Goal: Transaction & Acquisition: Purchase product/service

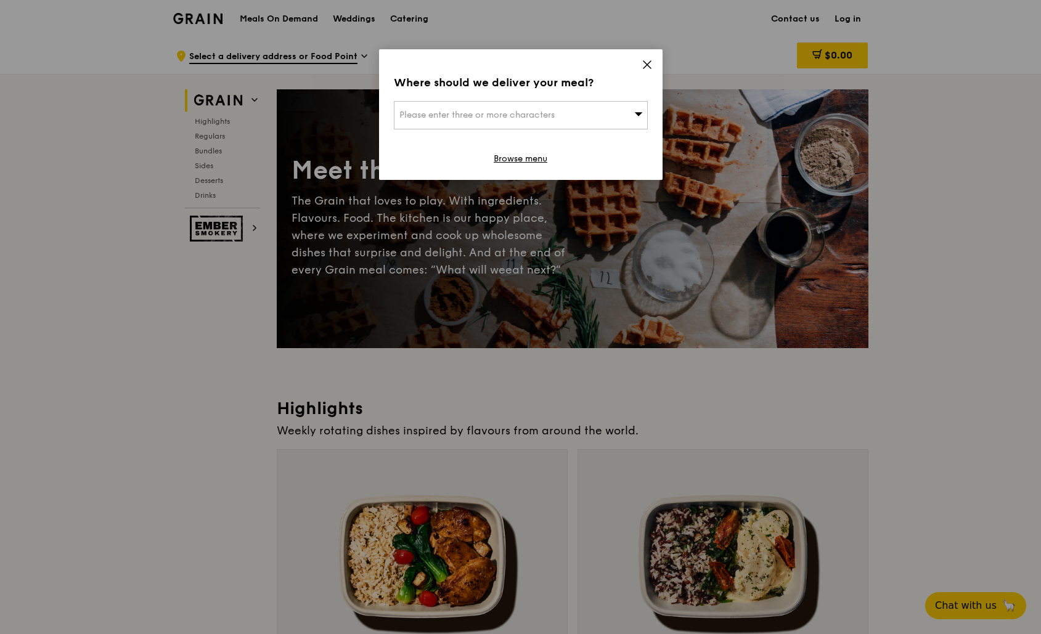
click at [505, 115] on span "Please enter three or more characters" at bounding box center [476, 115] width 155 height 10
click at [495, 121] on input "search" at bounding box center [520, 115] width 253 height 27
type input "048623"
type input "[EMAIL_ADDRESS][DOMAIN_NAME]"
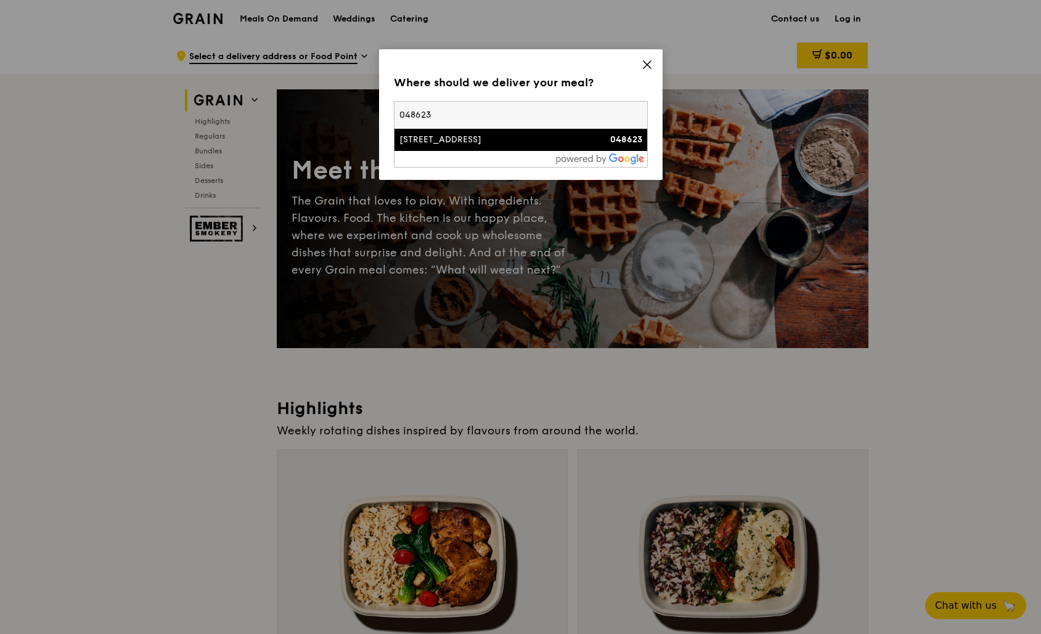
click at [508, 148] on li "[STREET_ADDRESS] 048623" at bounding box center [520, 140] width 253 height 22
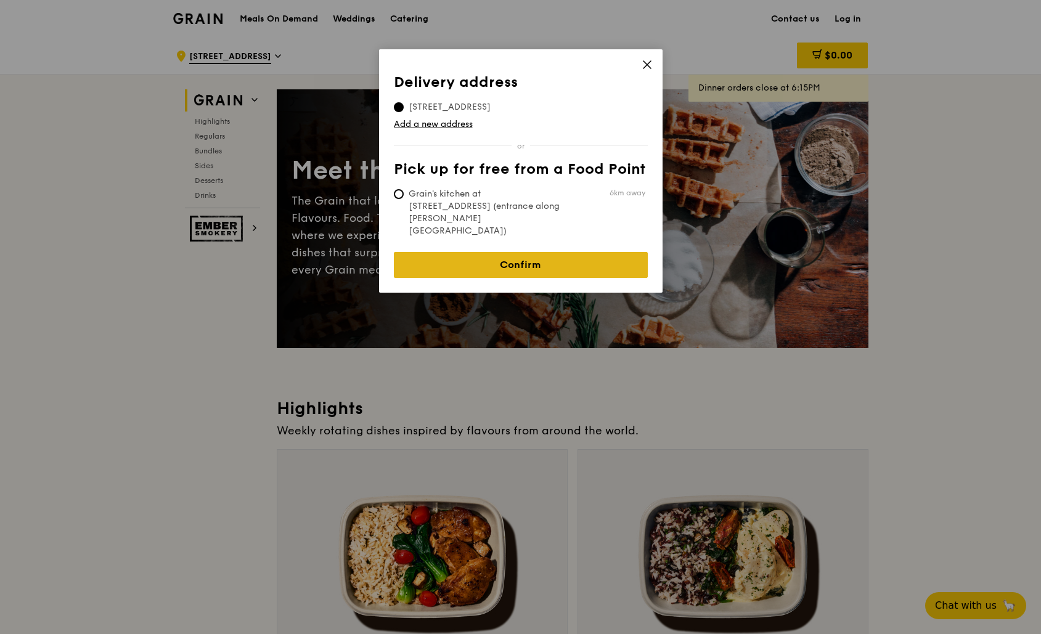
click at [532, 252] on link "Confirm" at bounding box center [521, 265] width 254 height 26
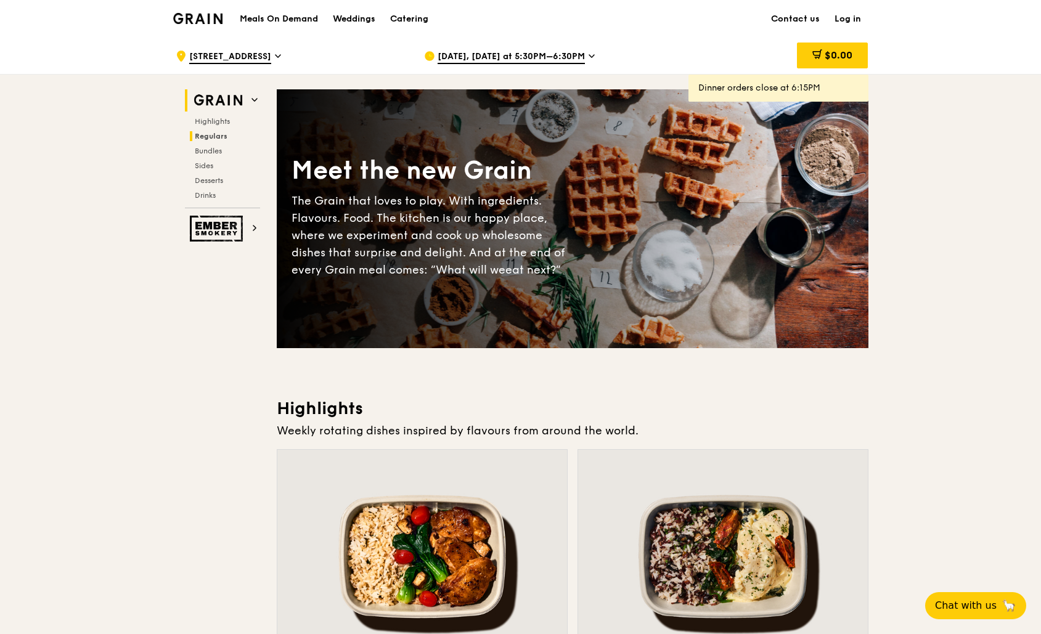
click at [214, 139] on span "Regulars" at bounding box center [211, 136] width 33 height 9
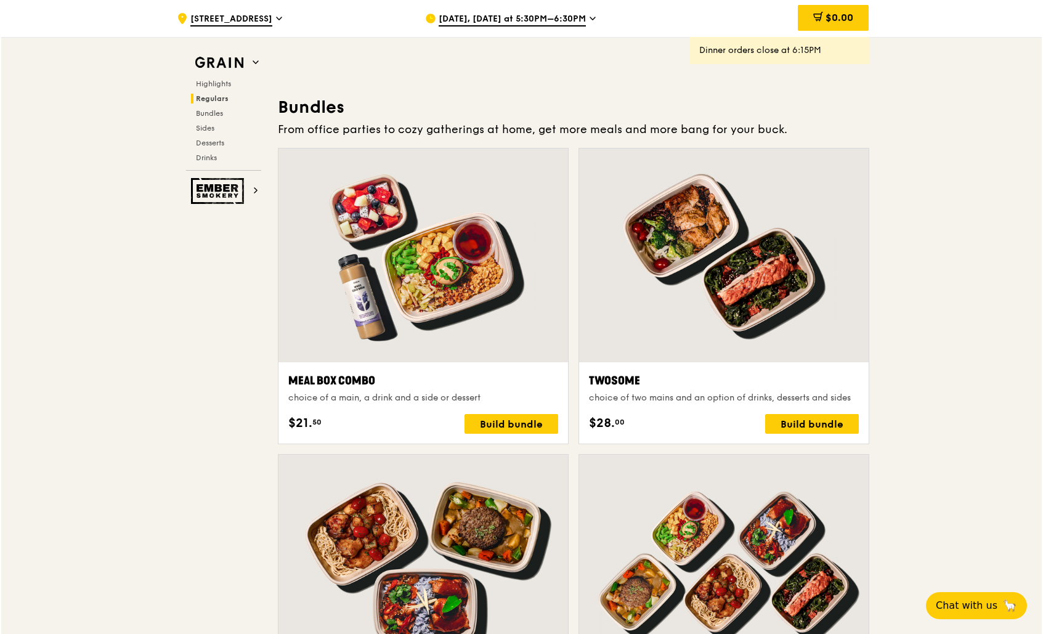
scroll to position [1730, 0]
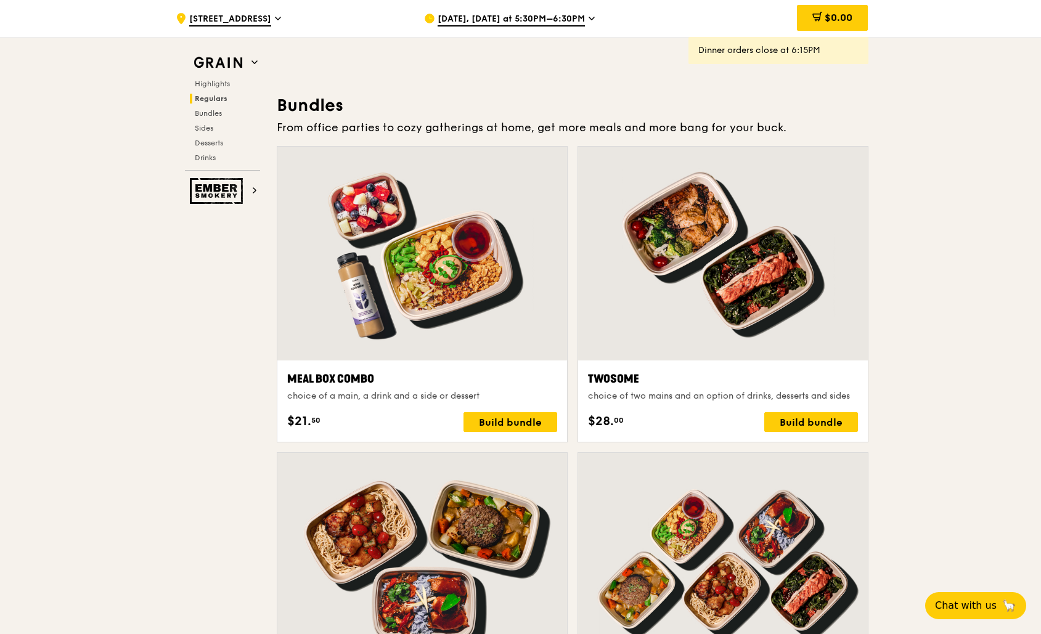
click at [432, 235] on div at bounding box center [422, 254] width 290 height 214
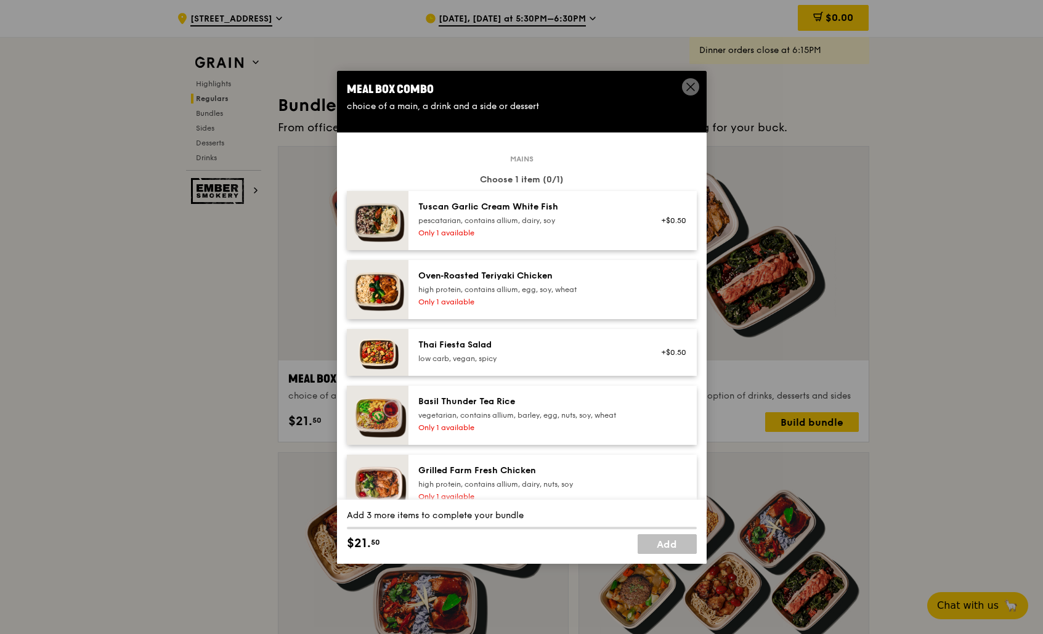
click at [460, 219] on div "pescatarian, contains allium, dairy, soy" at bounding box center [528, 221] width 221 height 10
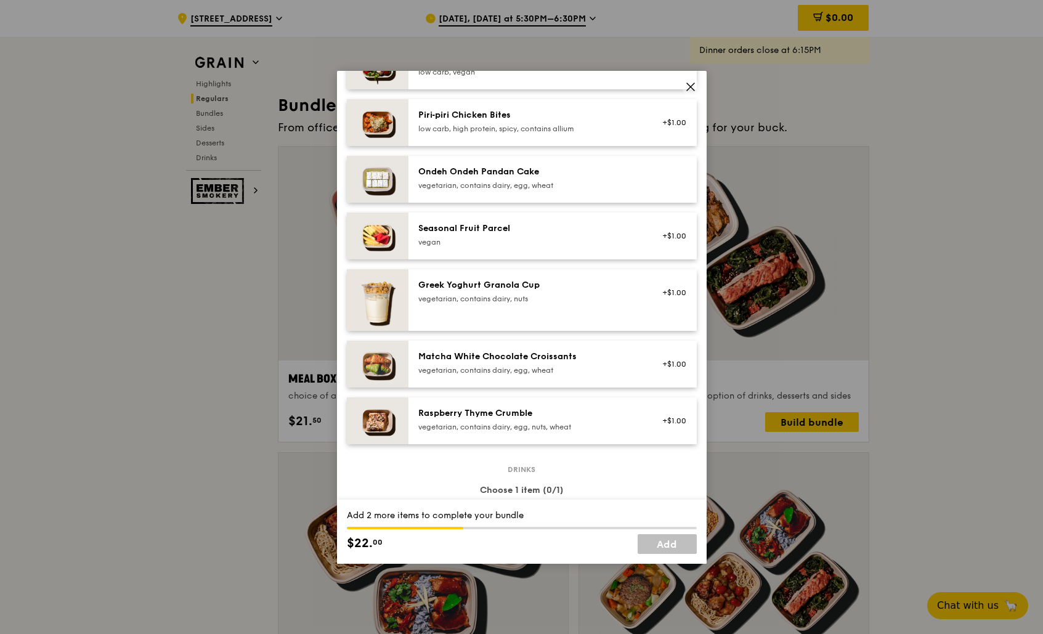
scroll to position [1028, 0]
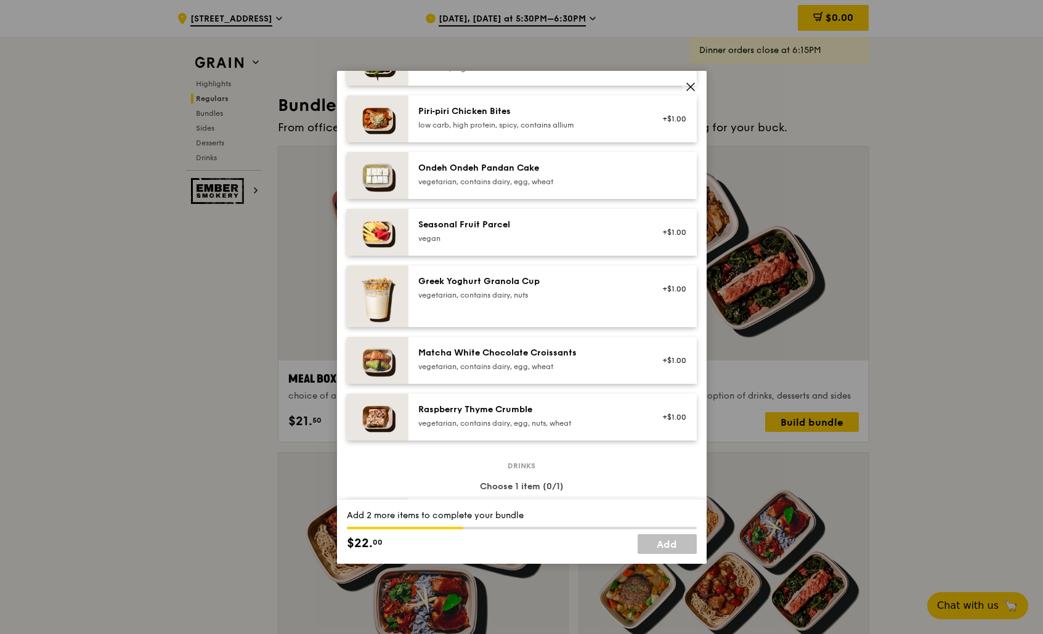
click at [491, 343] on div "Matcha White Chocolate Croissants vegetarian, contains dairy, egg, wheat +$1.00" at bounding box center [553, 360] width 288 height 47
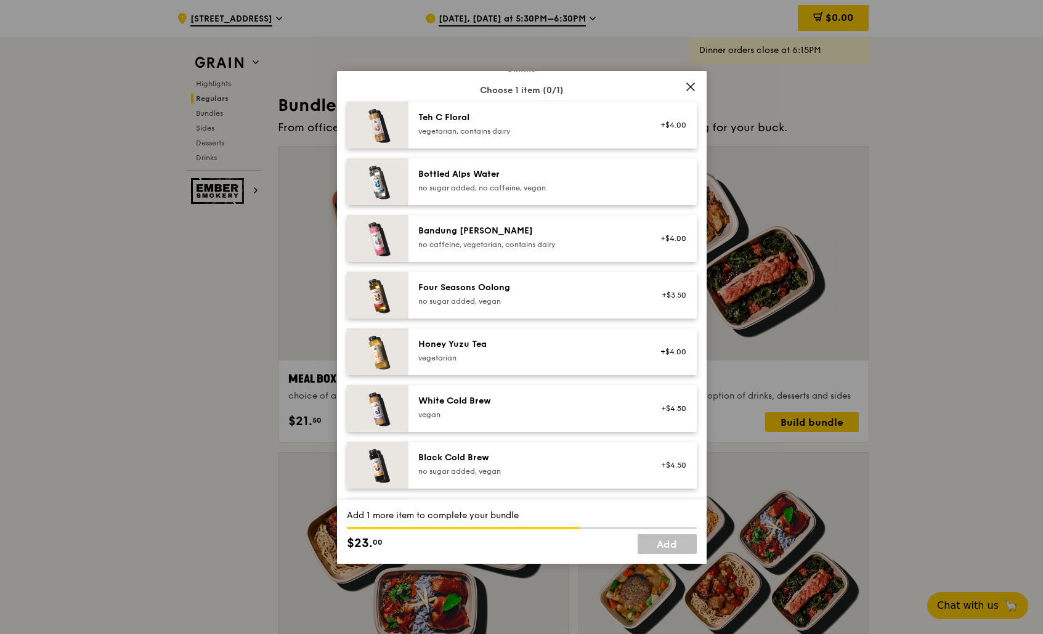
scroll to position [1536, 0]
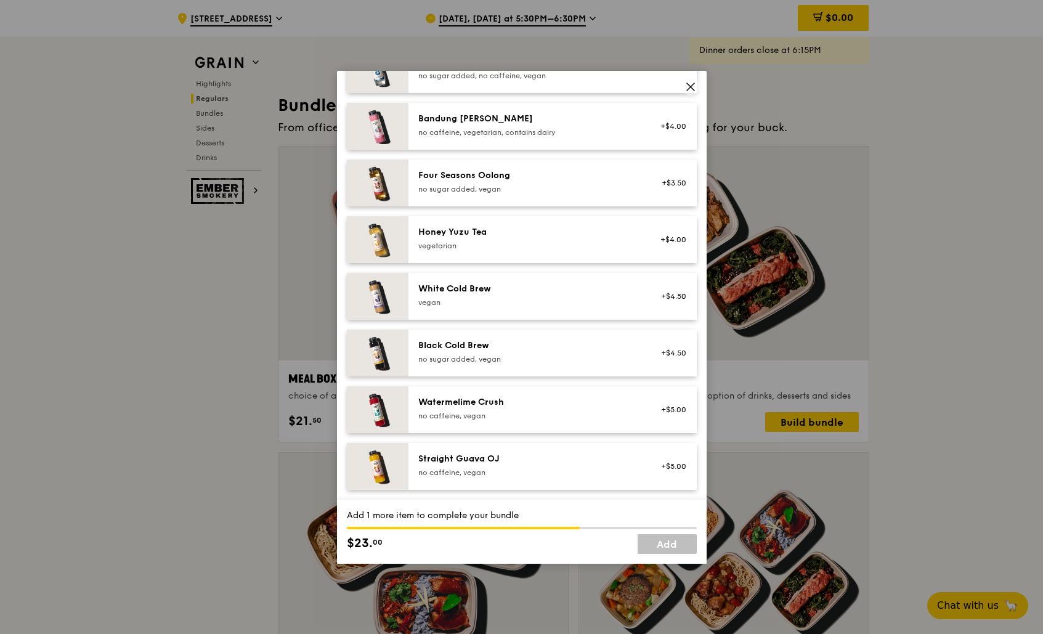
click at [516, 403] on div "Watermelime Crush" at bounding box center [528, 402] width 221 height 12
click at [667, 542] on link "Add" at bounding box center [667, 544] width 59 height 20
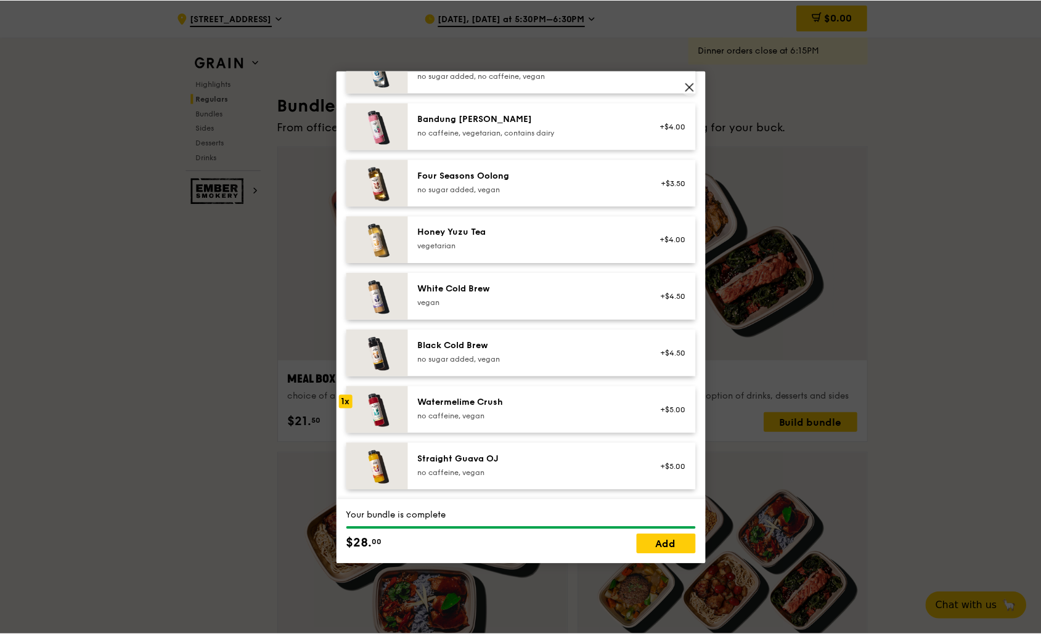
scroll to position [1730, 0]
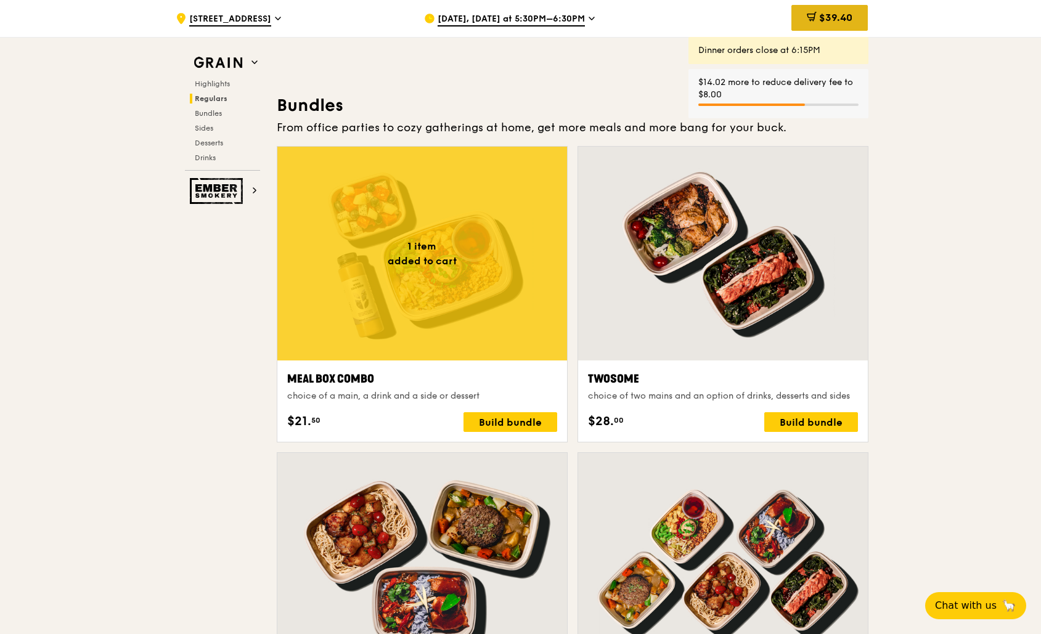
click at [800, 16] on div "$39.40" at bounding box center [829, 18] width 76 height 26
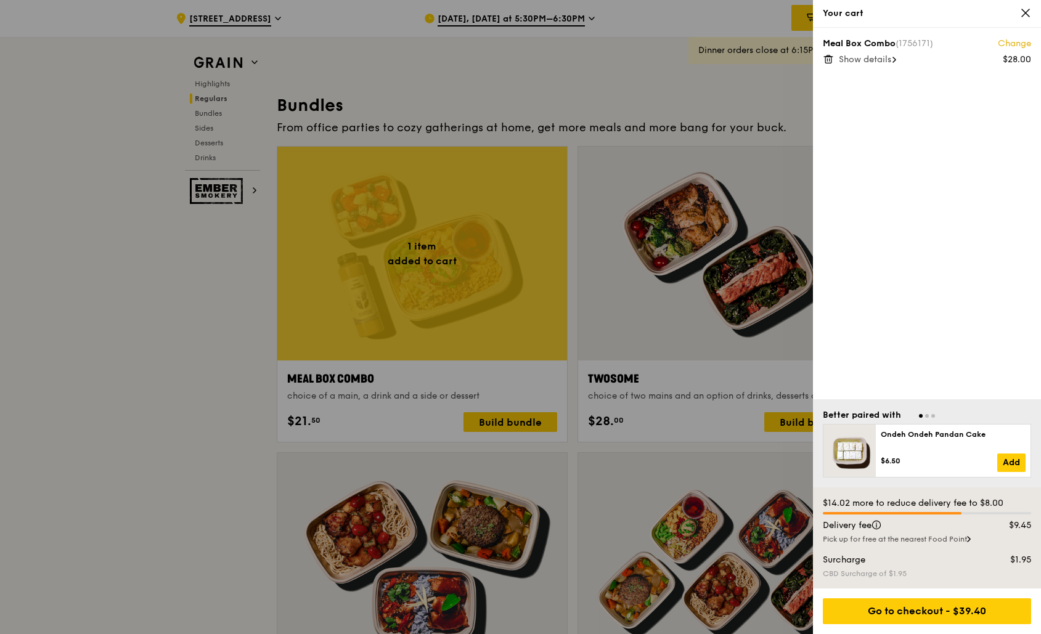
click at [874, 62] on span "Show details" at bounding box center [865, 59] width 52 height 10
click at [401, 52] on div at bounding box center [520, 317] width 1041 height 634
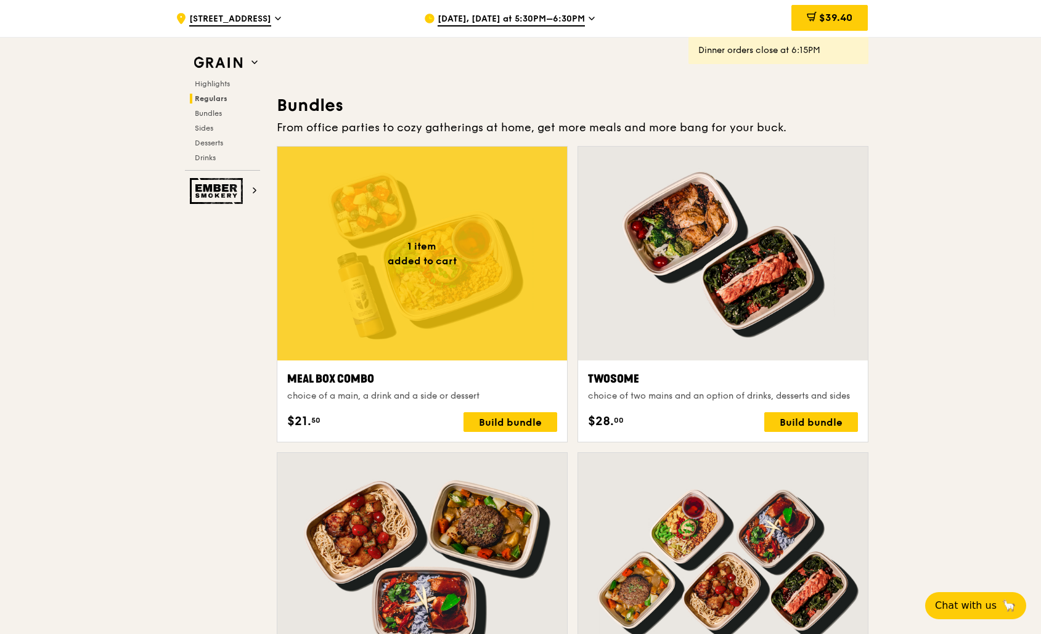
click at [844, 19] on span "$39.40" at bounding box center [835, 18] width 33 height 12
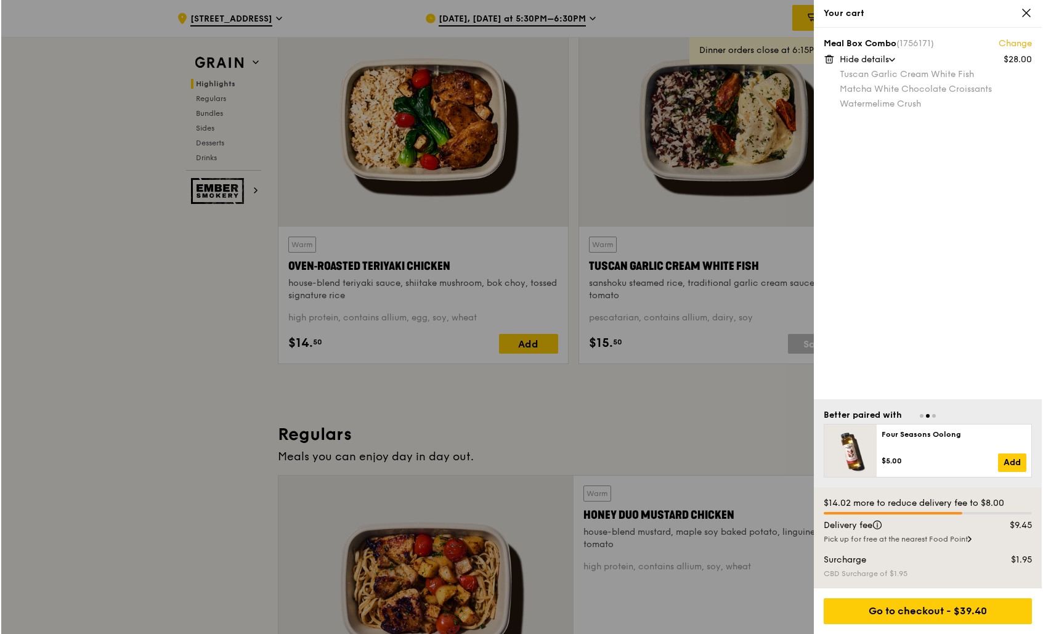
scroll to position [423, 0]
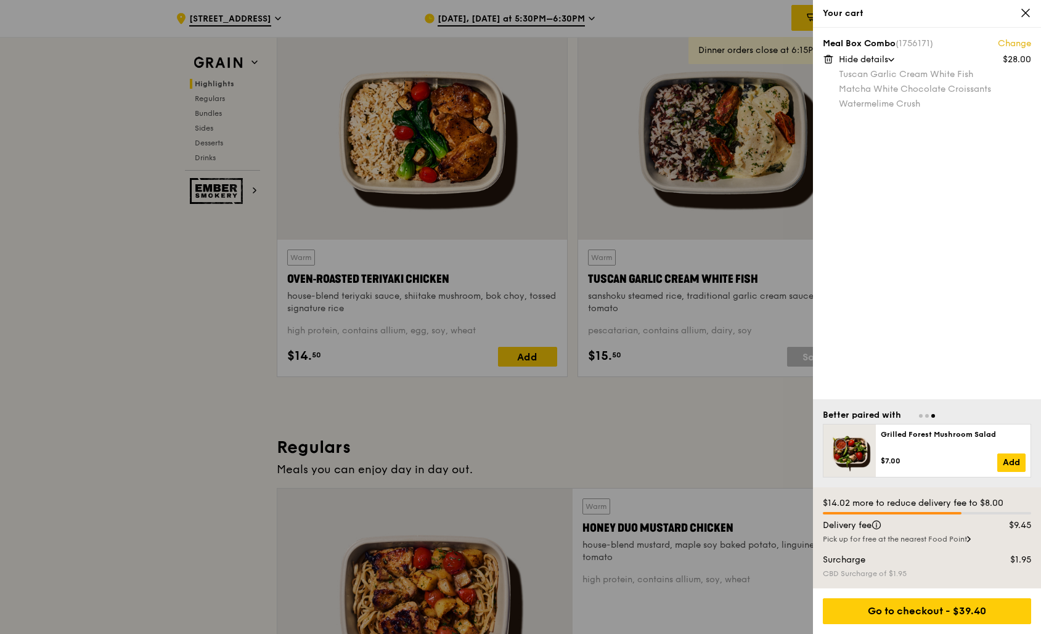
click at [1012, 44] on link "Change" at bounding box center [1014, 44] width 33 height 12
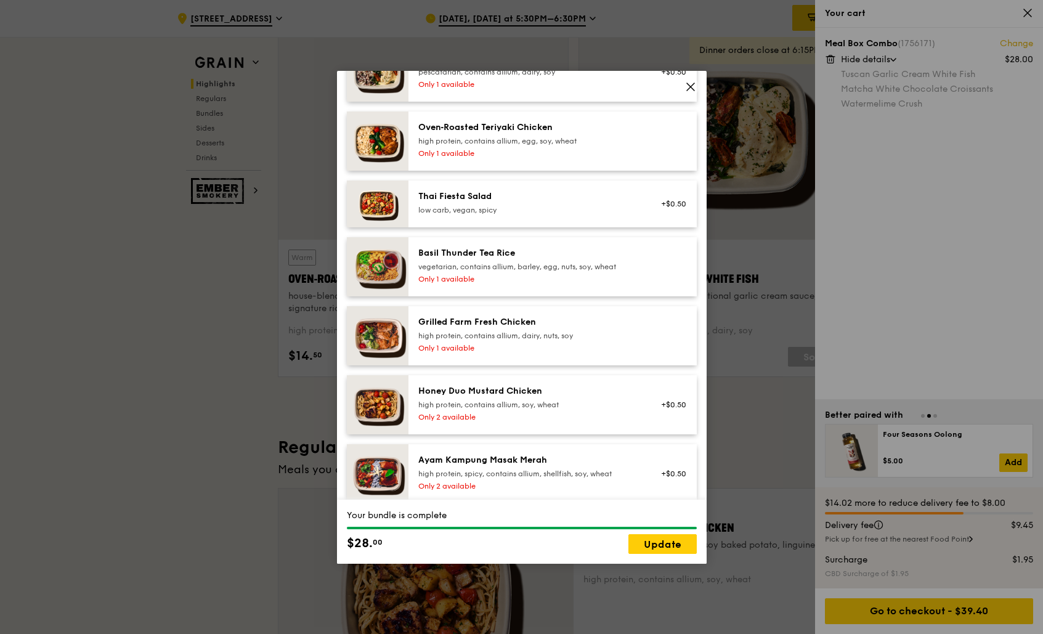
scroll to position [131, 0]
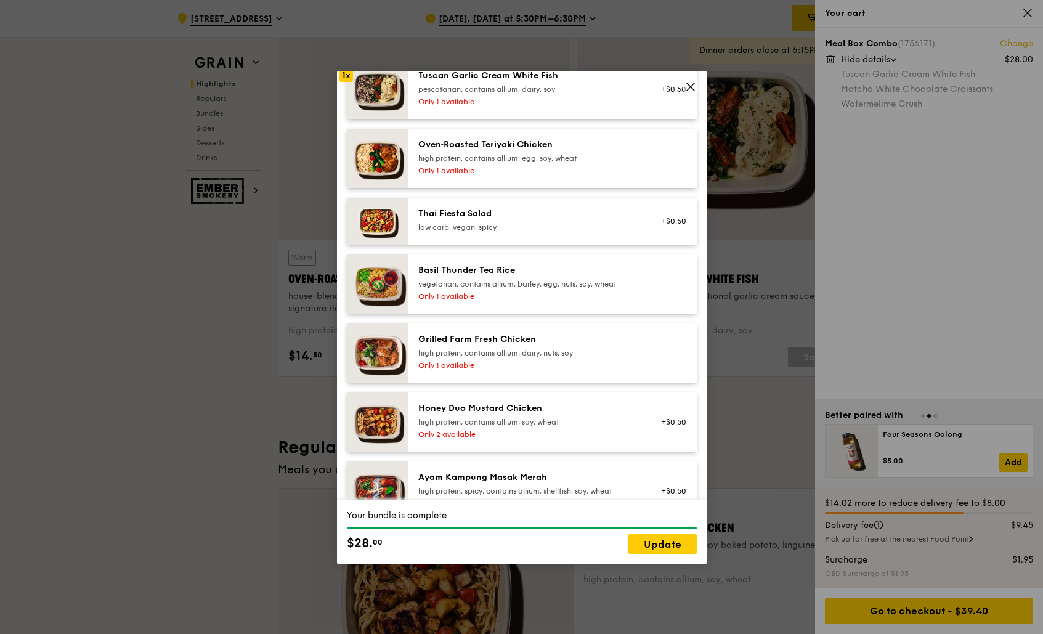
click at [696, 86] on span at bounding box center [690, 86] width 17 height 17
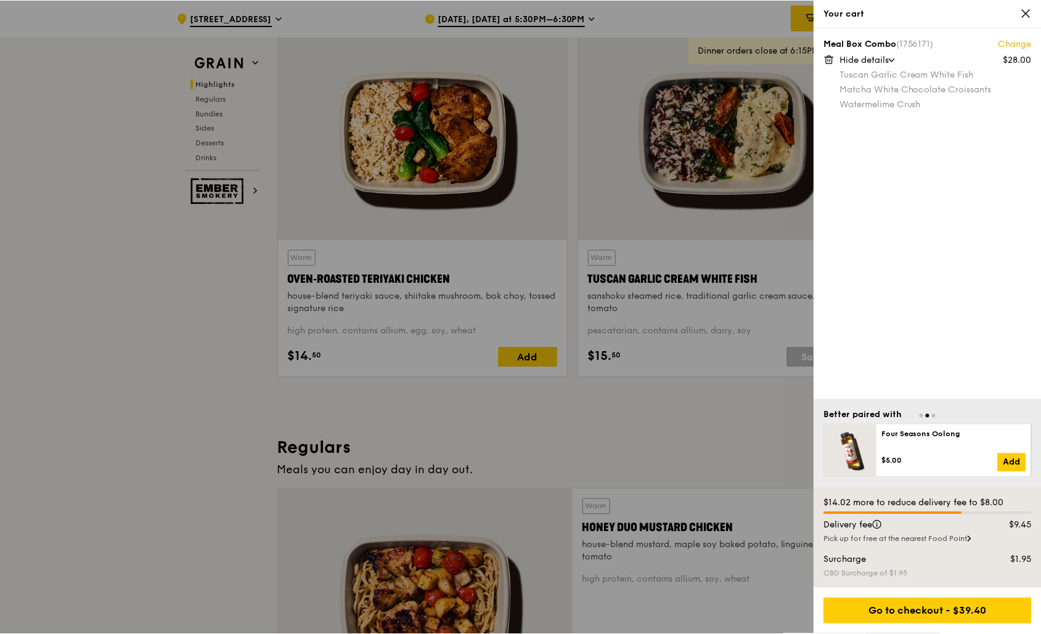
scroll to position [423, 0]
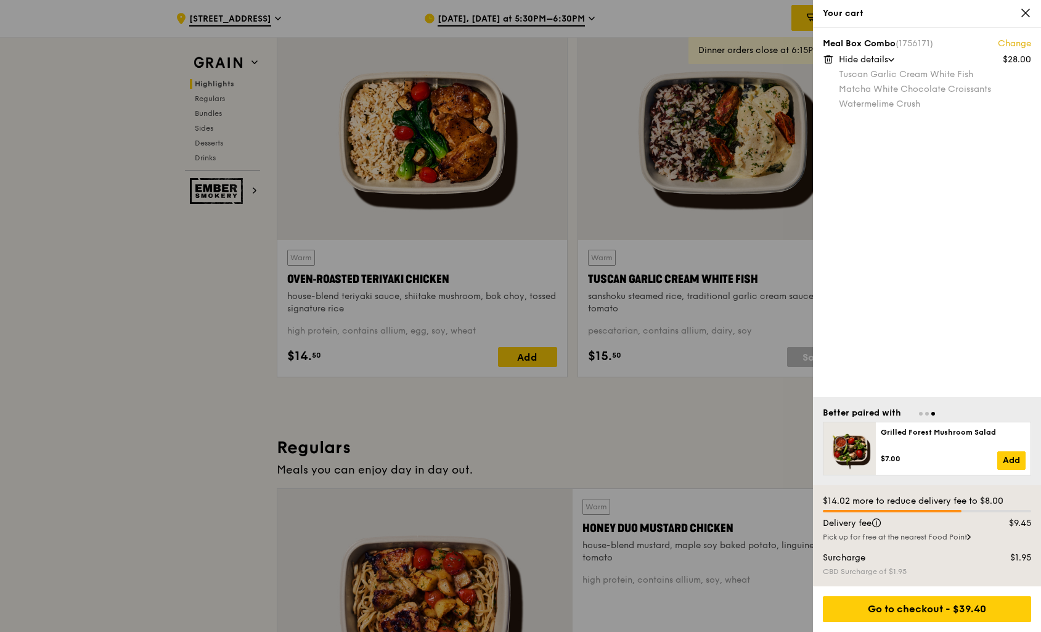
click at [568, 30] on div at bounding box center [520, 316] width 1041 height 632
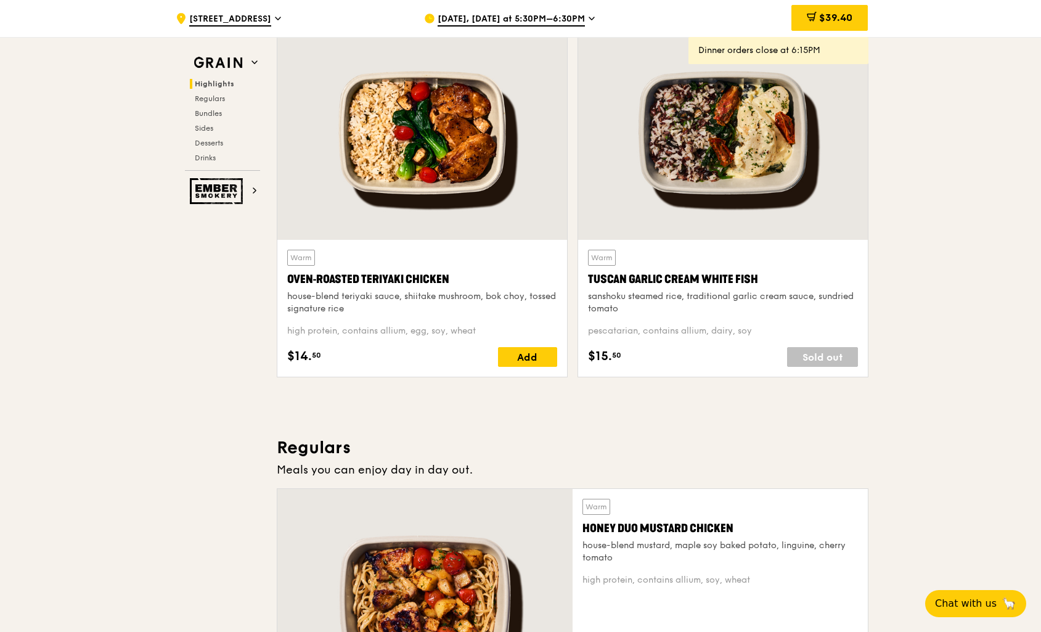
click at [573, 18] on span "[DATE], [DATE] at 5:30PM–6:30PM" at bounding box center [510, 20] width 147 height 14
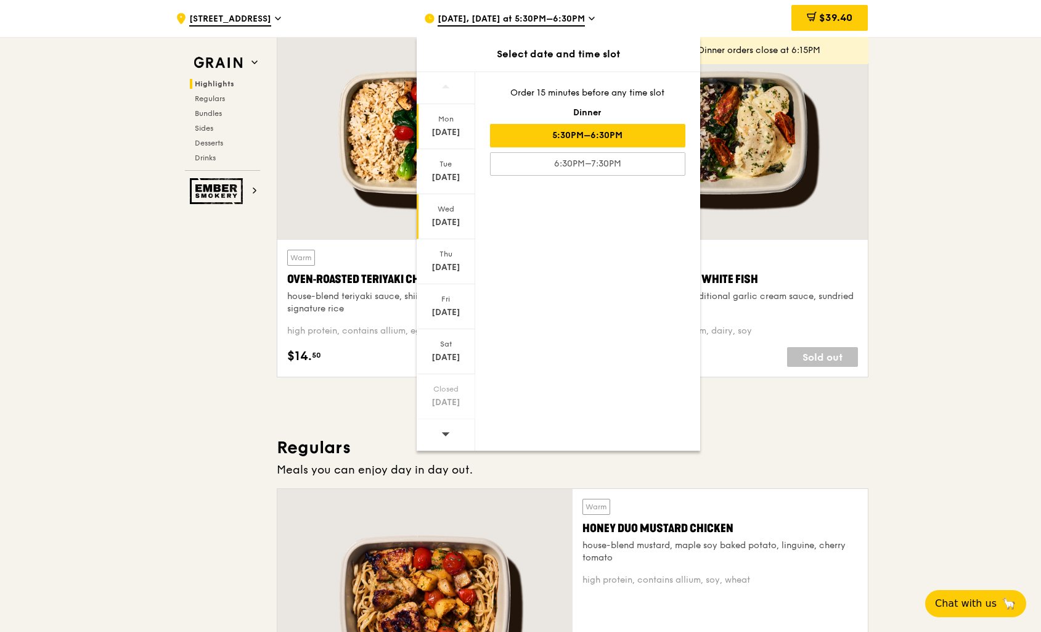
click at [449, 212] on div "Wed" at bounding box center [445, 209] width 55 height 10
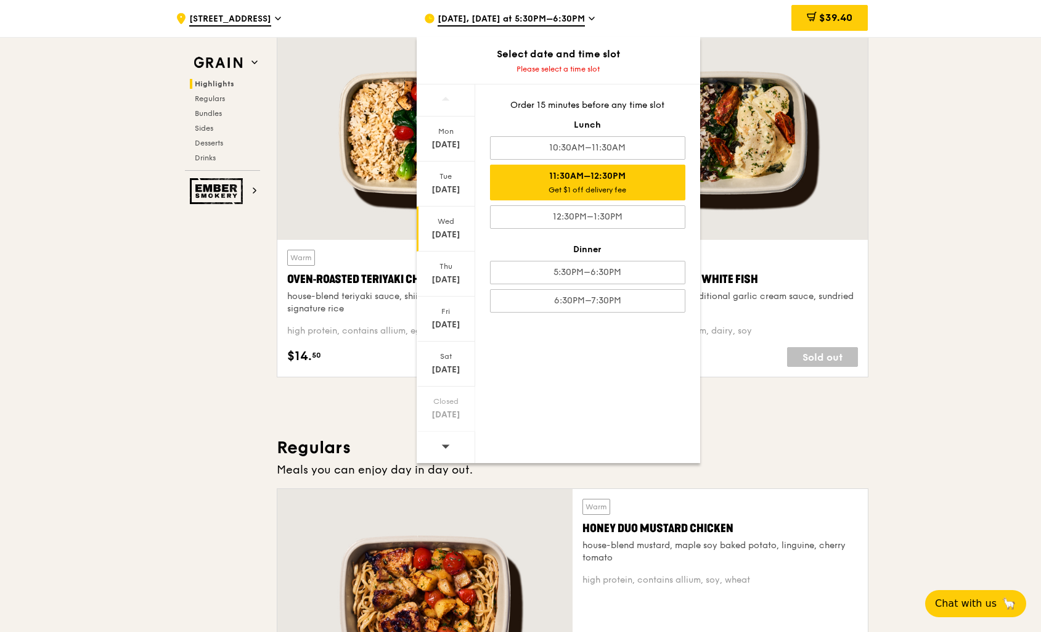
click at [568, 185] on div "Get $1 off delivery fee" at bounding box center [587, 190] width 184 height 10
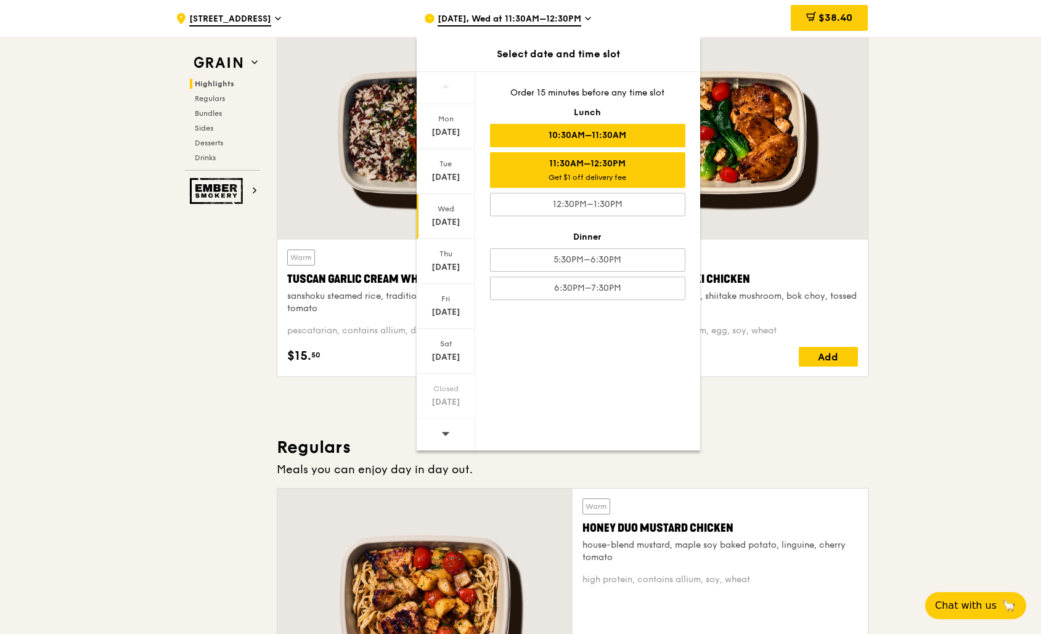
click at [596, 136] on div "10:30AM–11:30AM" at bounding box center [587, 135] width 195 height 23
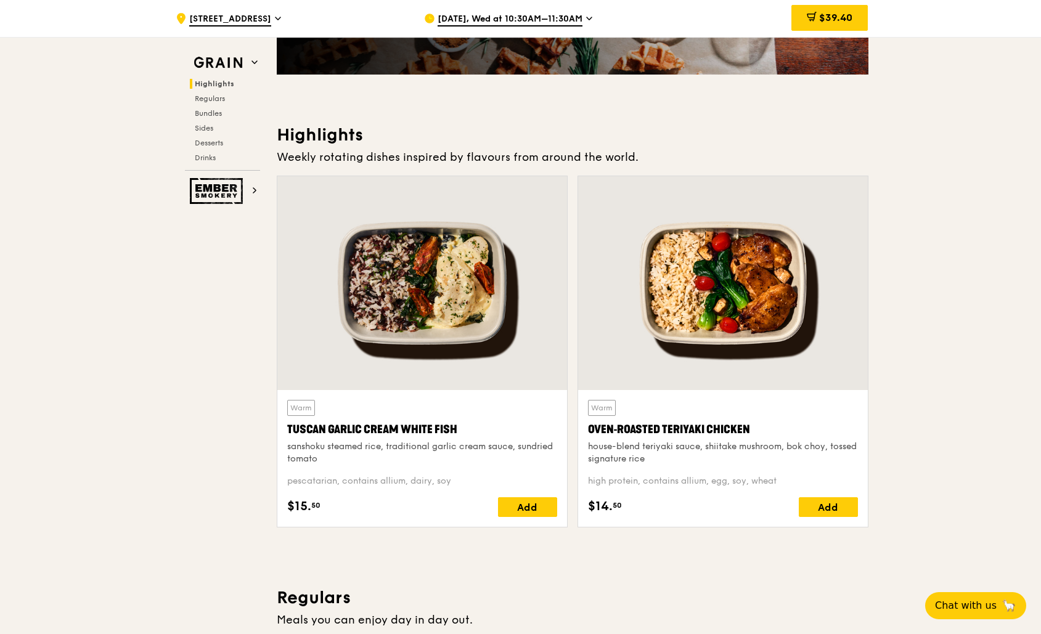
scroll to position [272, 0]
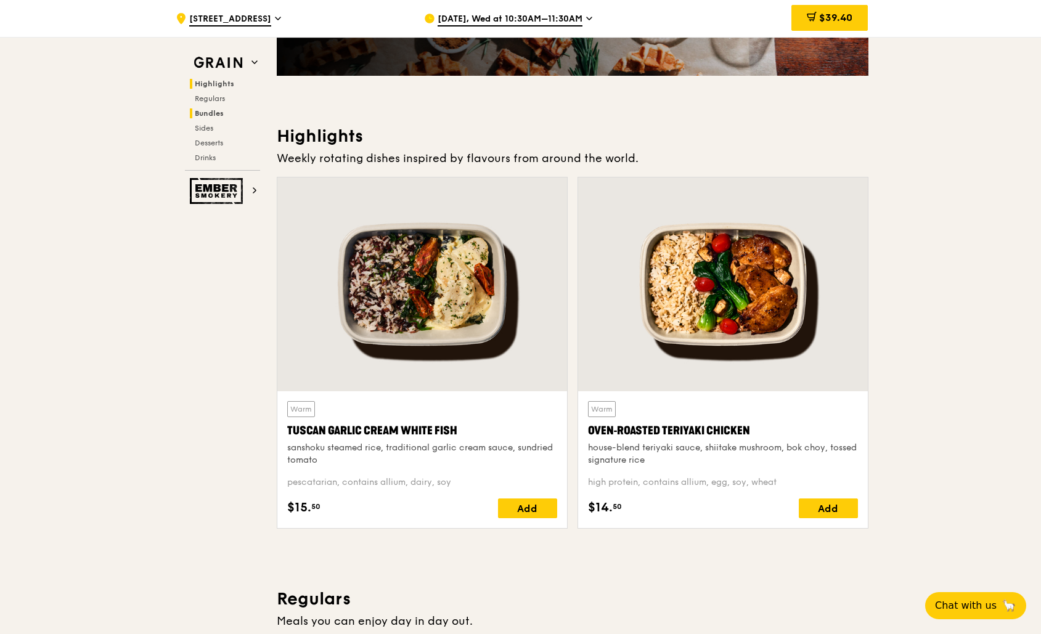
click at [216, 115] on span "Bundles" at bounding box center [209, 113] width 29 height 9
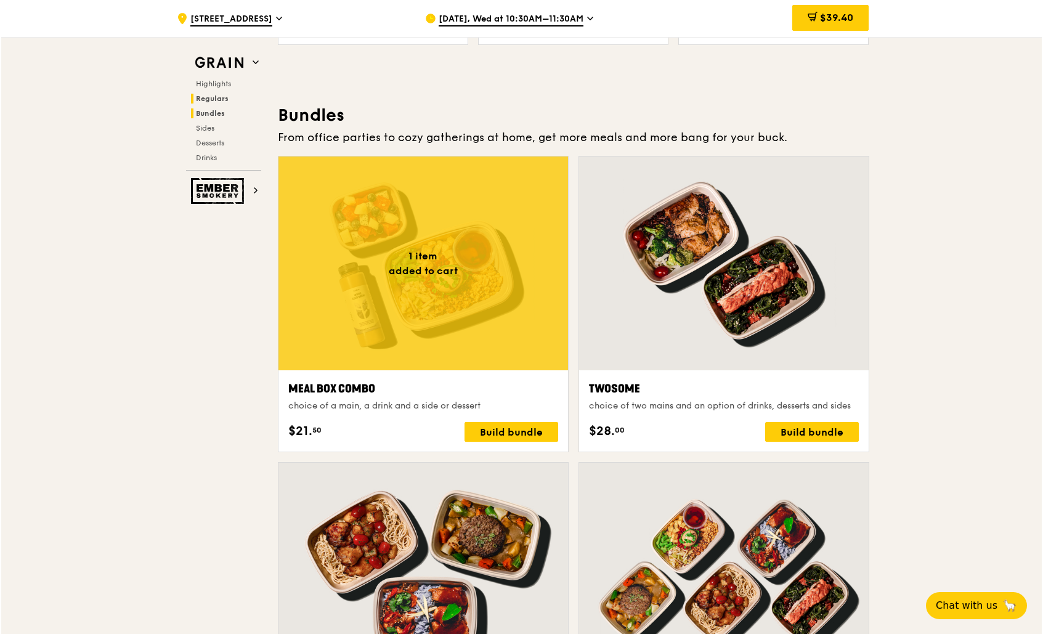
scroll to position [1775, 0]
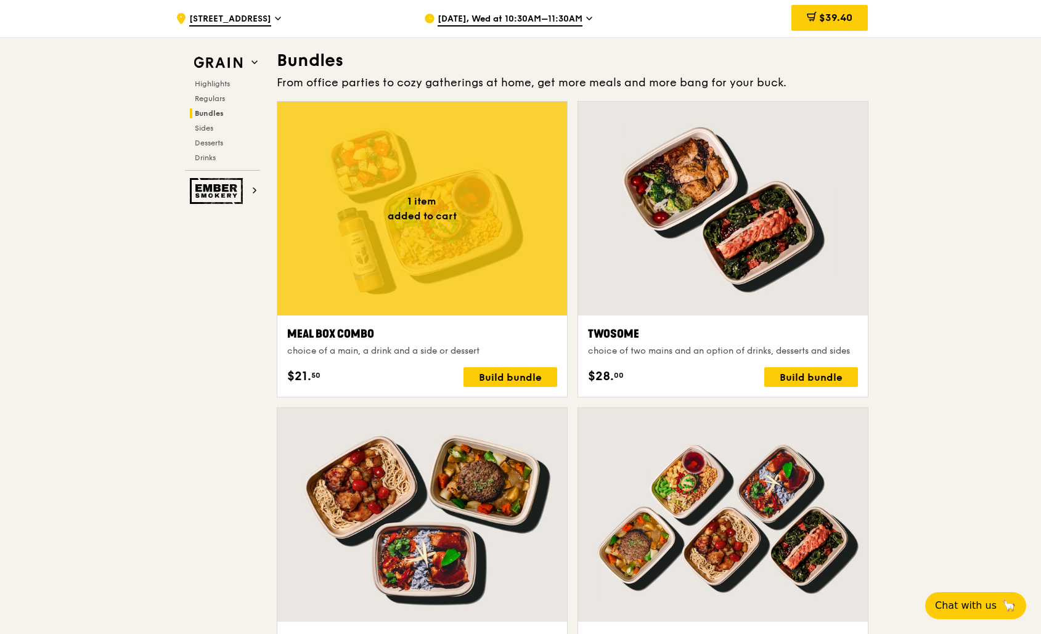
click at [419, 195] on div at bounding box center [422, 209] width 290 height 214
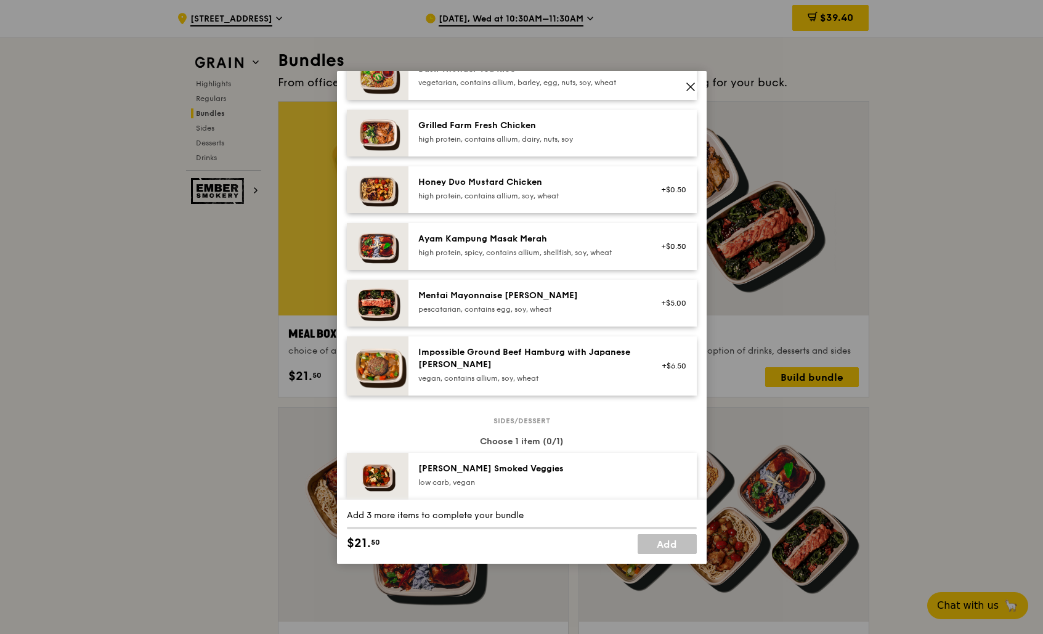
scroll to position [323, 0]
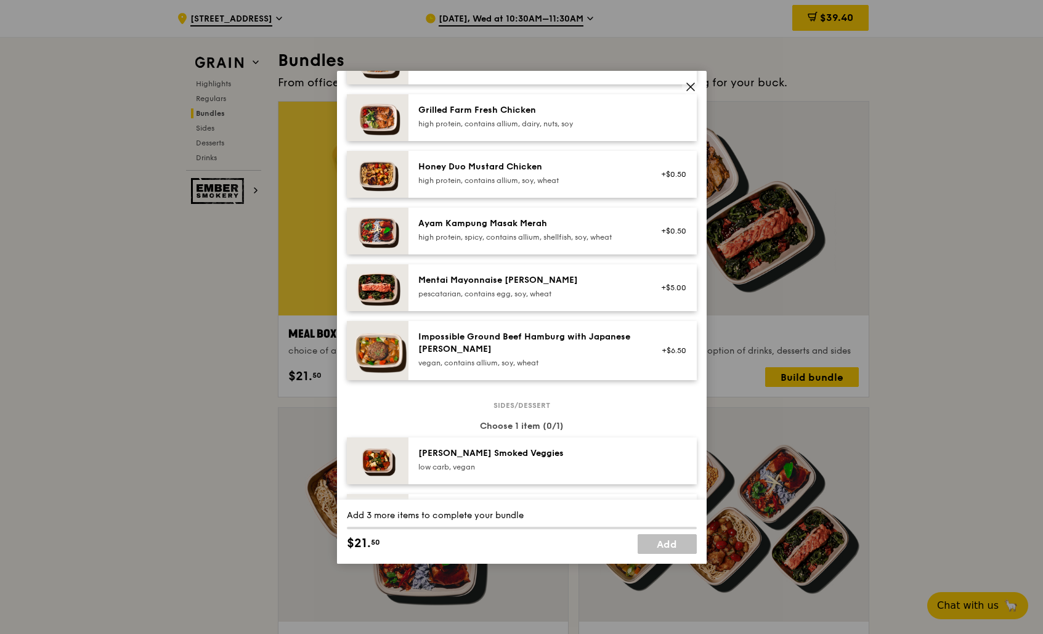
click at [558, 281] on div "Mentai Mayonnaise [PERSON_NAME]" at bounding box center [528, 280] width 221 height 12
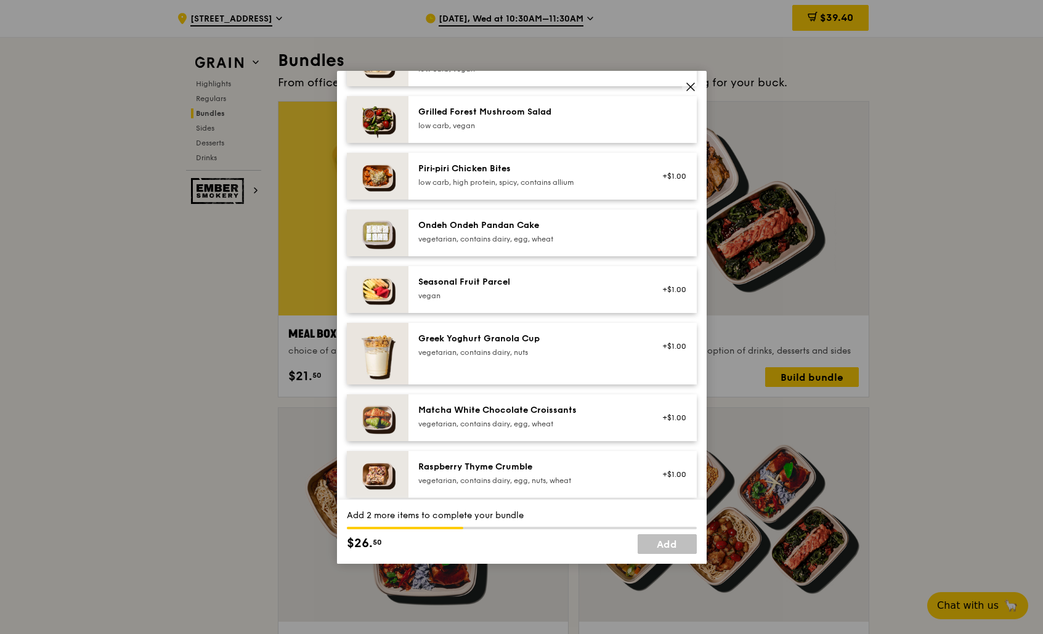
scroll to position [837, 0]
click at [535, 279] on div "Seasonal Fruit Parcel" at bounding box center [528, 280] width 221 height 12
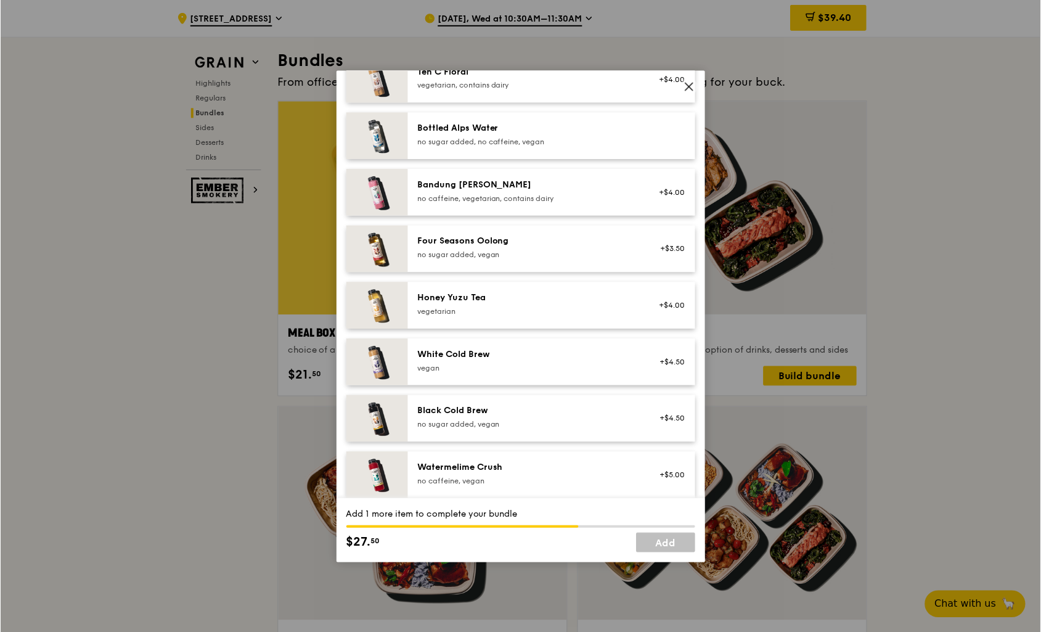
scroll to position [1352, 0]
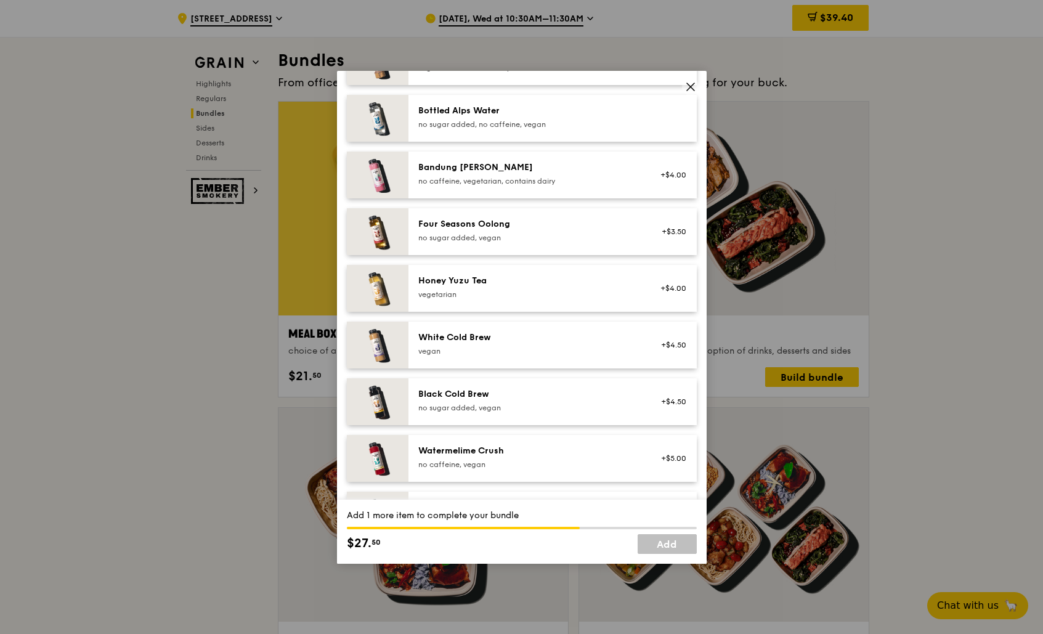
click at [688, 90] on icon at bounding box center [690, 86] width 11 height 11
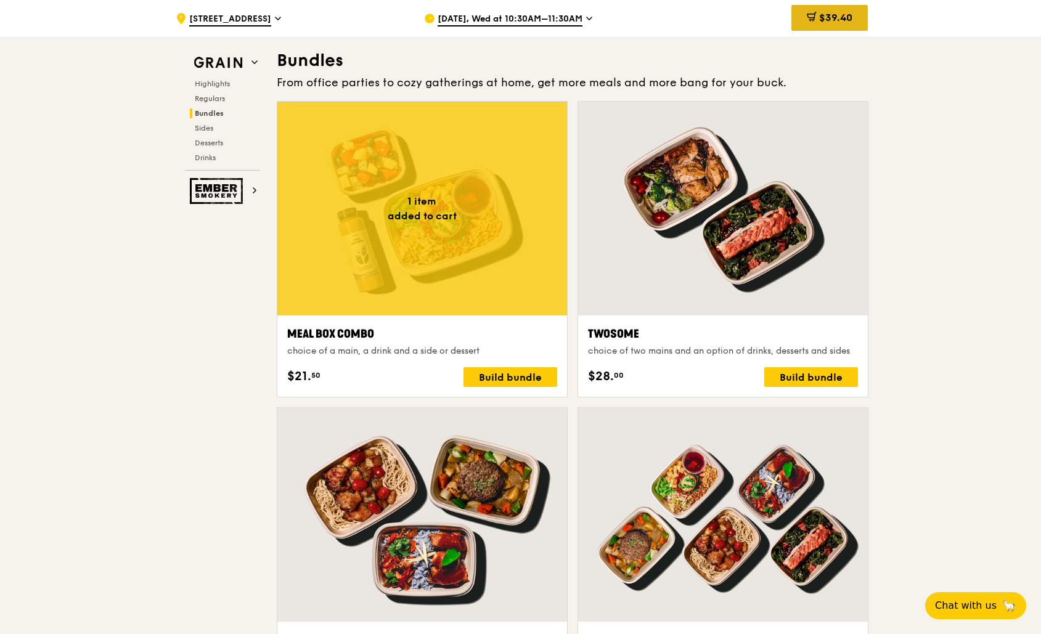
click at [844, 17] on span "$39.40" at bounding box center [835, 18] width 33 height 12
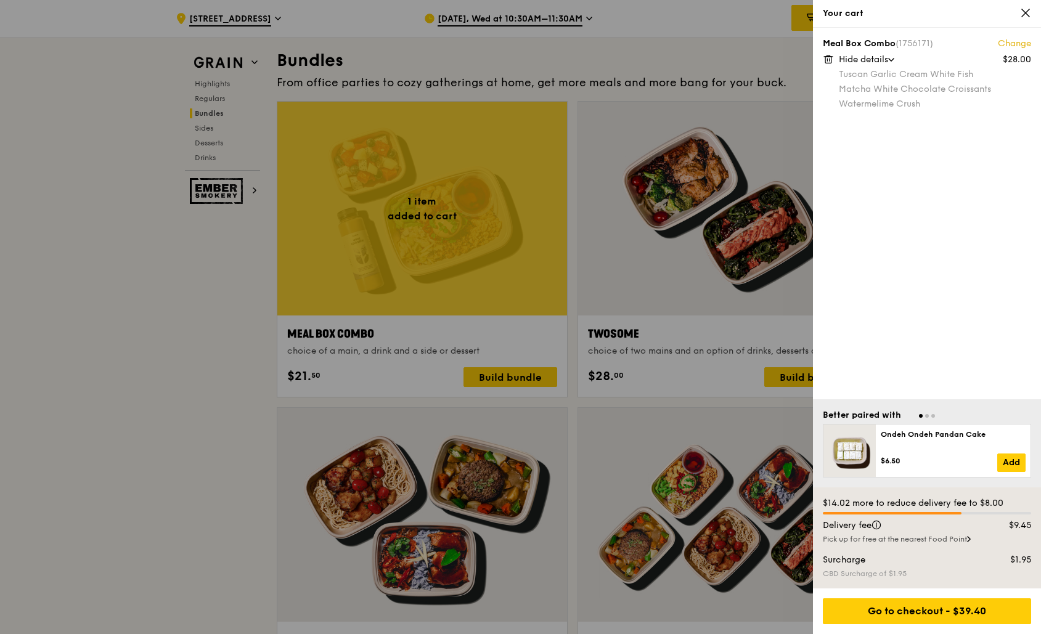
click at [1012, 47] on link "Change" at bounding box center [1014, 44] width 33 height 12
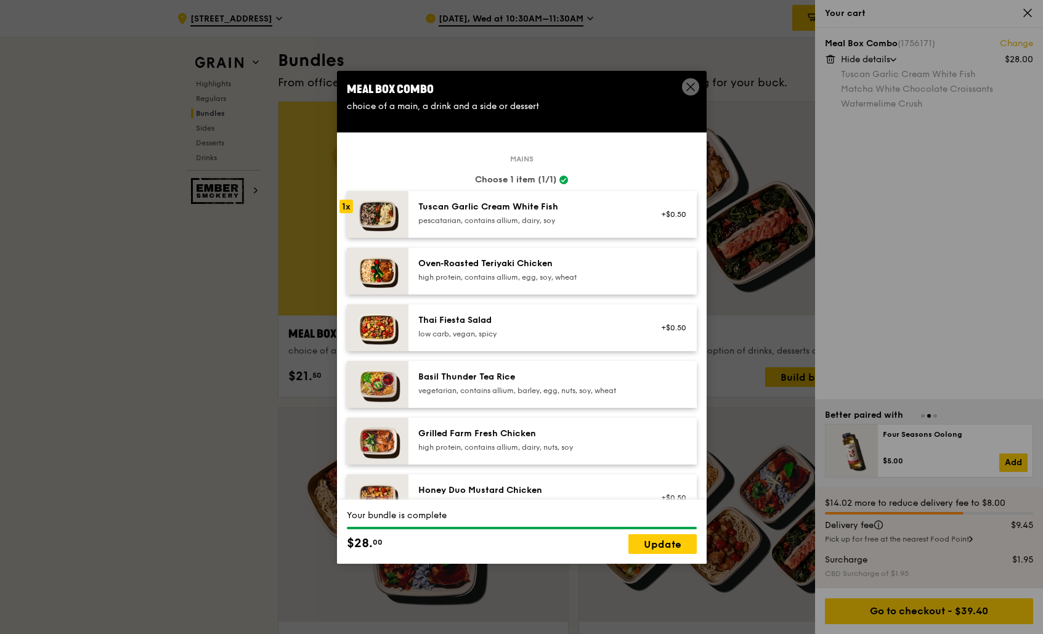
click at [687, 87] on icon at bounding box center [690, 86] width 11 height 11
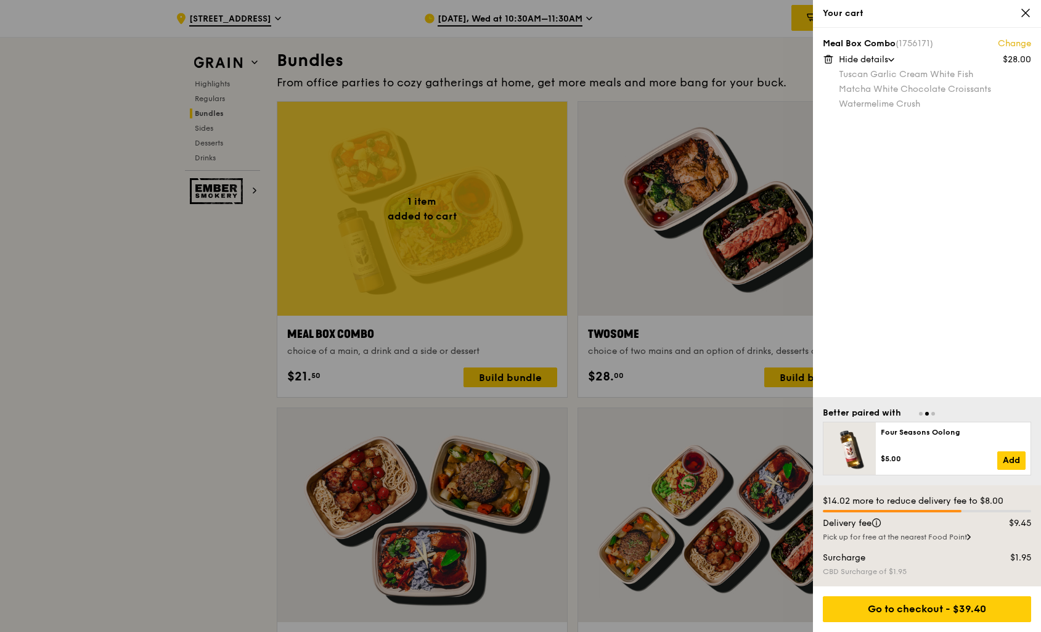
click at [1030, 13] on icon at bounding box center [1025, 12] width 11 height 11
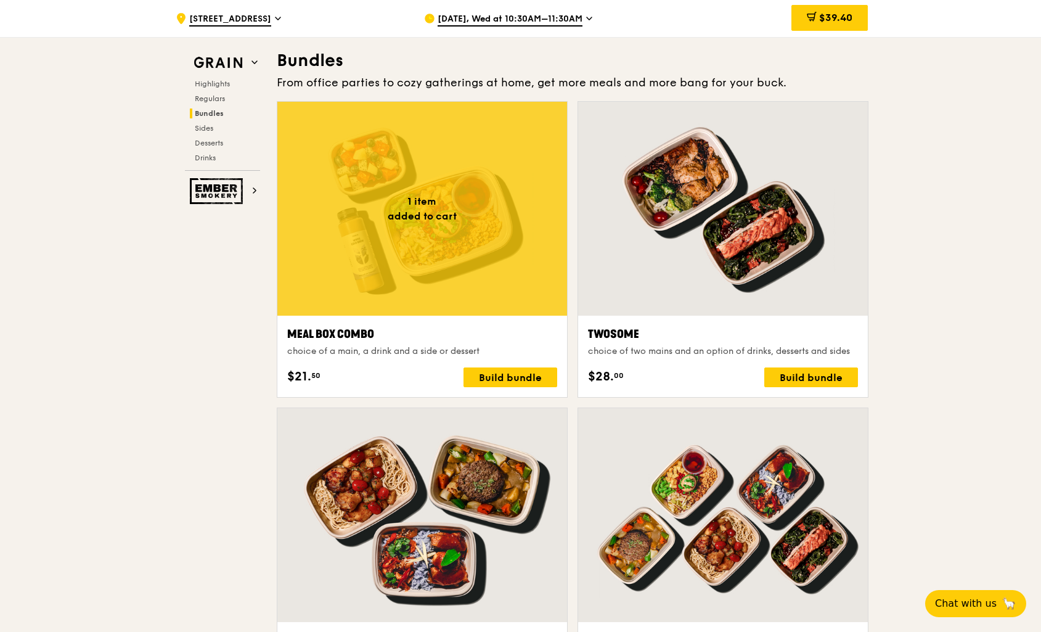
click at [860, 16] on div "$39.40" at bounding box center [829, 18] width 76 height 26
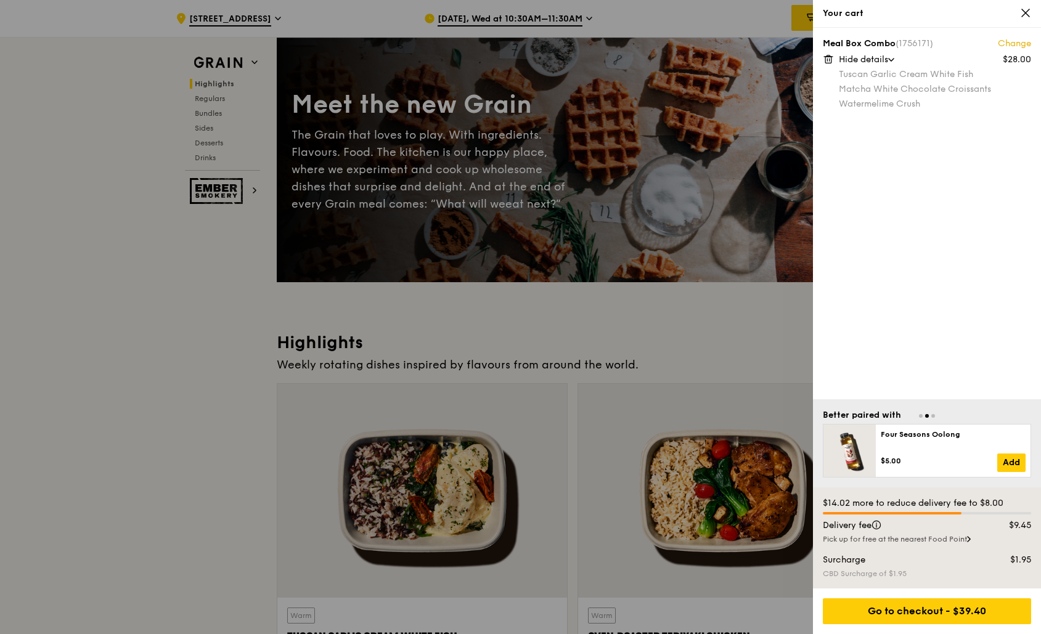
scroll to position [31, 0]
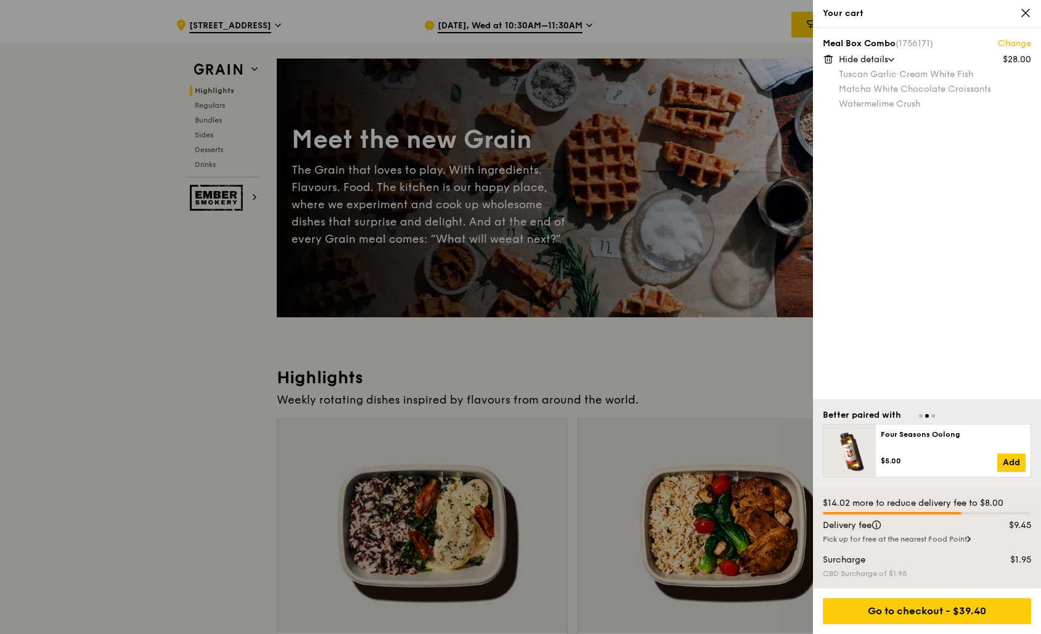
click at [916, 63] on div "Hide details" at bounding box center [935, 60] width 192 height 12
click at [828, 60] on icon at bounding box center [828, 59] width 11 height 11
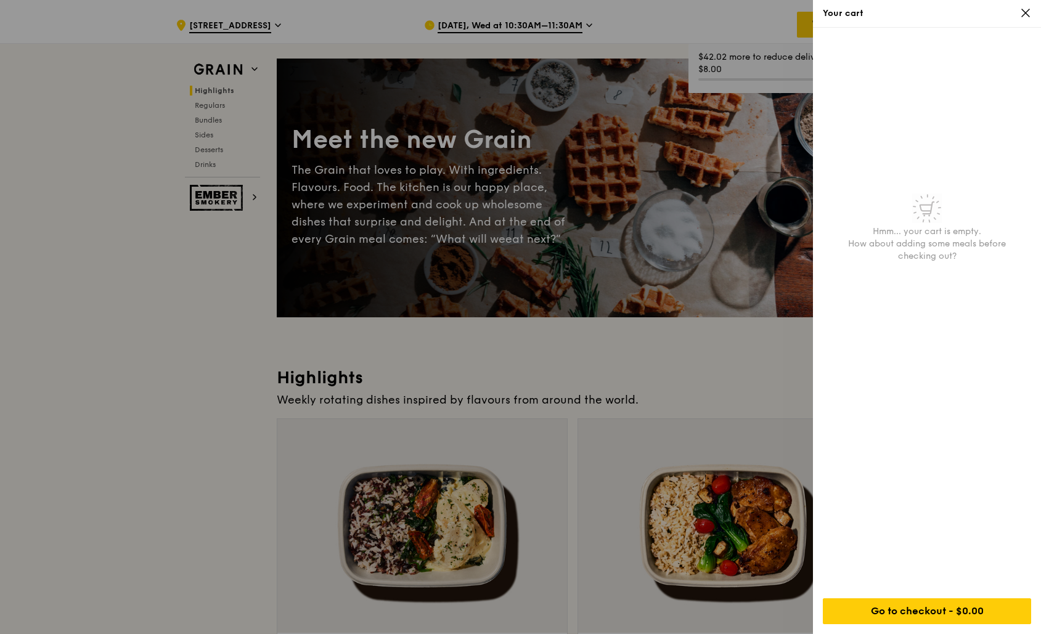
click at [685, 234] on div at bounding box center [520, 317] width 1041 height 634
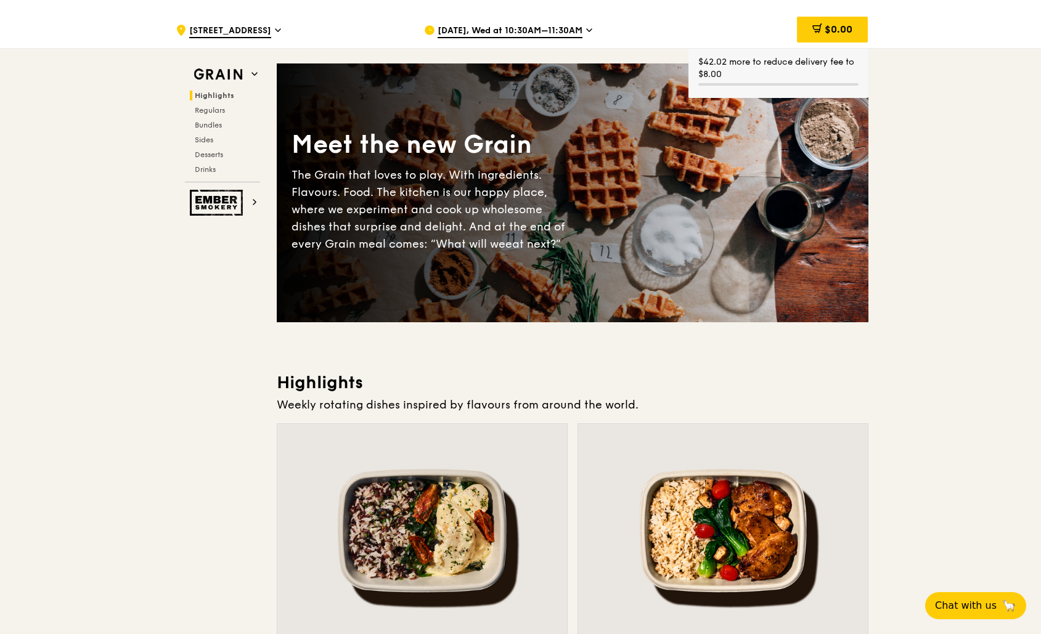
drag, startPoint x: 112, startPoint y: 211, endPoint x: 186, endPoint y: 150, distance: 95.9
click at [215, 110] on span "Regulars" at bounding box center [211, 110] width 33 height 9
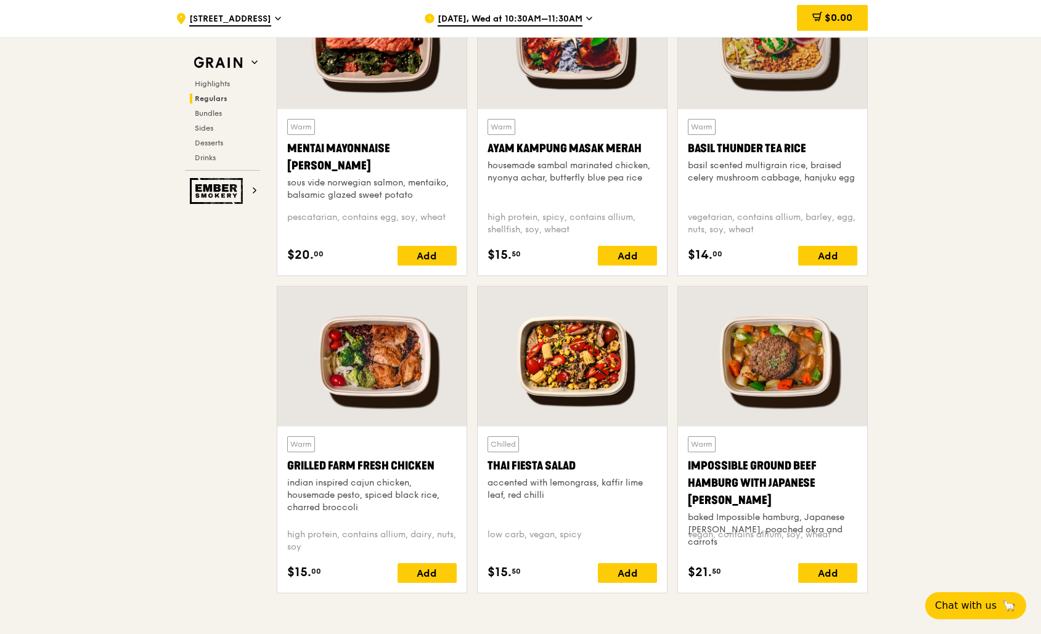
scroll to position [1172, 0]
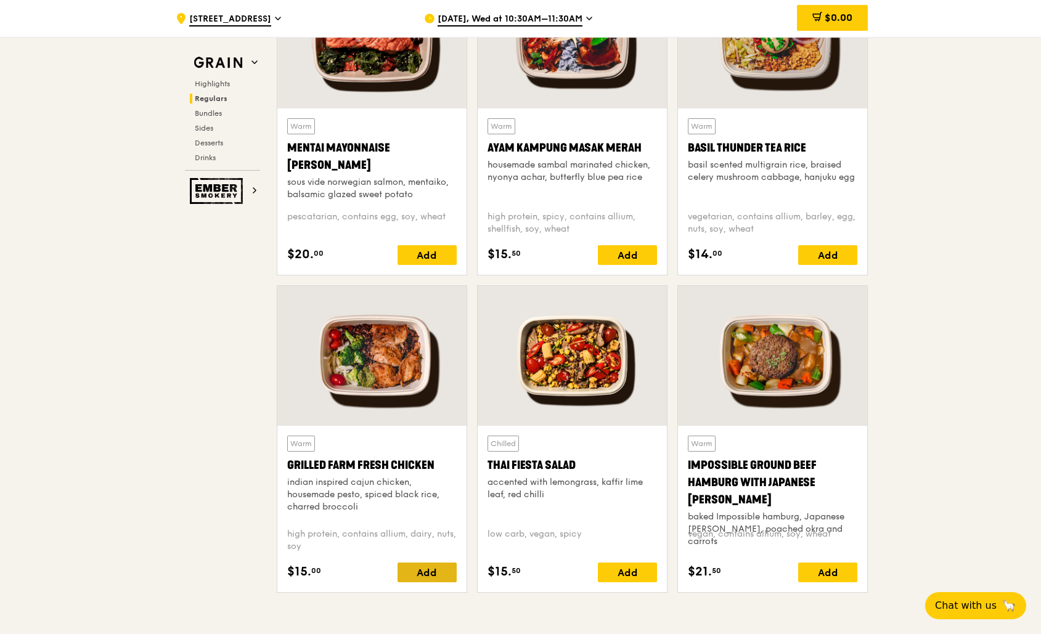
click at [426, 571] on div "Add" at bounding box center [426, 573] width 59 height 20
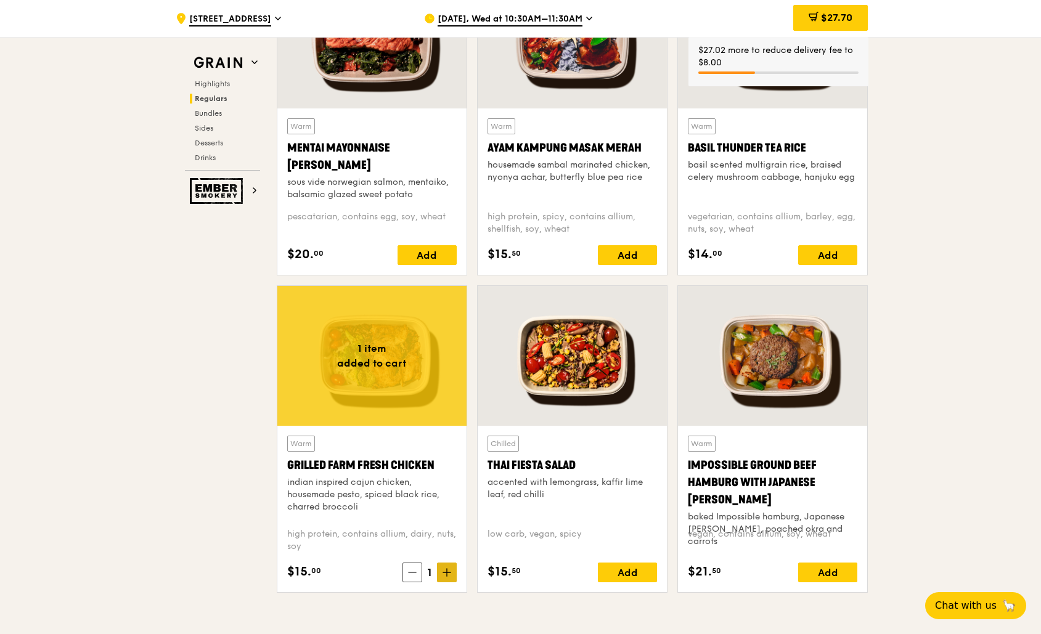
click at [443, 574] on icon at bounding box center [446, 572] width 9 height 9
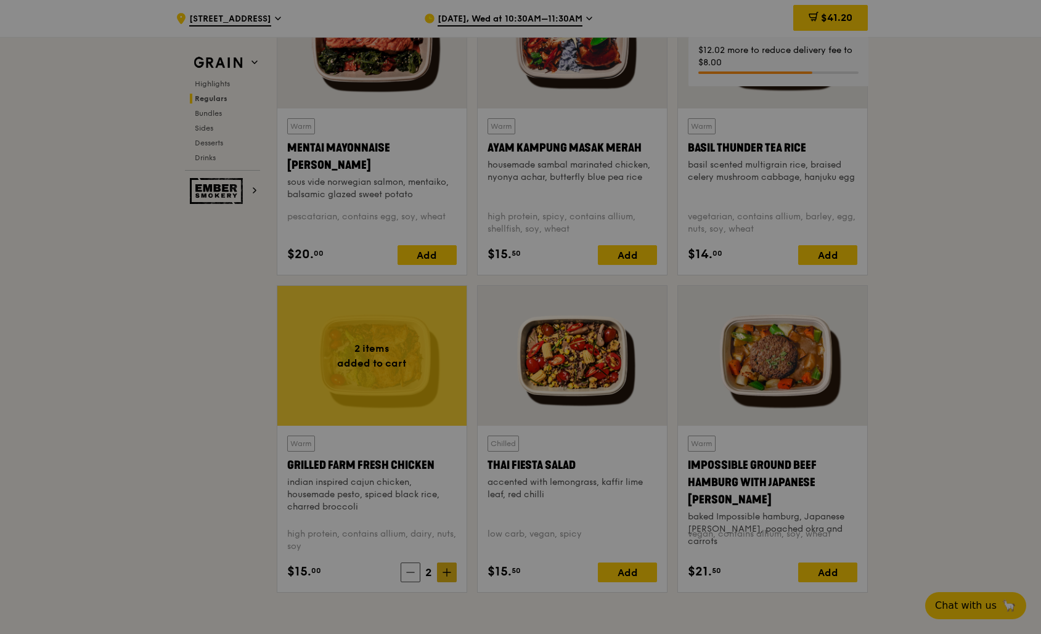
click at [443, 574] on div at bounding box center [520, 317] width 1041 height 634
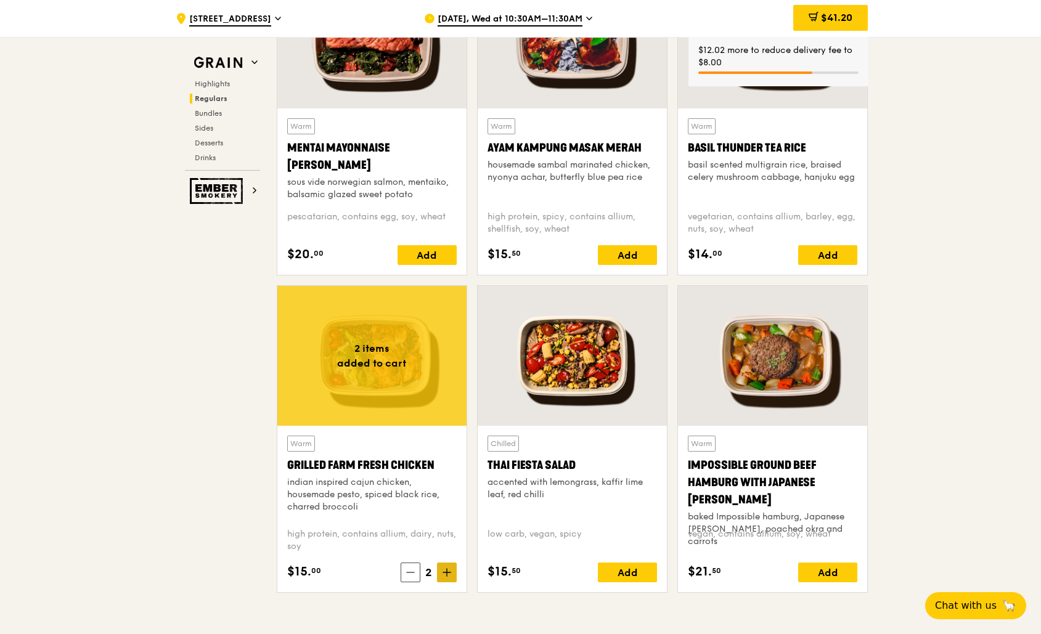
click at [445, 574] on icon at bounding box center [446, 572] width 9 height 9
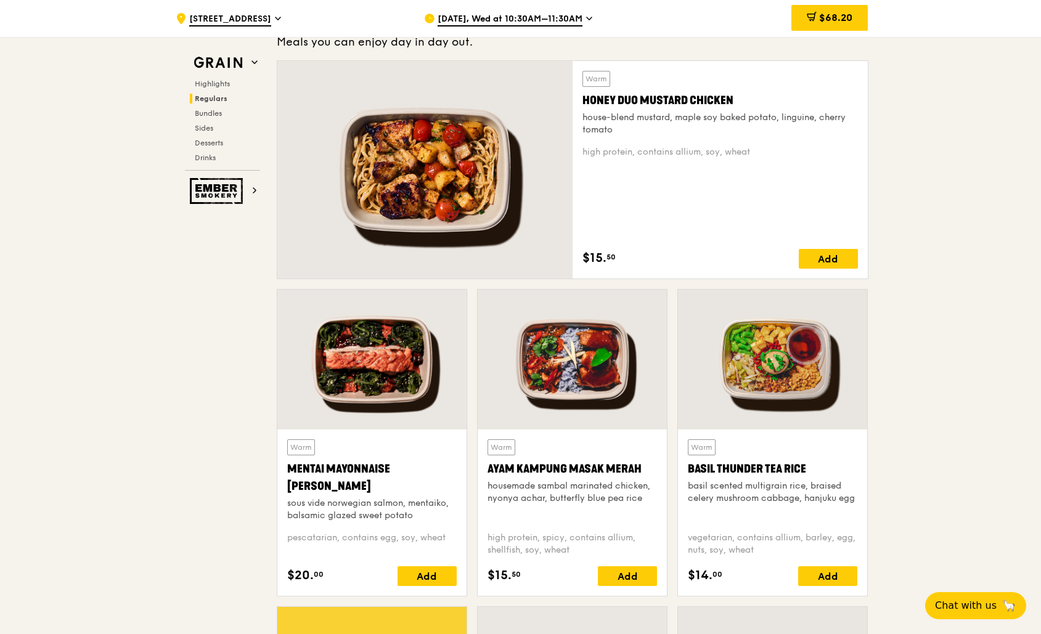
scroll to position [849, 0]
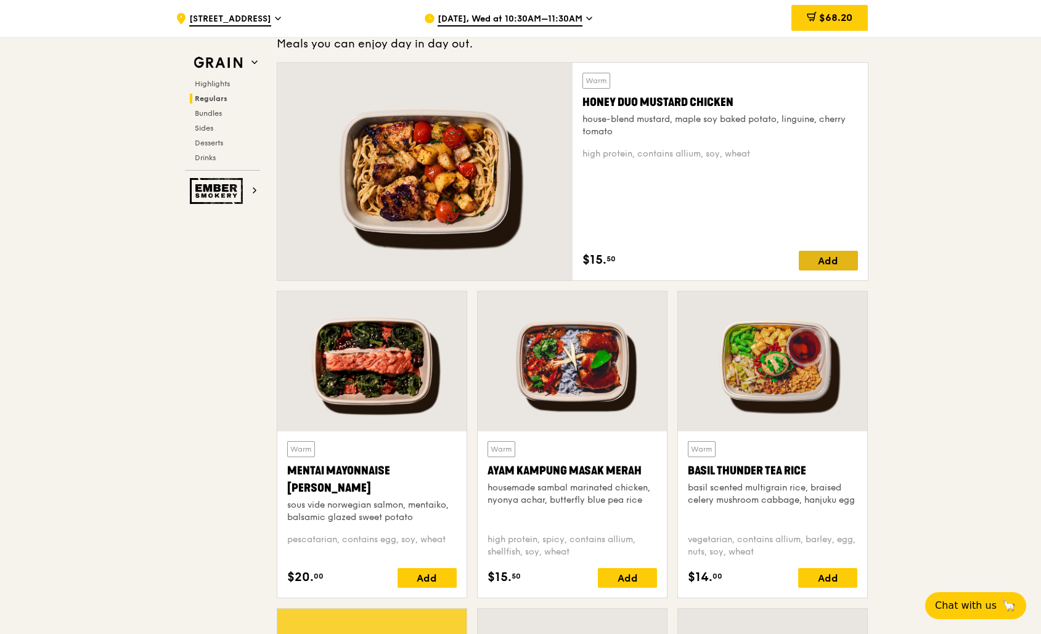
click at [815, 264] on div "Add" at bounding box center [828, 261] width 59 height 20
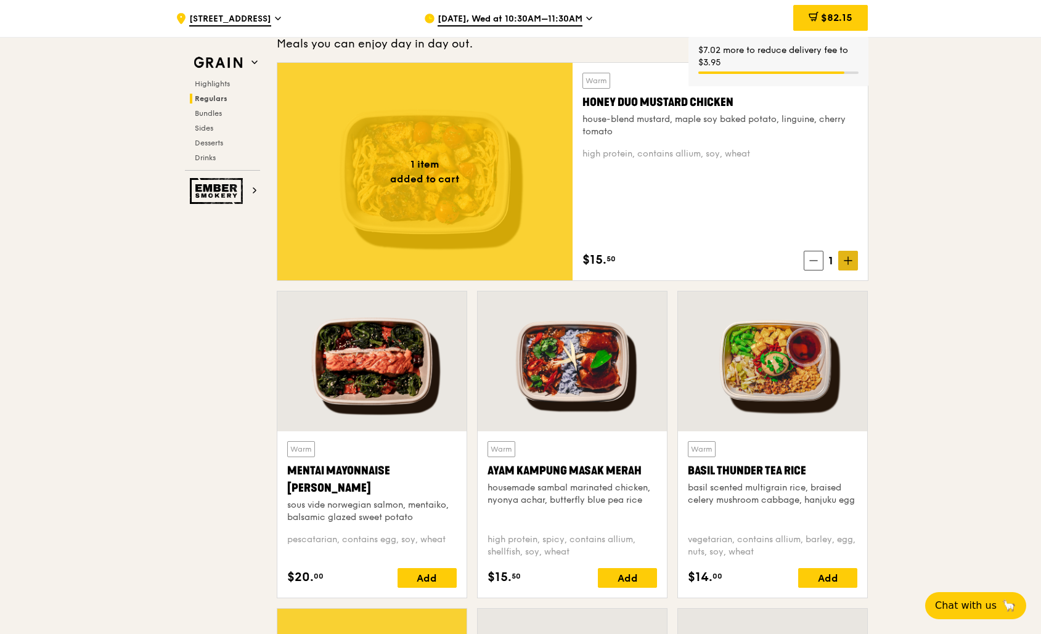
click at [850, 262] on icon at bounding box center [848, 260] width 9 height 9
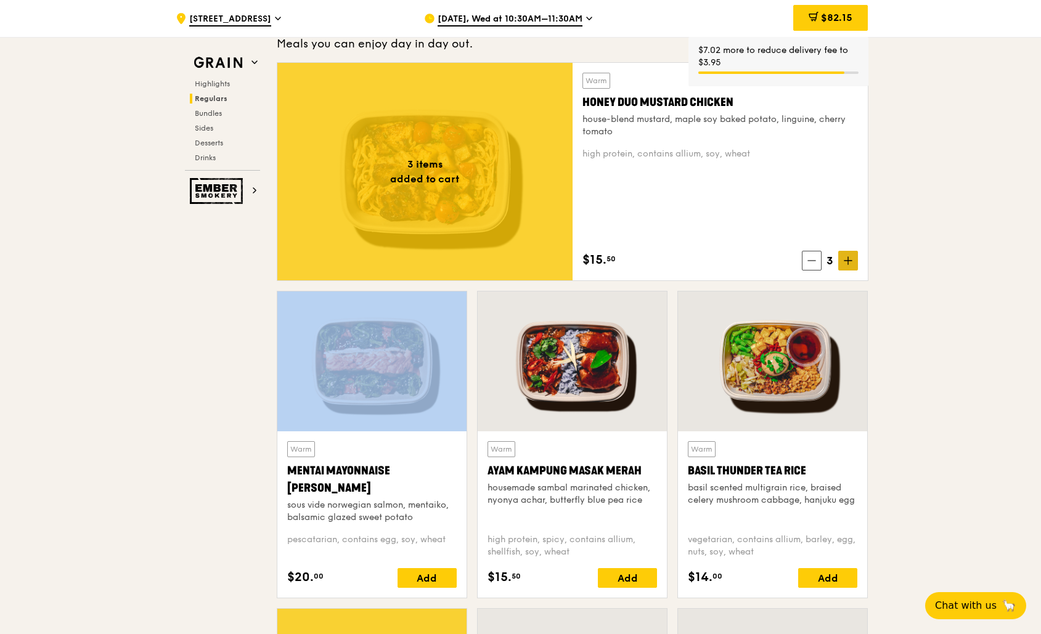
click at [850, 262] on icon at bounding box center [848, 260] width 9 height 9
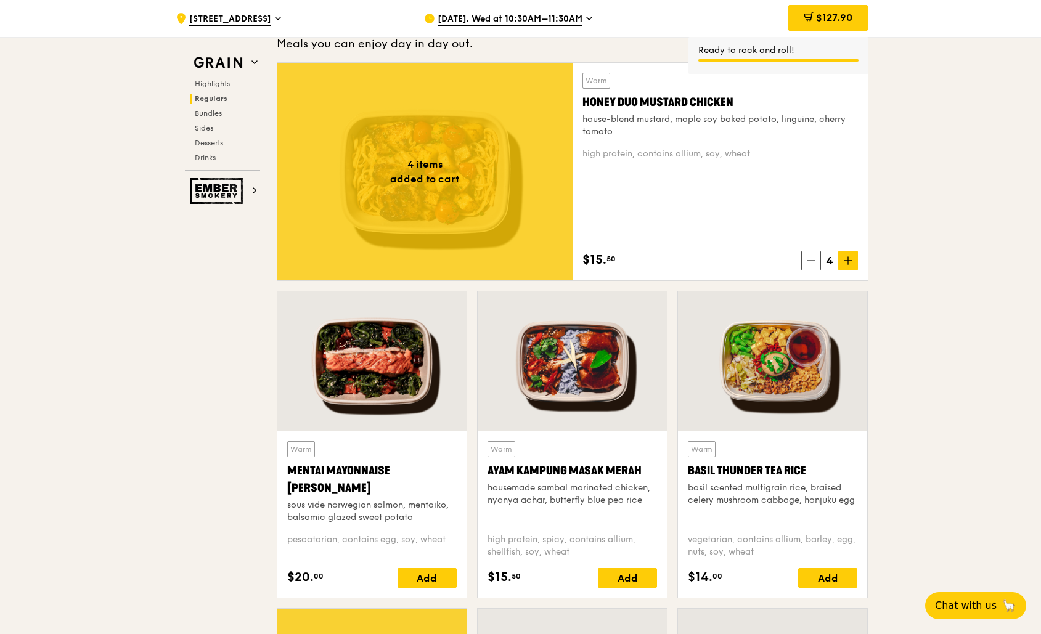
click at [852, 15] on span "$127.90" at bounding box center [834, 18] width 36 height 12
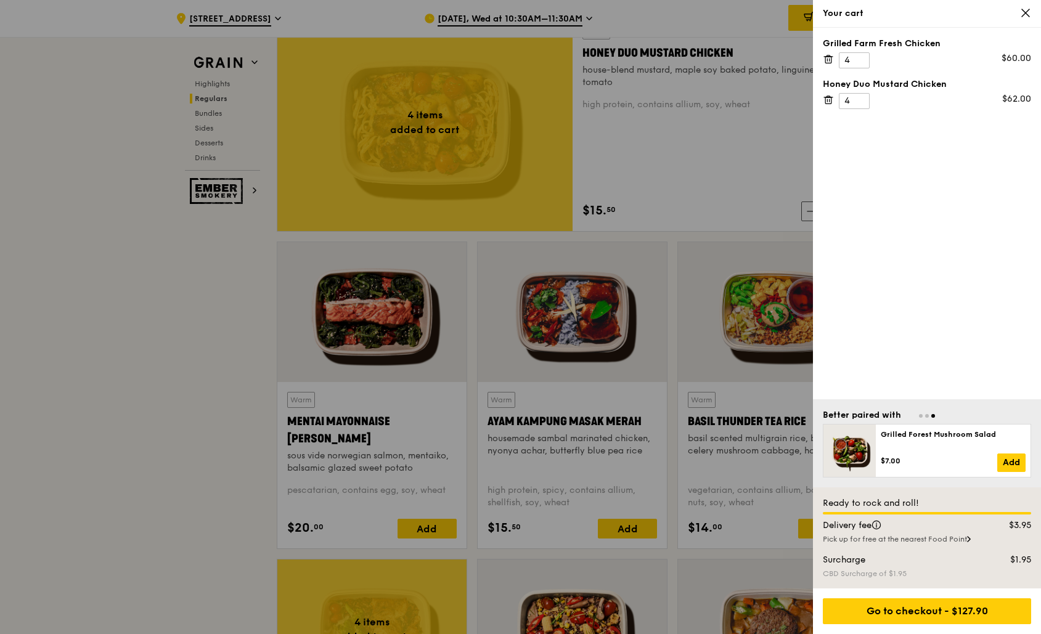
scroll to position [899, 0]
drag, startPoint x: 175, startPoint y: 350, endPoint x: 210, endPoint y: 341, distance: 36.2
click at [175, 350] on div at bounding box center [520, 317] width 1041 height 634
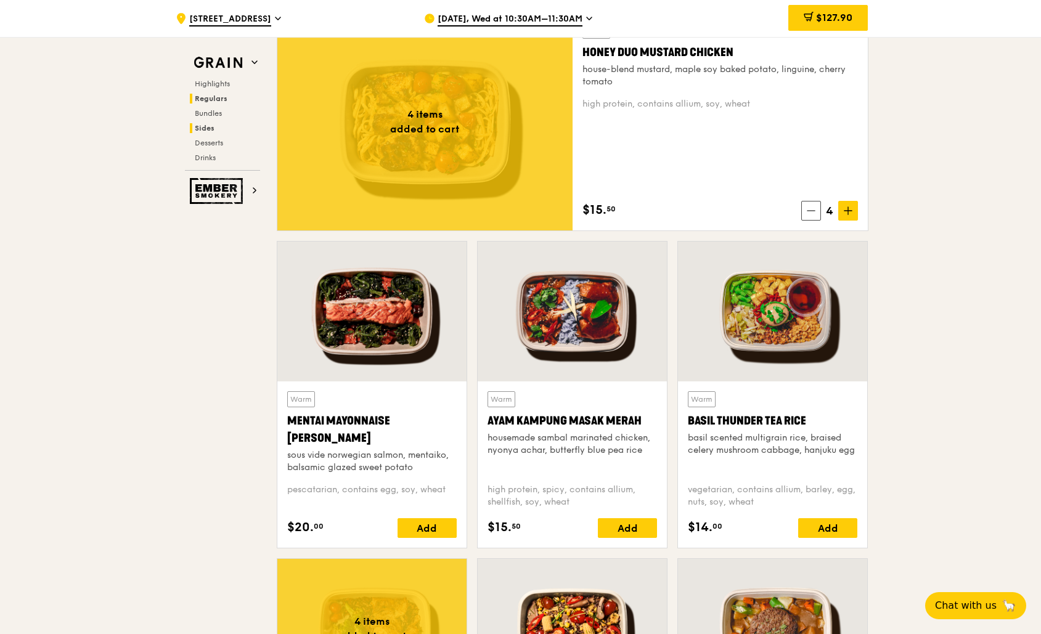
click at [208, 125] on span "Sides" at bounding box center [205, 128] width 20 height 9
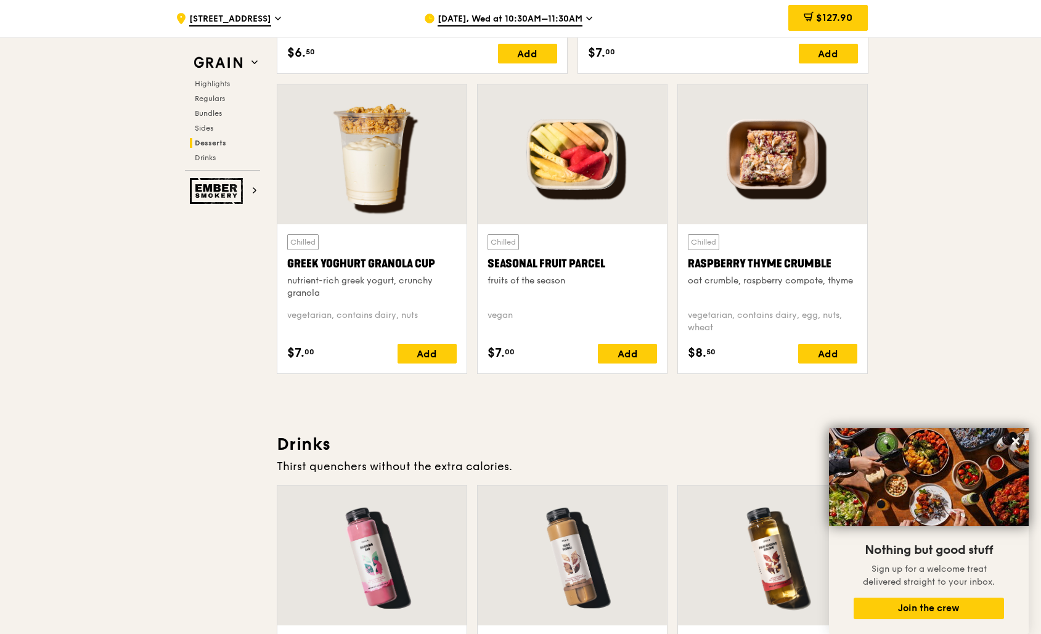
scroll to position [3880, 0]
click at [622, 353] on div "Add" at bounding box center [627, 353] width 59 height 20
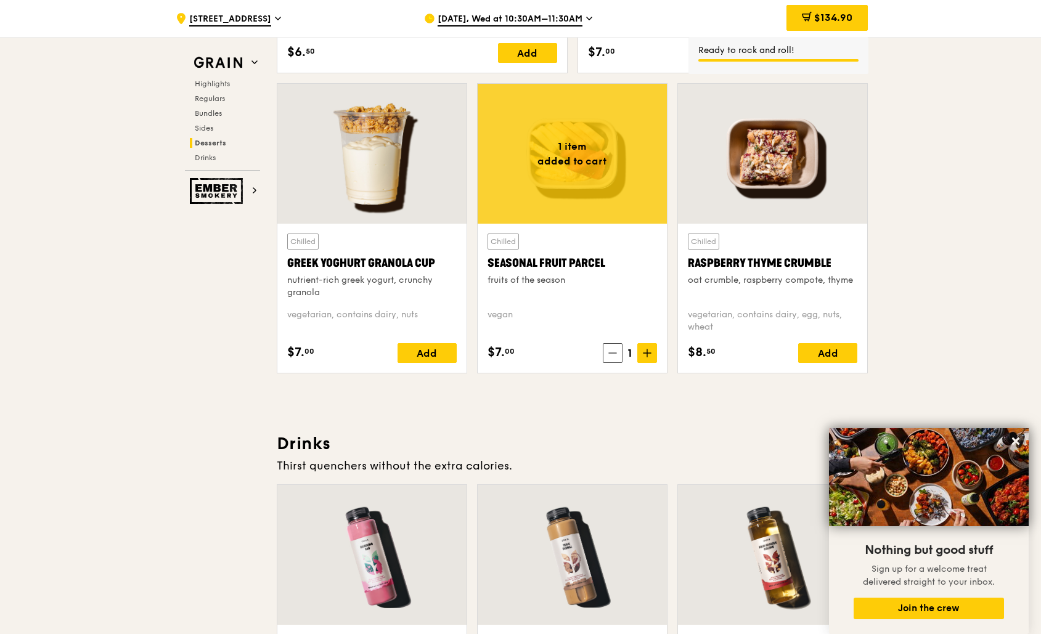
click at [644, 353] on icon at bounding box center [647, 353] width 9 height 9
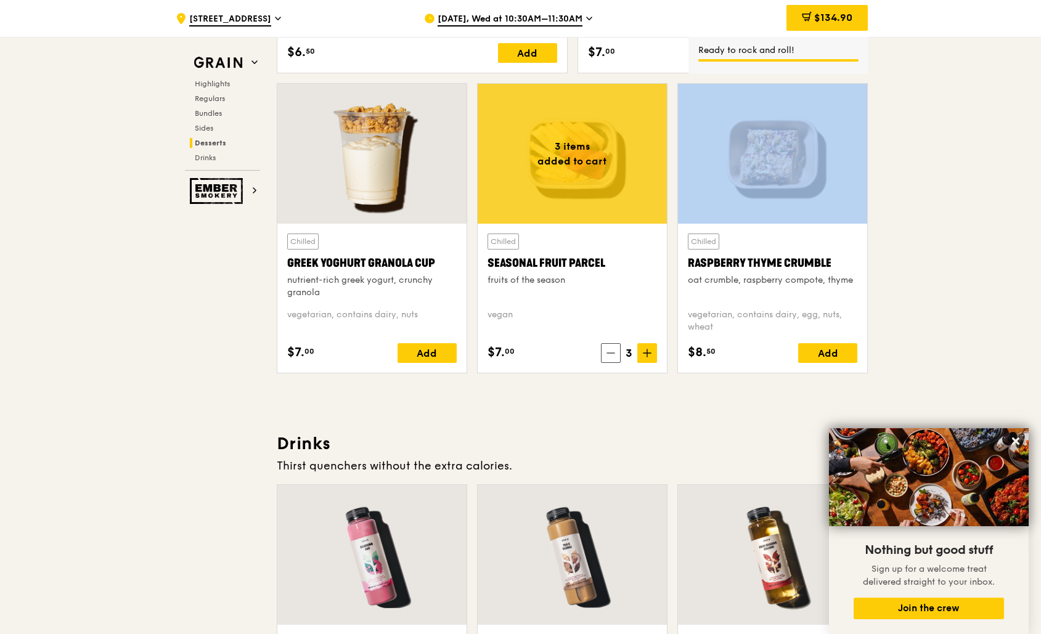
click at [644, 353] on icon at bounding box center [647, 353] width 9 height 9
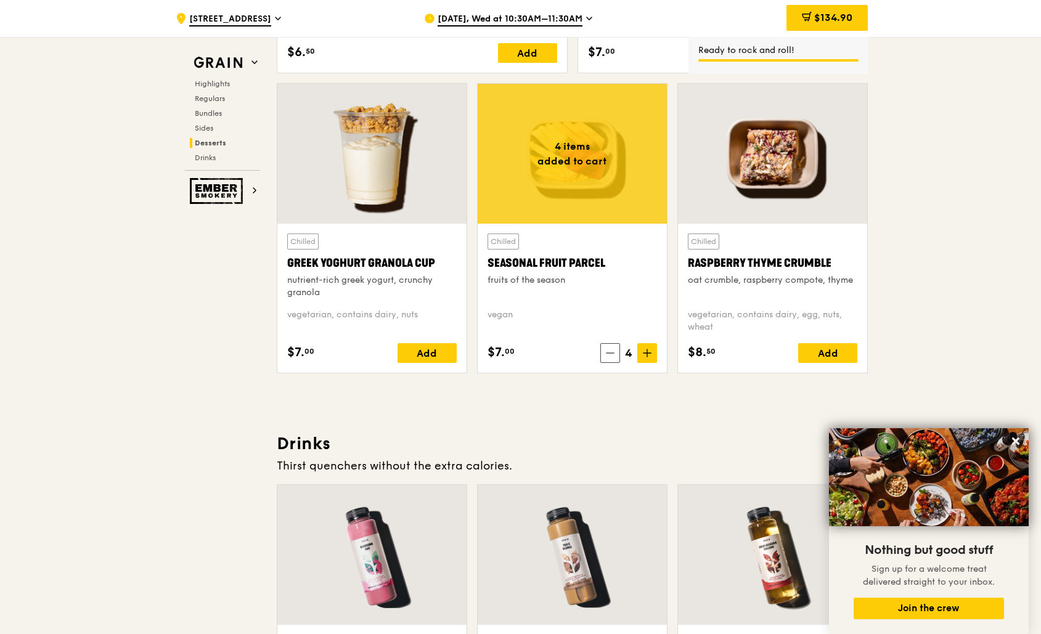
click at [645, 353] on icon at bounding box center [646, 353] width 7 height 0
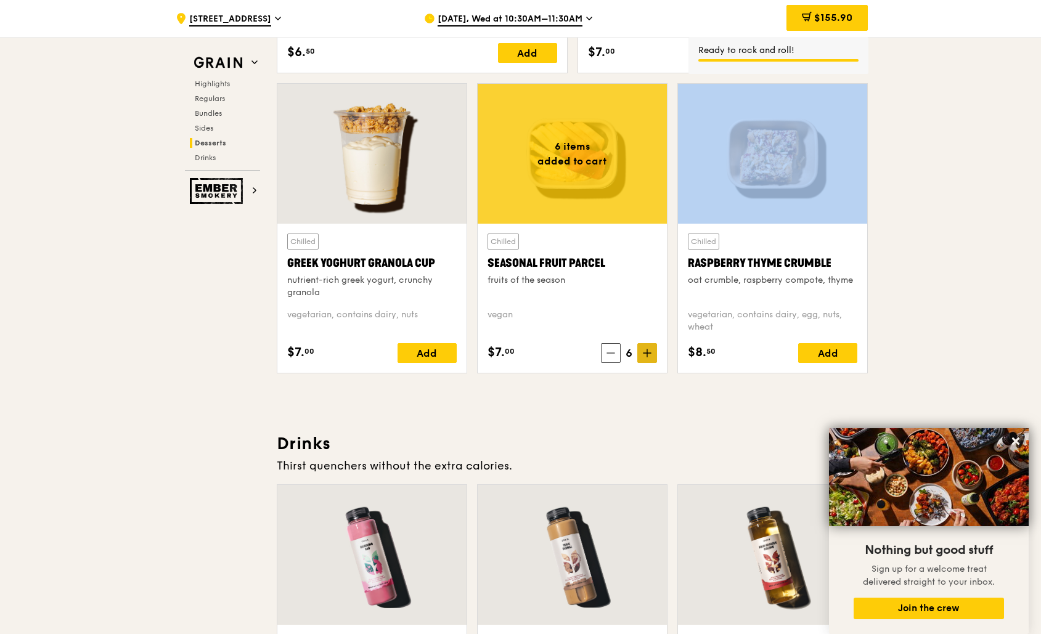
click at [645, 353] on icon at bounding box center [646, 353] width 7 height 0
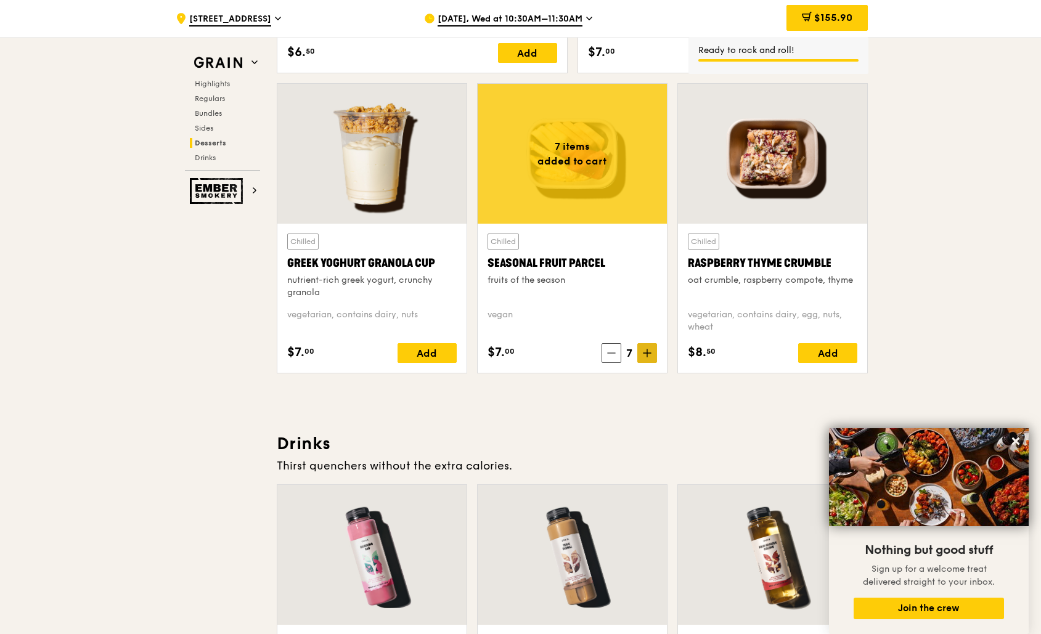
click at [646, 353] on icon at bounding box center [646, 353] width 7 height 0
click at [842, 20] on span "$183.90" at bounding box center [833, 18] width 38 height 12
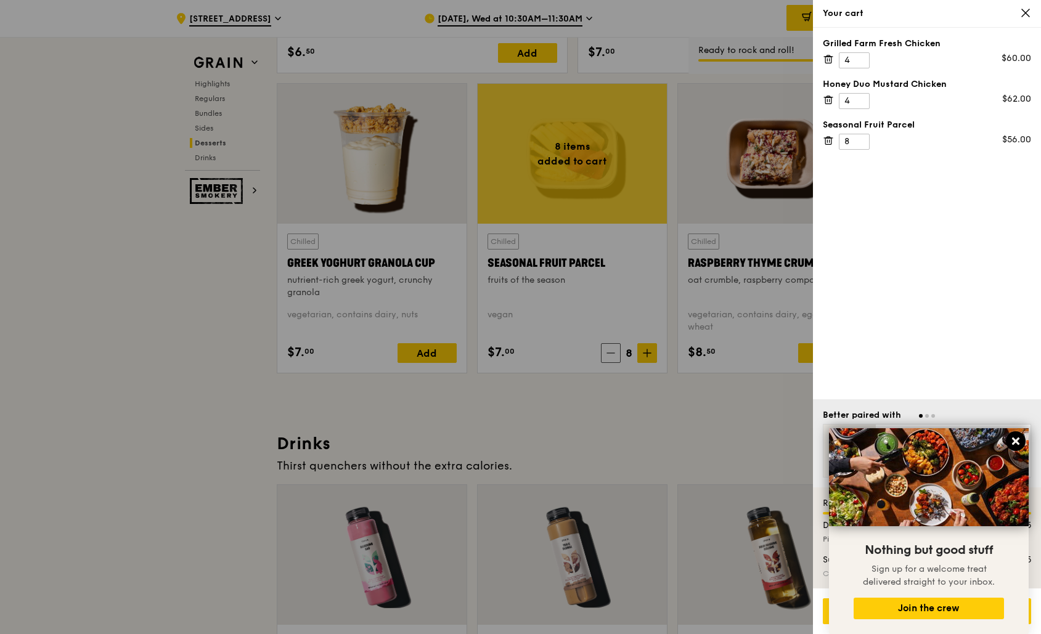
click at [1016, 444] on icon at bounding box center [1015, 441] width 11 height 11
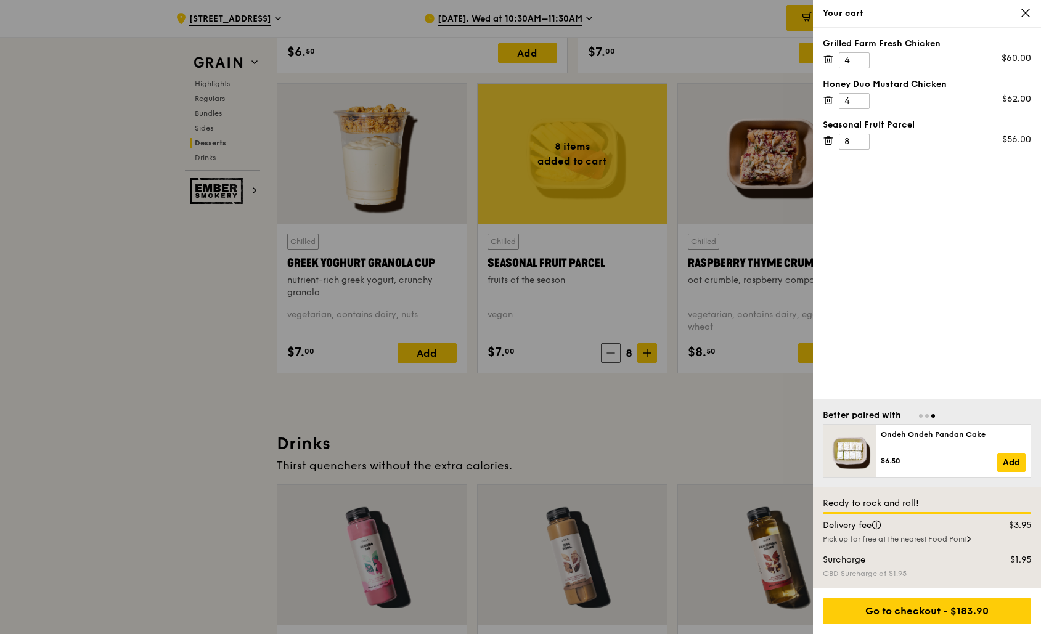
click at [818, 384] on div "Grilled Farm Fresh Chicken 4 $60.00 Honey Duo Mustard Chicken 4 $62.00 Seasonal…" at bounding box center [927, 214] width 228 height 372
drag, startPoint x: 1025, startPoint y: 10, endPoint x: 953, endPoint y: 33, distance: 74.8
click at [1025, 10] on icon at bounding box center [1025, 12] width 11 height 11
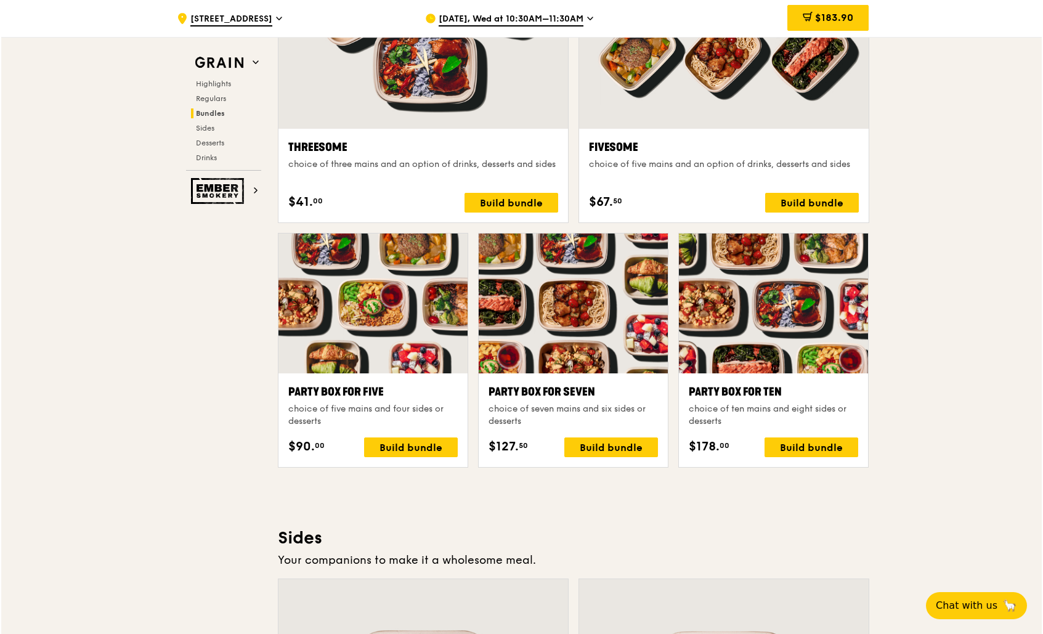
scroll to position [2266, 0]
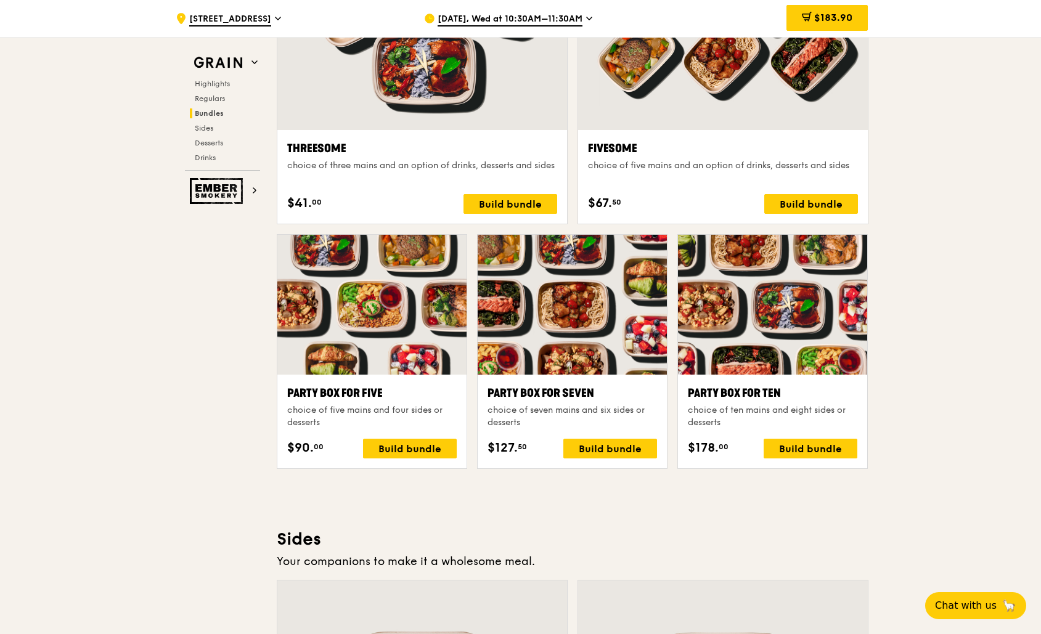
click at [803, 310] on div at bounding box center [772, 305] width 189 height 140
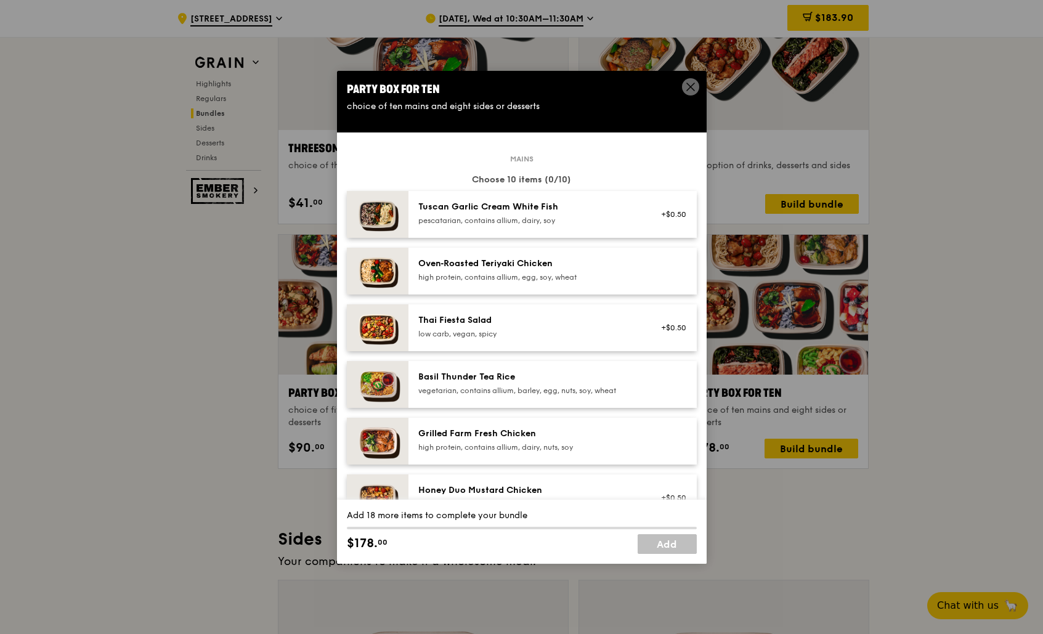
click at [681, 92] on div "Party Box for Ten" at bounding box center [522, 89] width 350 height 17
click at [689, 89] on icon at bounding box center [690, 86] width 11 height 11
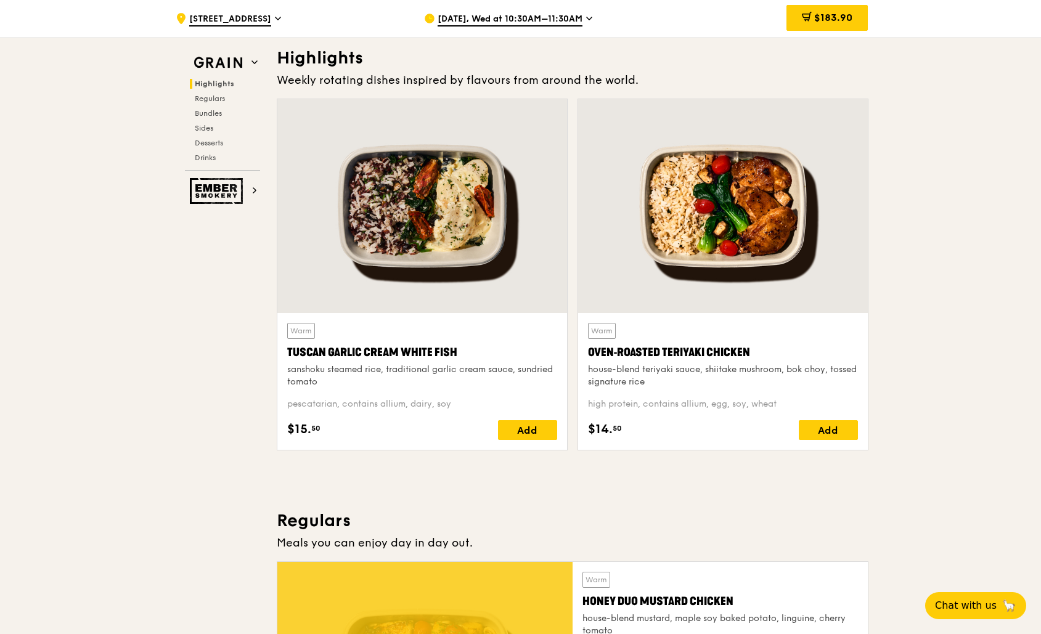
scroll to position [351, 0]
click at [544, 437] on div "Add" at bounding box center [527, 430] width 59 height 20
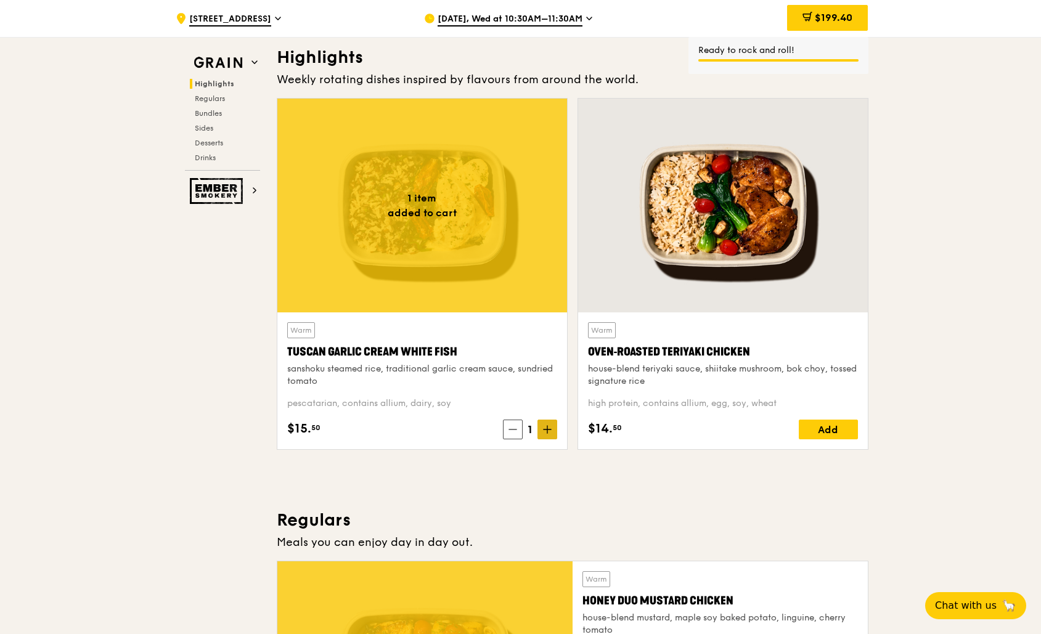
click at [549, 433] on icon at bounding box center [547, 429] width 9 height 9
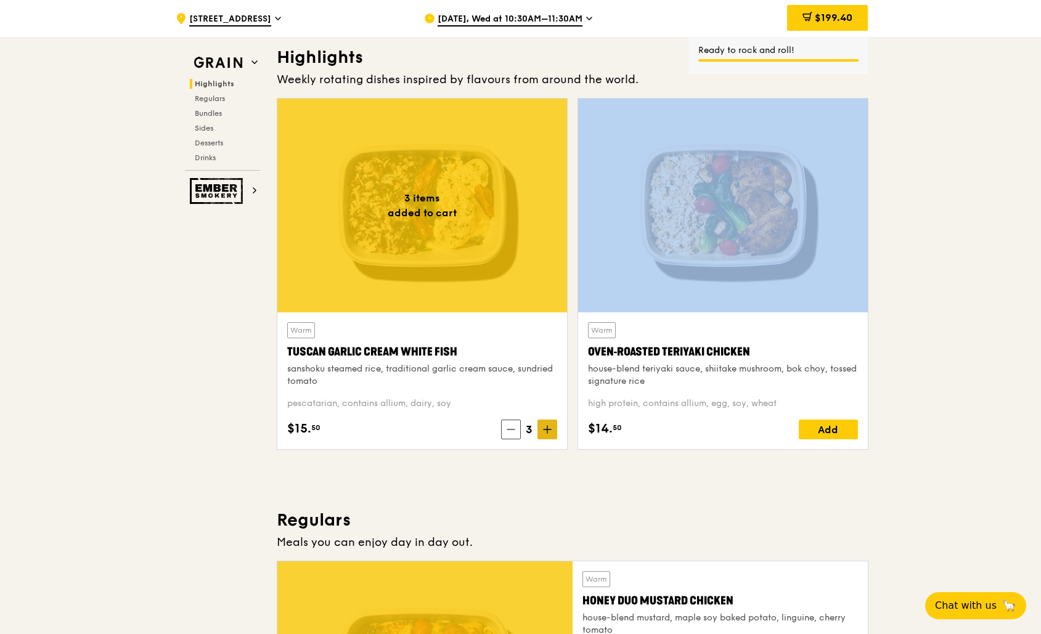
click at [549, 433] on icon at bounding box center [547, 429] width 9 height 9
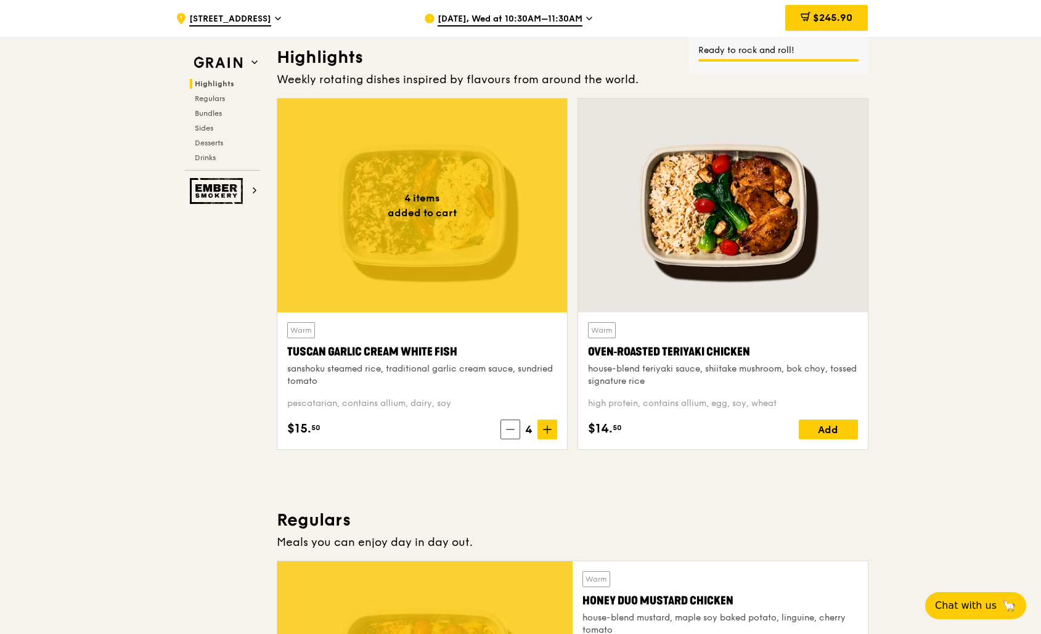
click at [487, 512] on h3 "Regulars" at bounding box center [573, 520] width 592 height 22
click at [353, 351] on div "Tuscan Garlic Cream White Fish" at bounding box center [422, 351] width 270 height 17
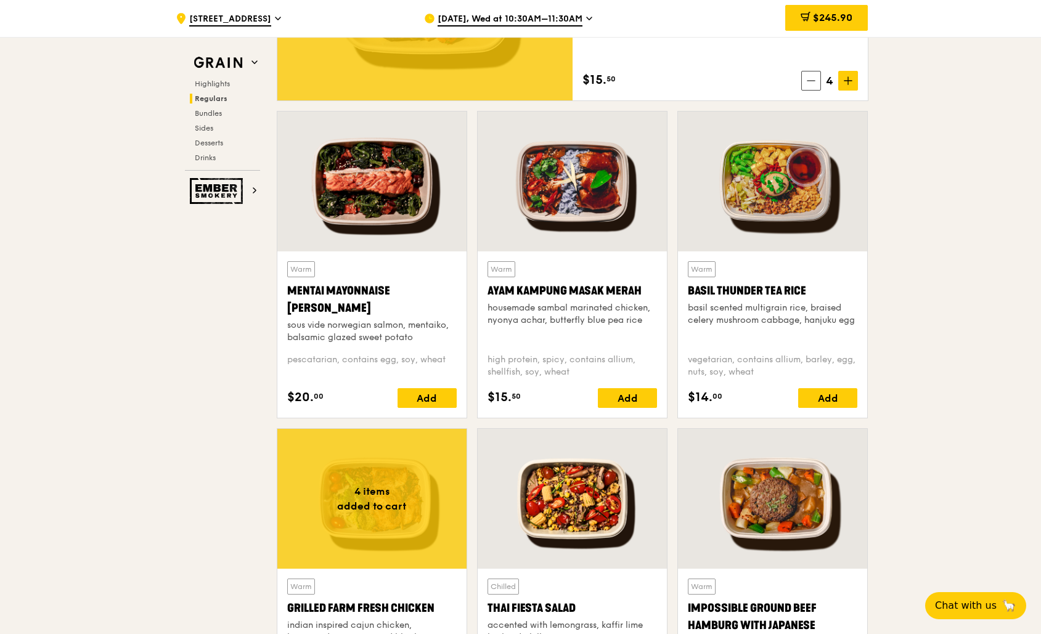
scroll to position [1026, 0]
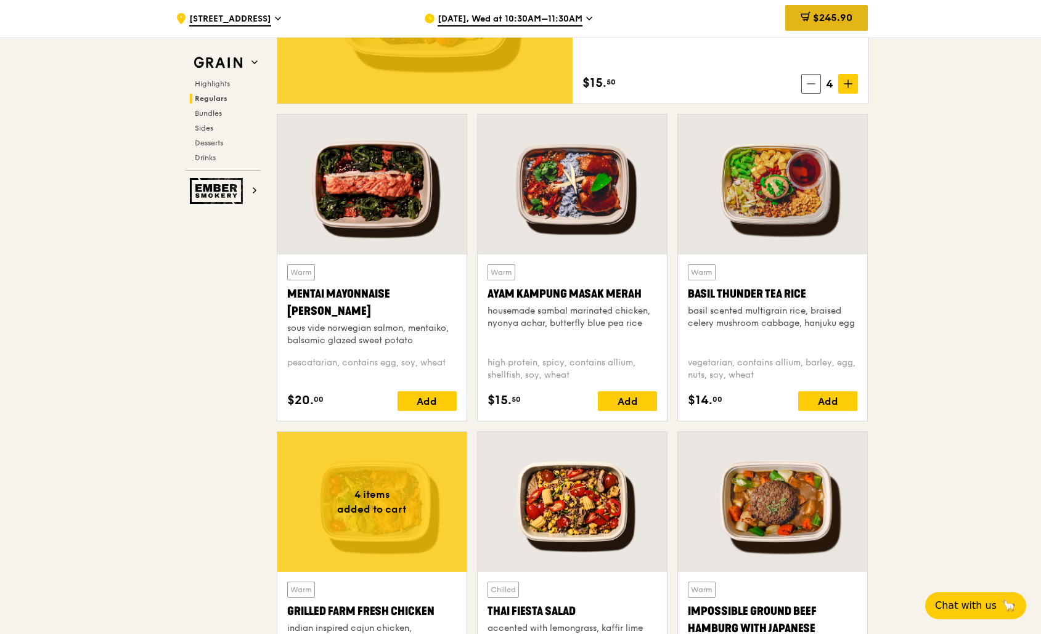
click at [827, 20] on span "$245.90" at bounding box center [832, 18] width 39 height 12
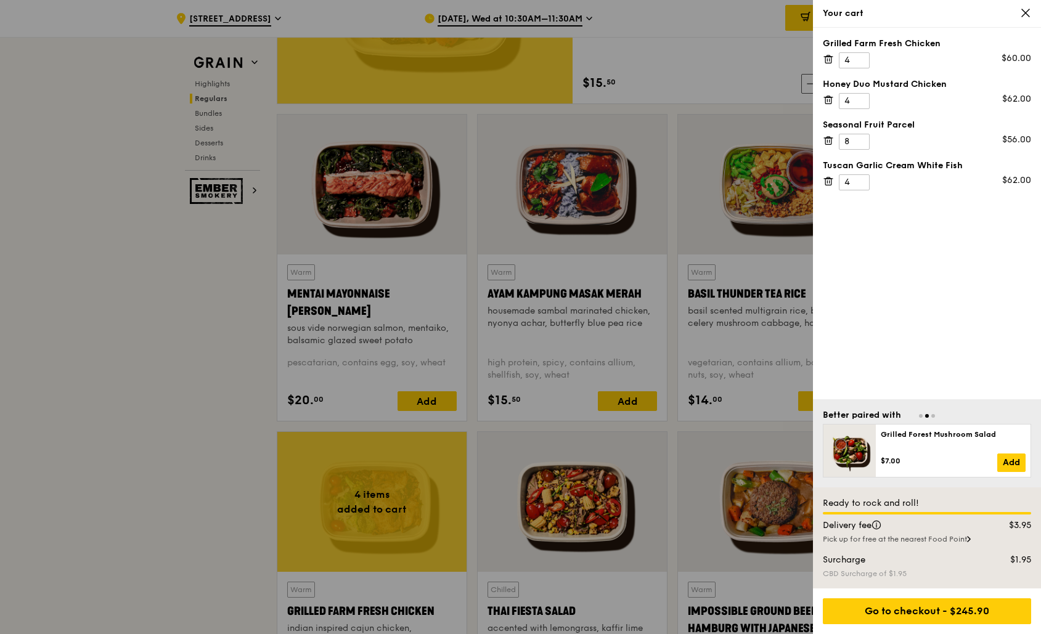
click at [828, 57] on icon at bounding box center [828, 59] width 11 height 11
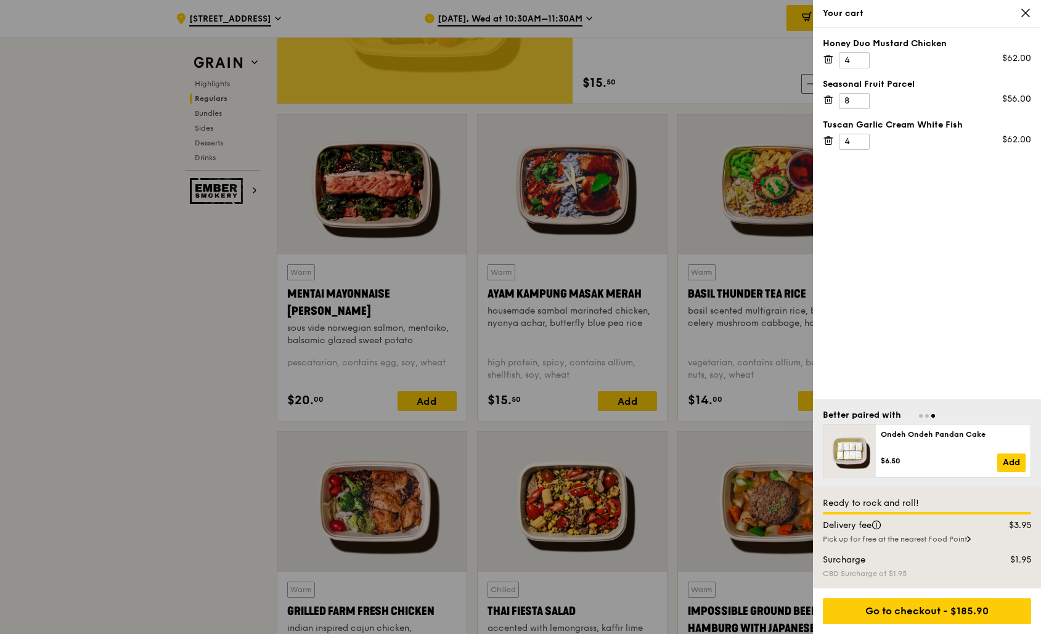
click at [614, 75] on div at bounding box center [520, 317] width 1041 height 634
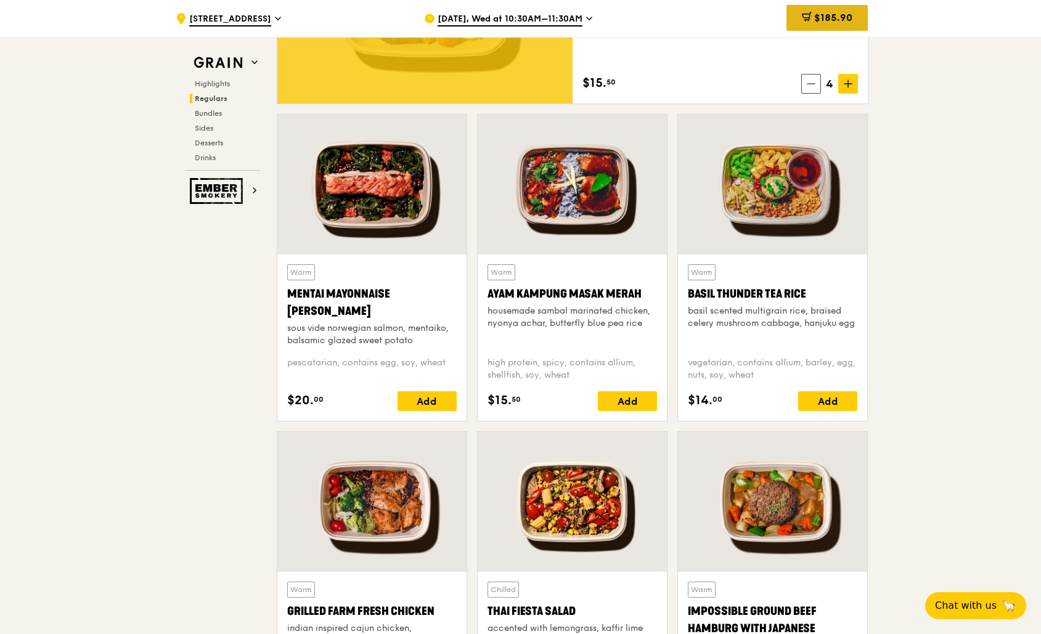
click at [832, 27] on div "$185.90" at bounding box center [826, 18] width 81 height 26
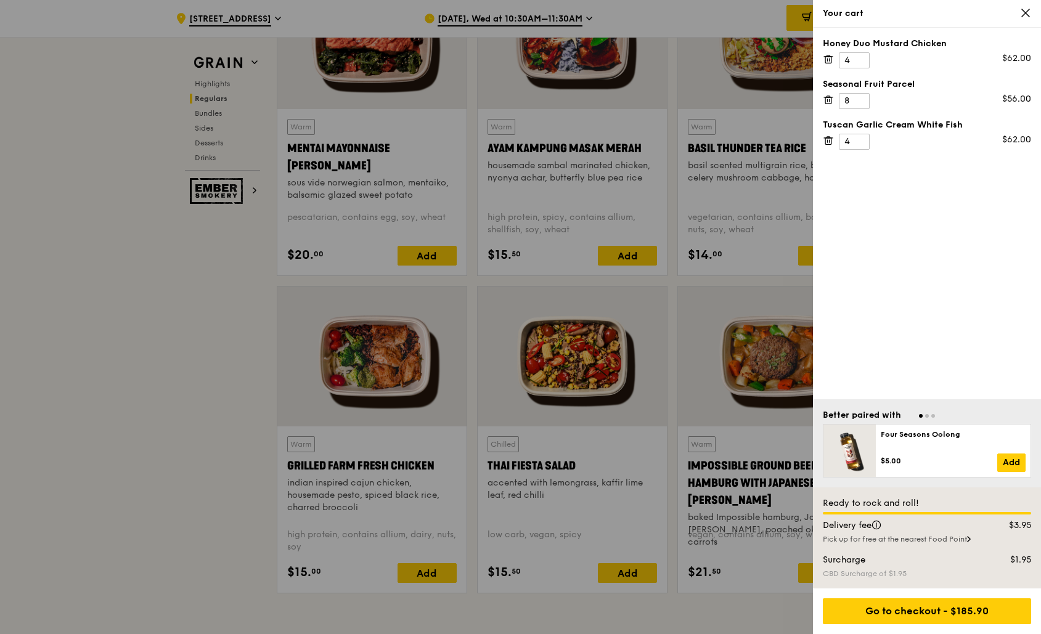
scroll to position [1234, 0]
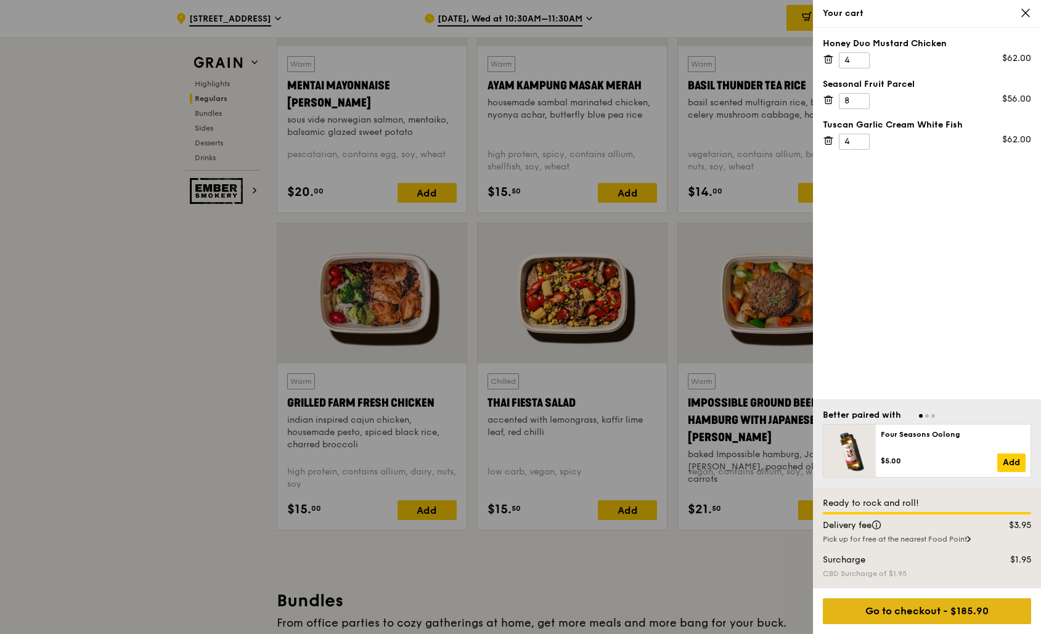
click at [919, 602] on div "Go to checkout - $185.90" at bounding box center [927, 611] width 208 height 26
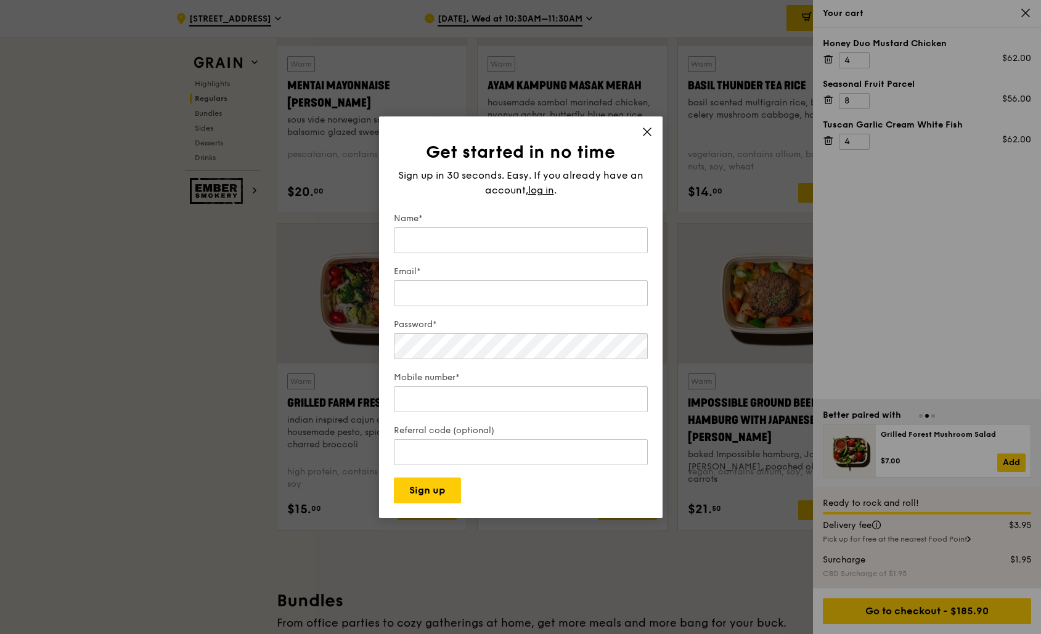
click at [651, 124] on div "Get started in no time Sign up in 30 seconds. Easy. If you already have an acco…" at bounding box center [520, 317] width 283 height 402
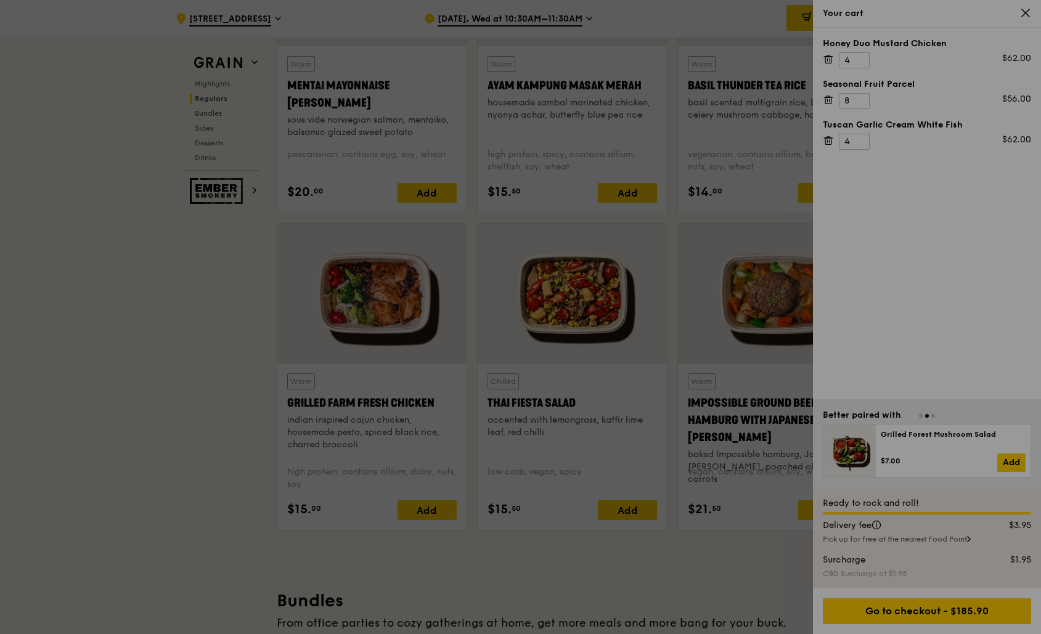
drag, startPoint x: 700, startPoint y: 230, endPoint x: 696, endPoint y: 188, distance: 42.7
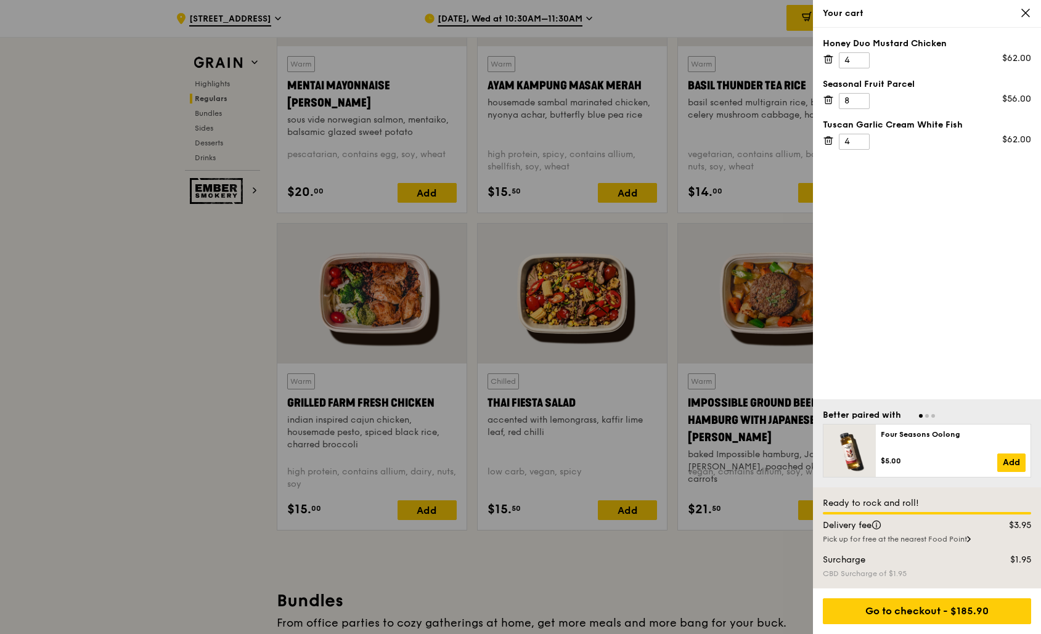
click at [905, 192] on div "Honey Duo Mustard Chicken 4 $62.00 Seasonal Fruit Parcel 8 $56.00 Tuscan Garlic…" at bounding box center [927, 214] width 228 height 372
click at [921, 617] on div "Go to checkout - $185.90" at bounding box center [927, 611] width 208 height 26
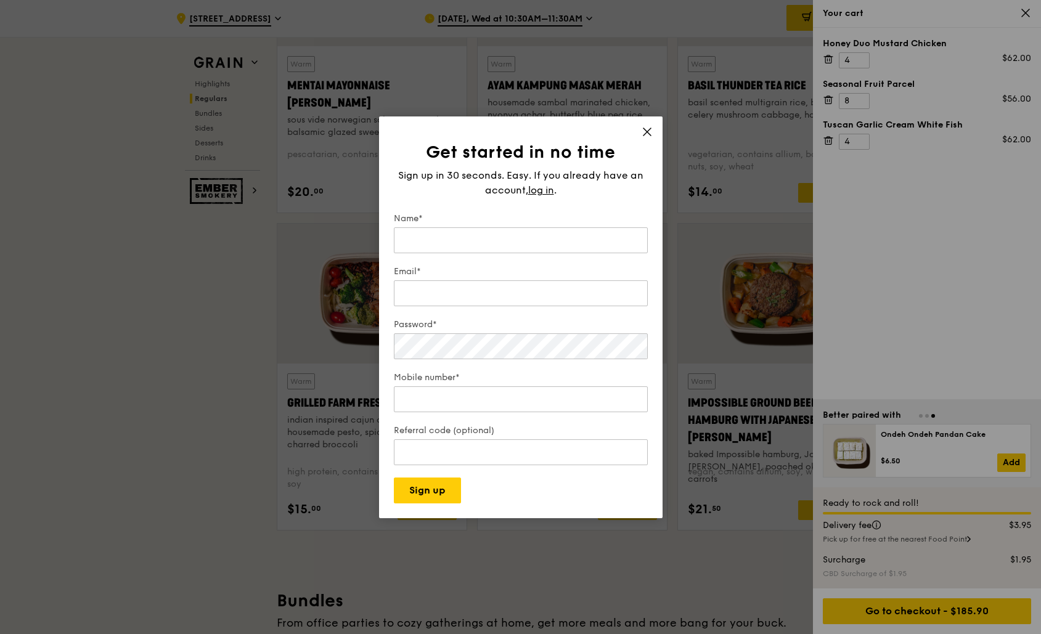
click at [635, 118] on div "Get started in no time Sign up in 30 seconds. Easy. If you already have an acco…" at bounding box center [520, 317] width 283 height 402
click at [643, 128] on icon at bounding box center [646, 131] width 7 height 7
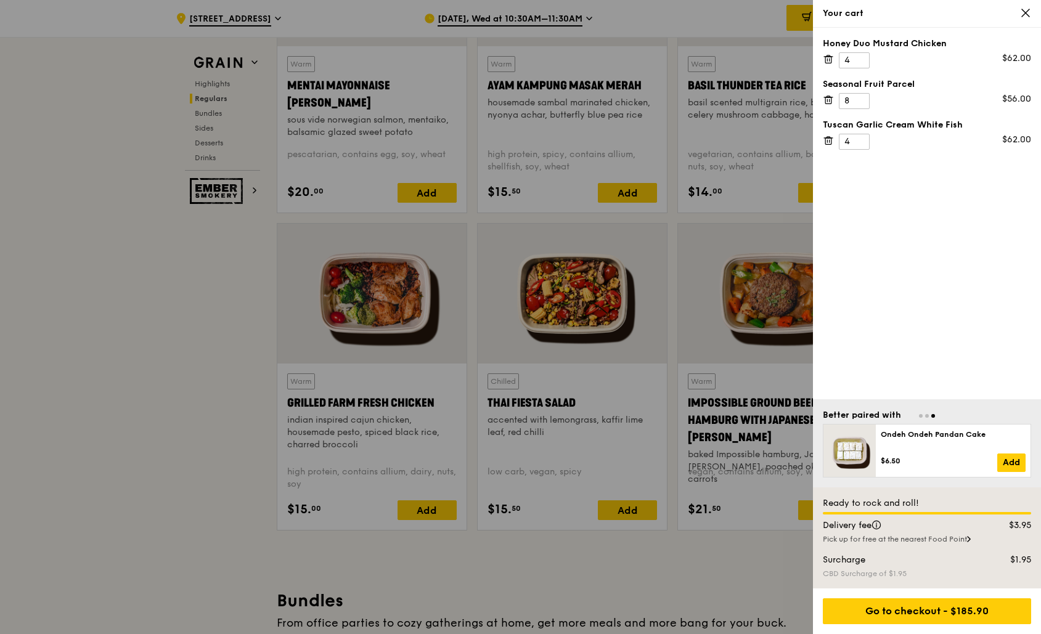
click at [200, 282] on div at bounding box center [520, 317] width 1041 height 634
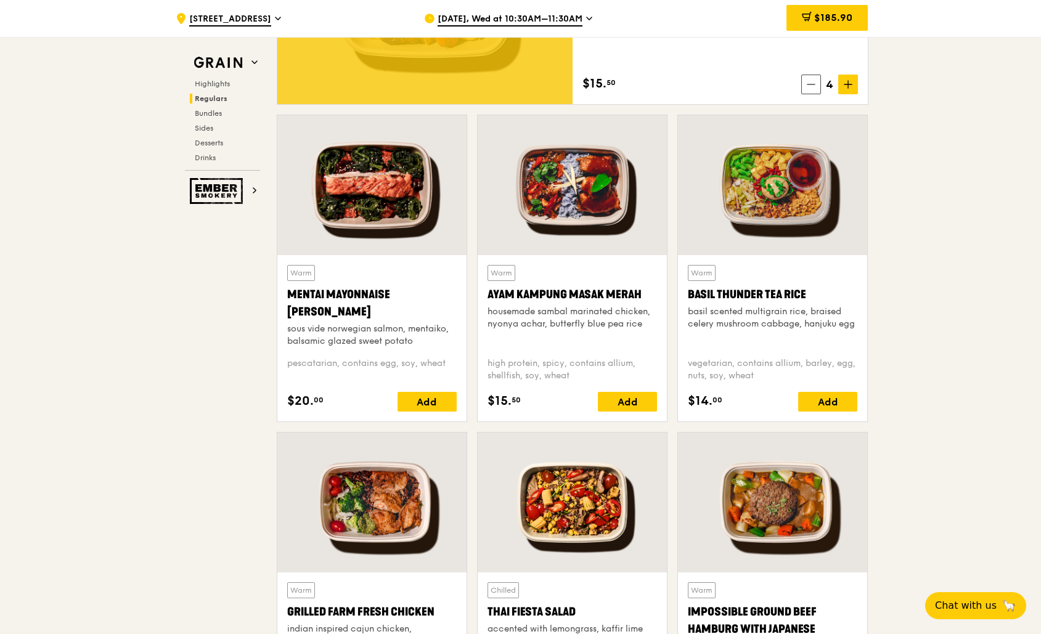
scroll to position [1023, 0]
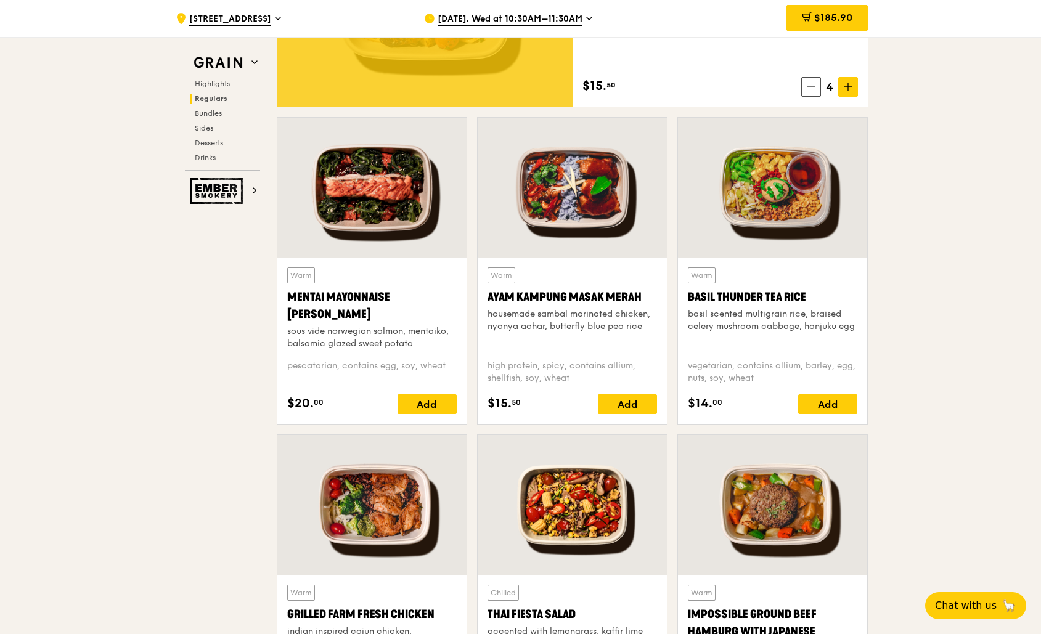
click at [369, 206] on div at bounding box center [371, 188] width 189 height 140
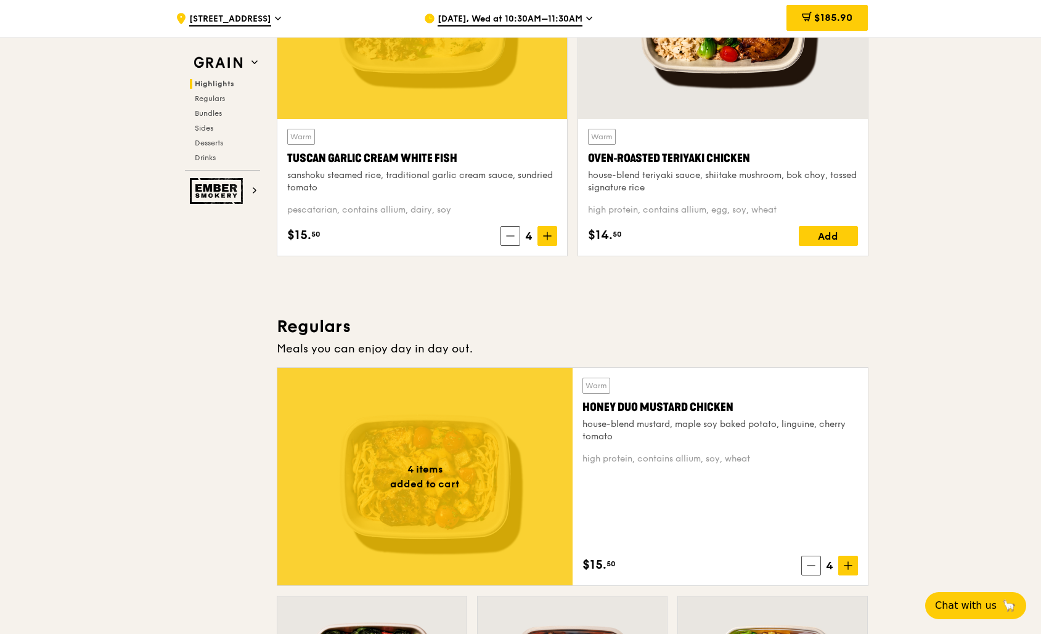
scroll to position [537, 0]
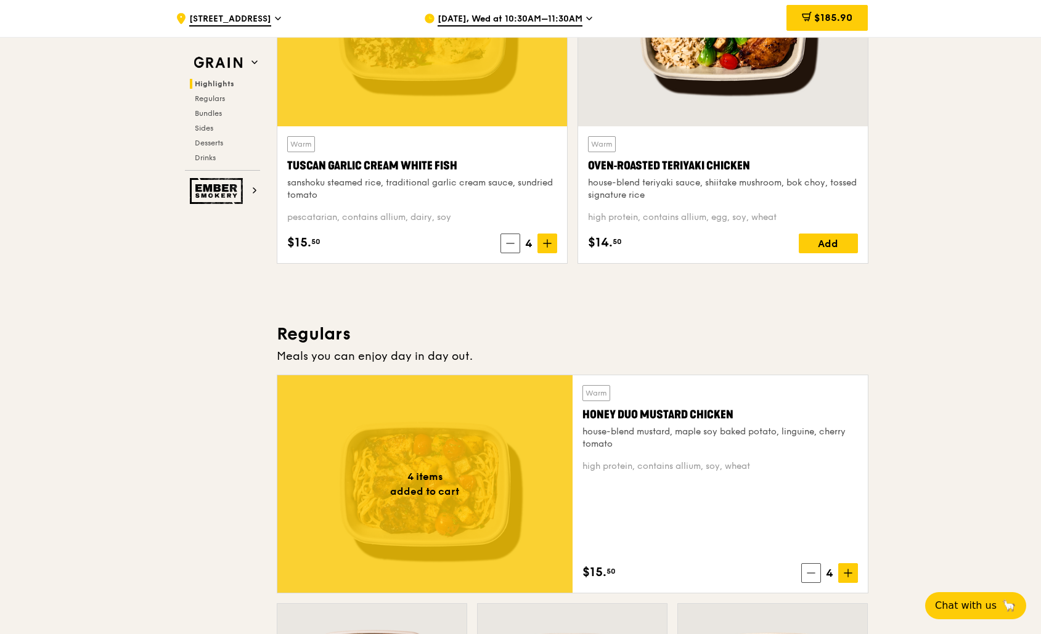
click at [816, 21] on span "$185.90" at bounding box center [833, 18] width 38 height 12
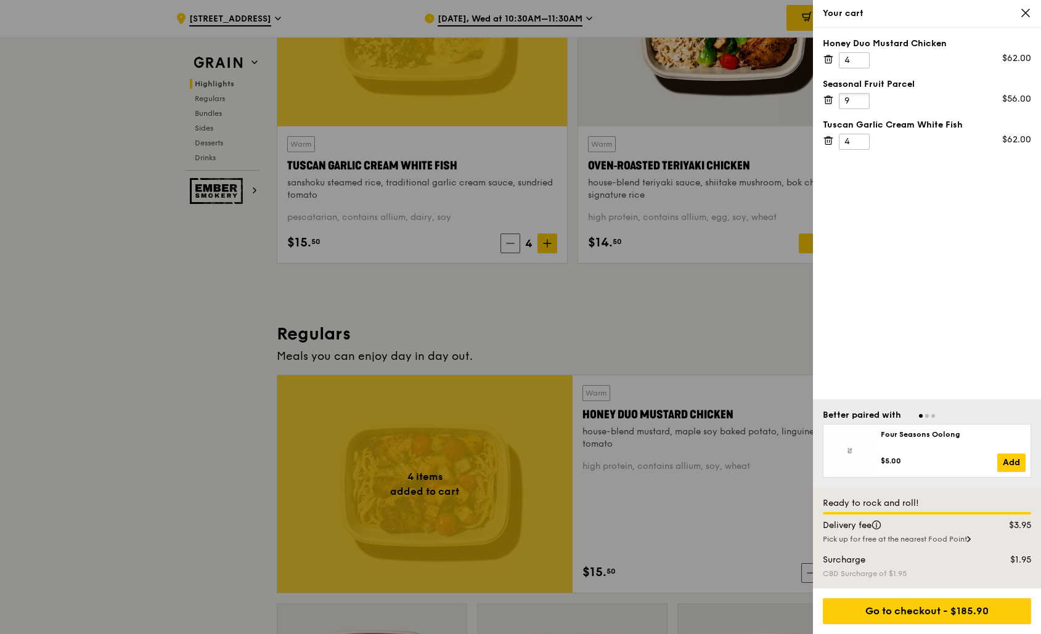
click at [858, 100] on input "9" at bounding box center [854, 101] width 31 height 16
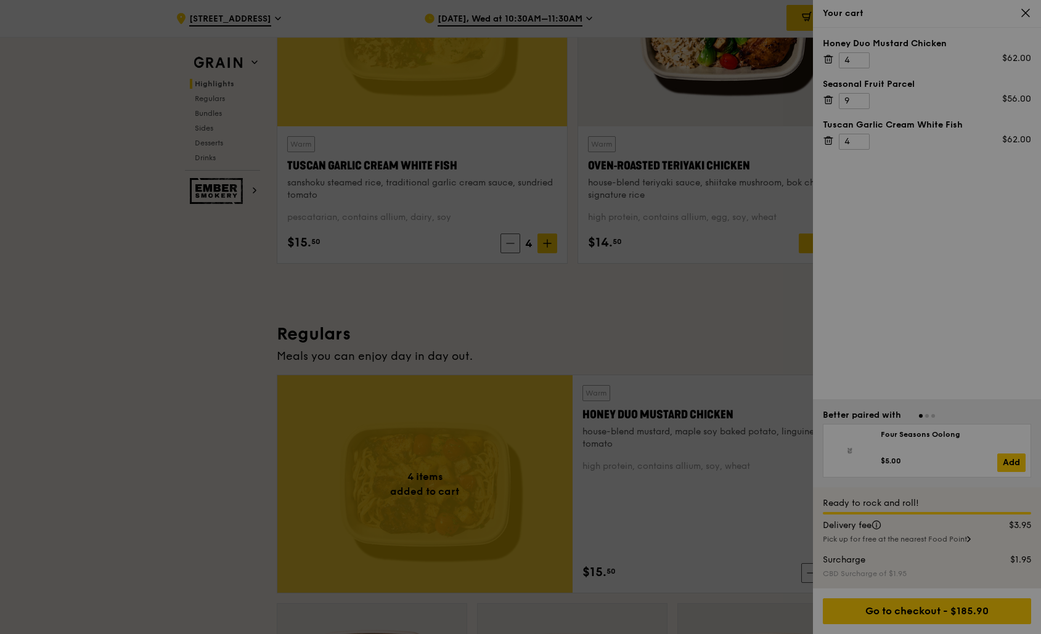
click at [859, 98] on div at bounding box center [520, 317] width 1041 height 634
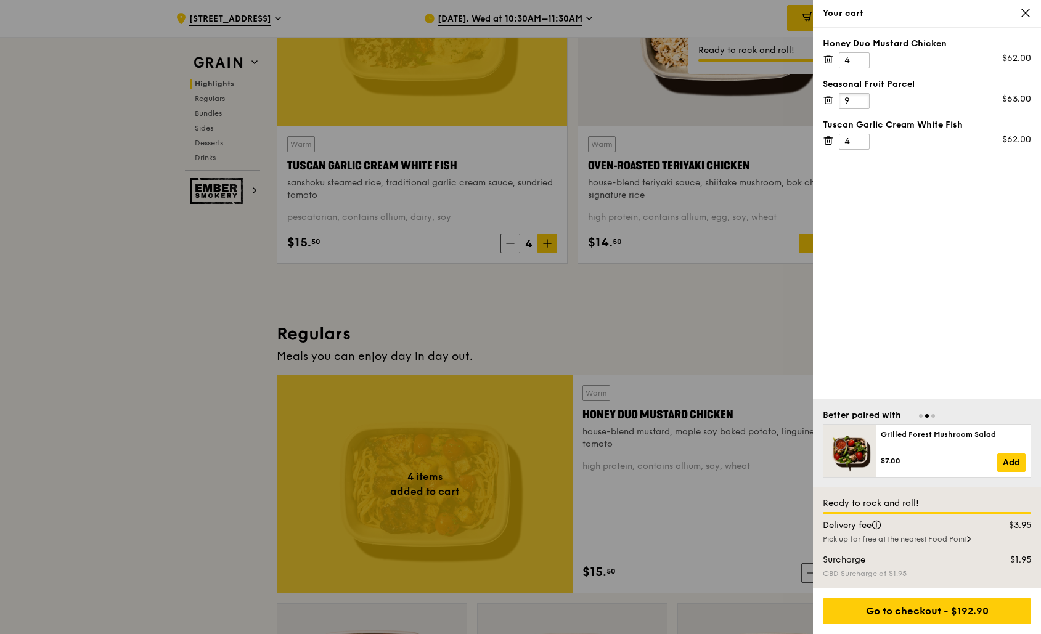
drag, startPoint x: 850, startPoint y: 101, endPoint x: 838, endPoint y: 102, distance: 11.8
click at [838, 102] on div "Seasonal Fruit Parcel 9 $63.00" at bounding box center [927, 93] width 208 height 31
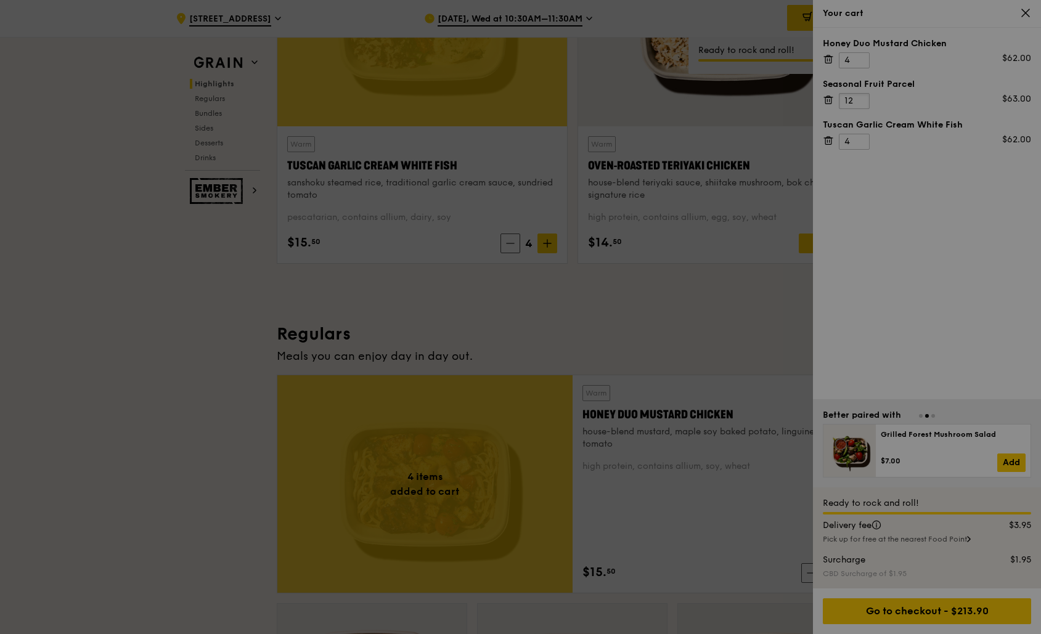
type input "12"
click at [890, 181] on div at bounding box center [520, 317] width 1041 height 634
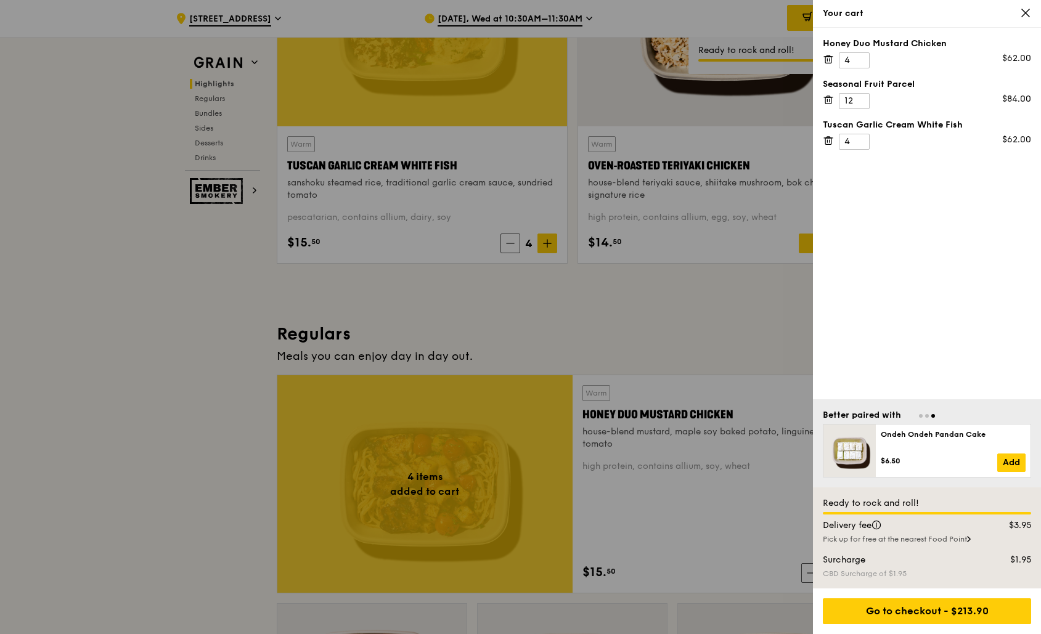
click at [605, 356] on div at bounding box center [520, 317] width 1041 height 634
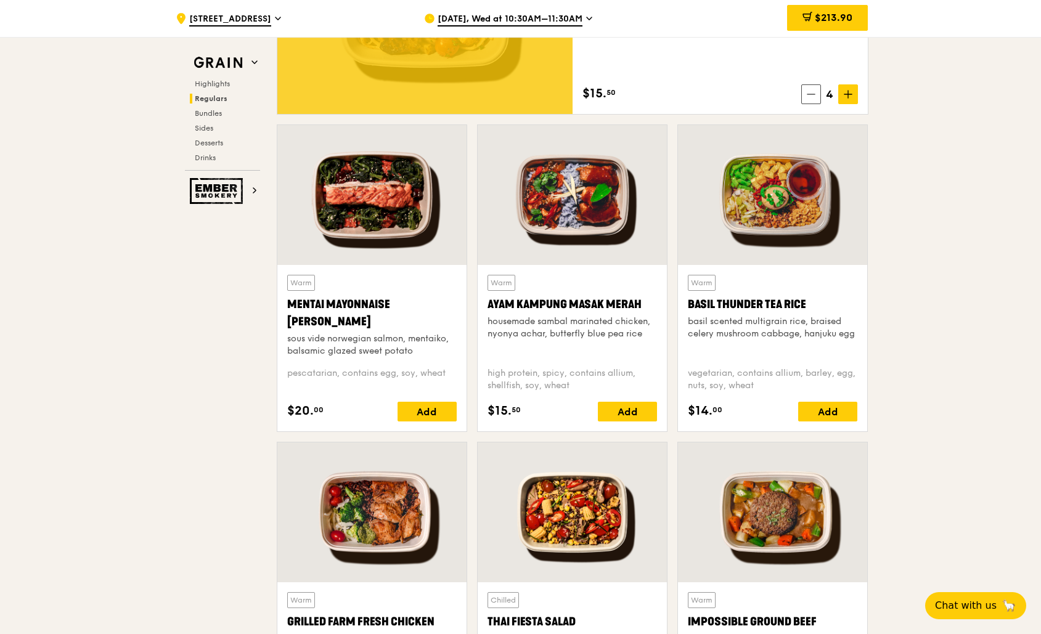
scroll to position [1050, 0]
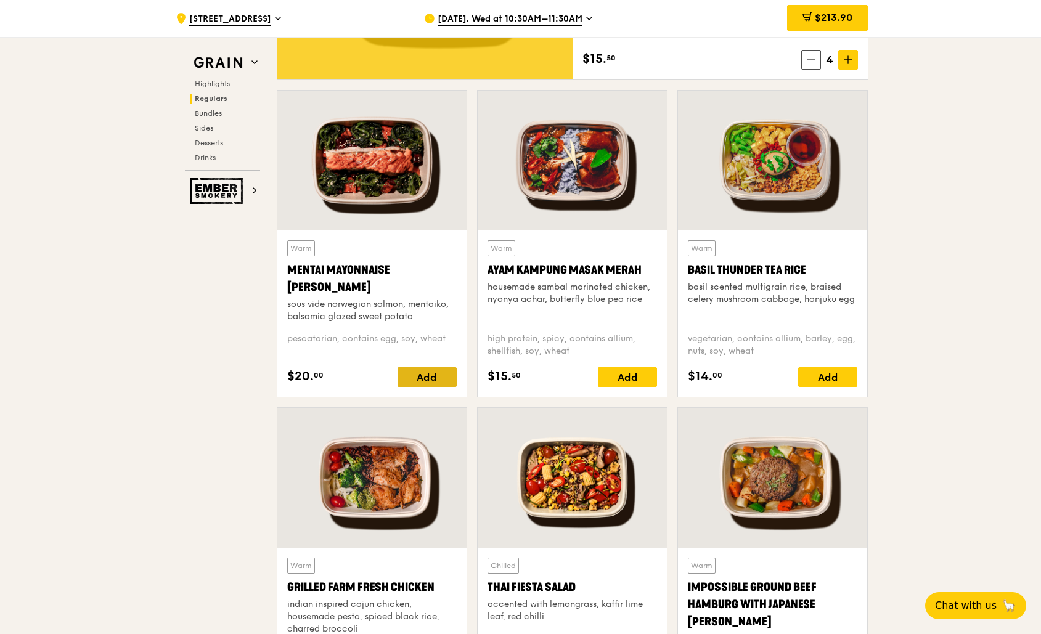
click at [440, 378] on div "Add" at bounding box center [426, 377] width 59 height 20
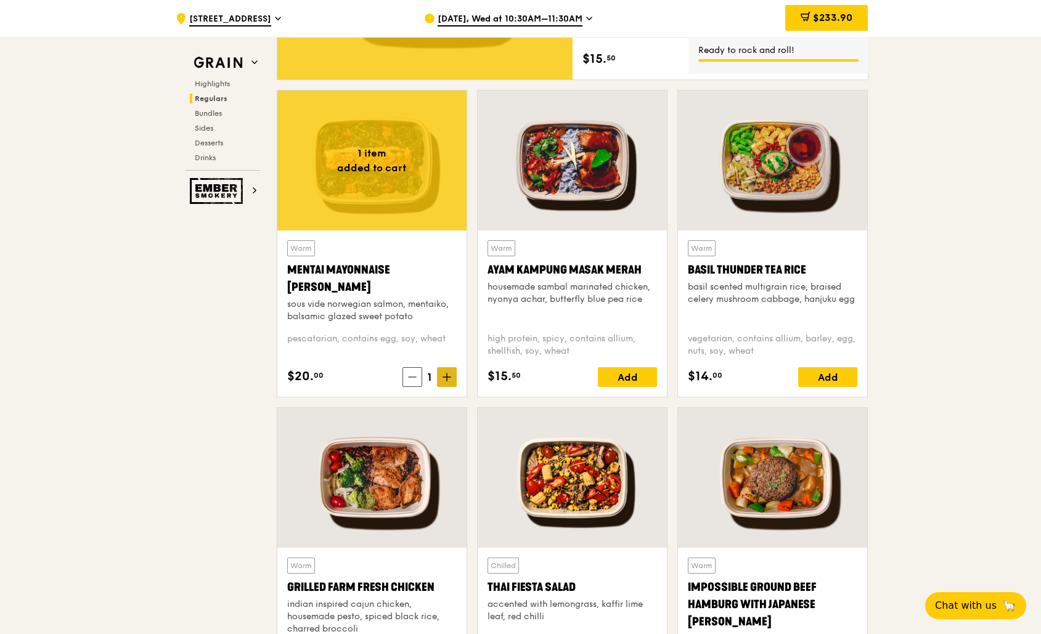
click at [444, 376] on icon at bounding box center [446, 377] width 9 height 9
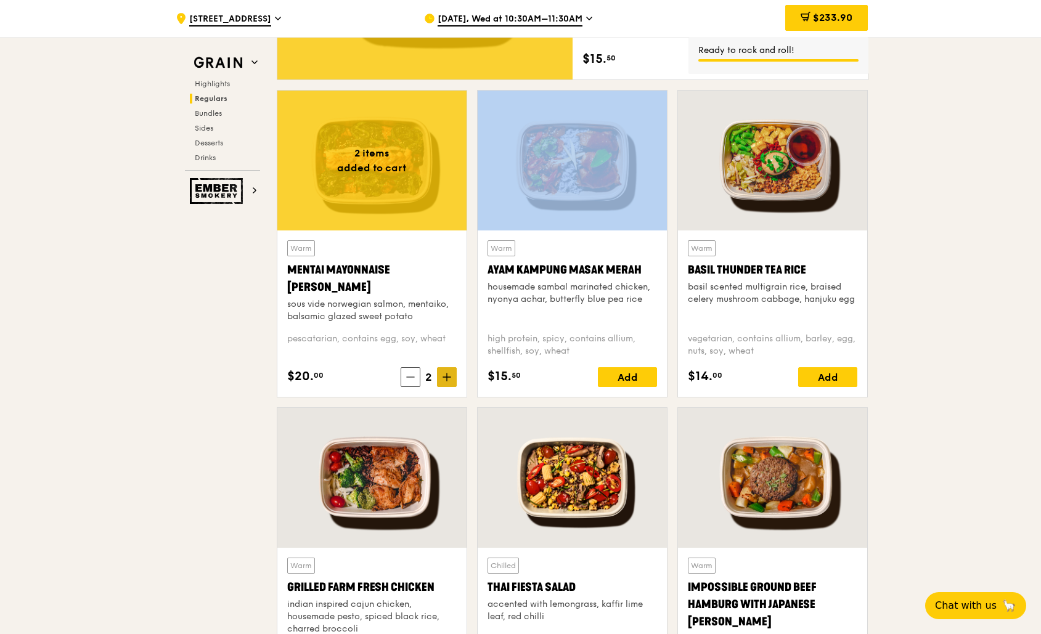
click at [444, 376] on icon at bounding box center [446, 377] width 9 height 9
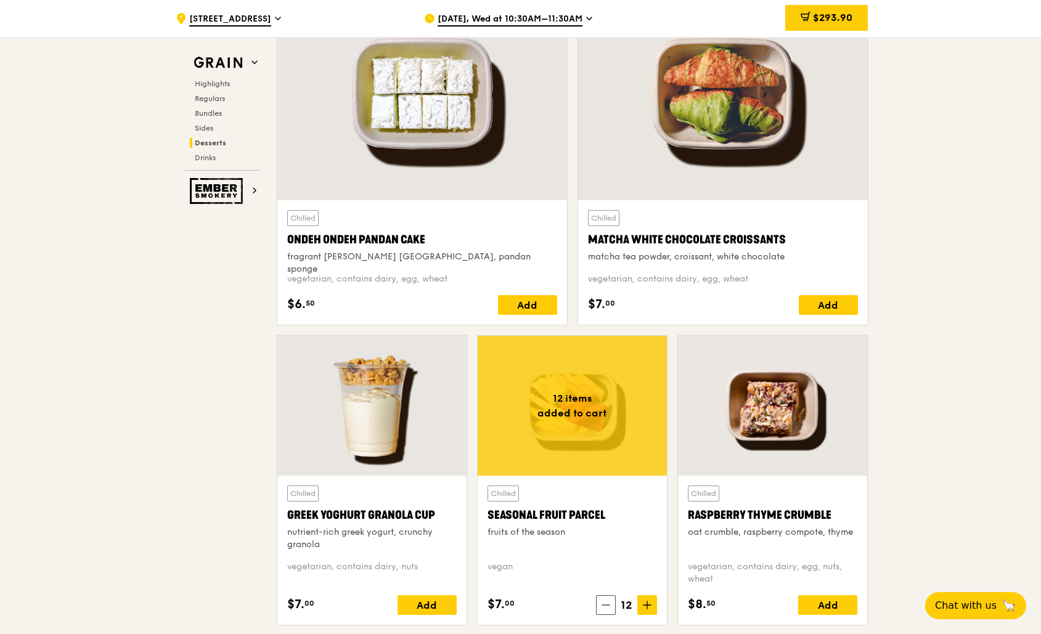
scroll to position [3635, 0]
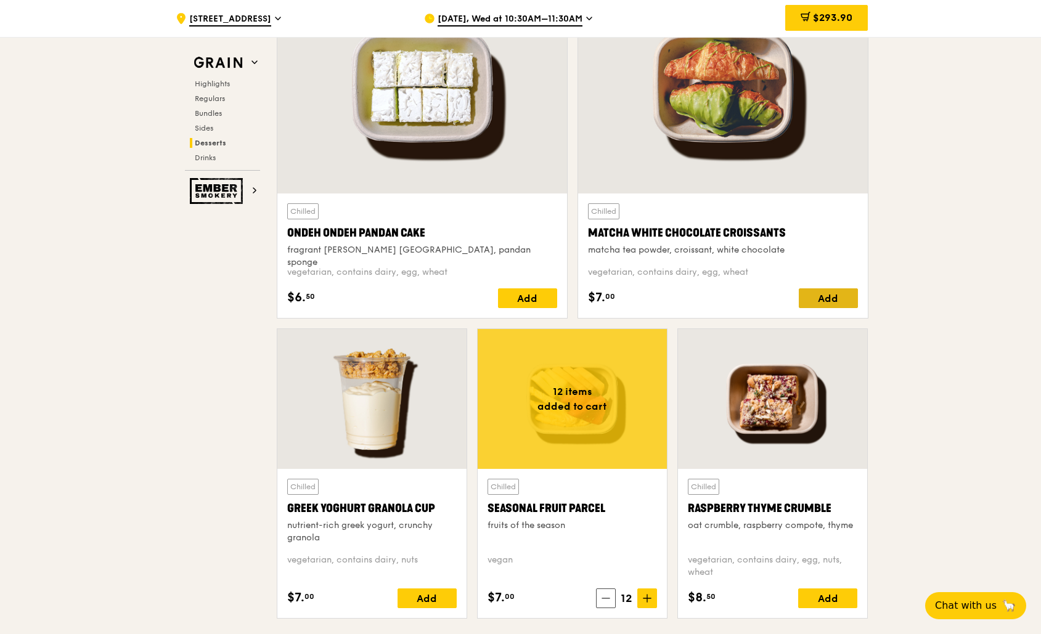
click at [831, 303] on div "Add" at bounding box center [828, 298] width 59 height 20
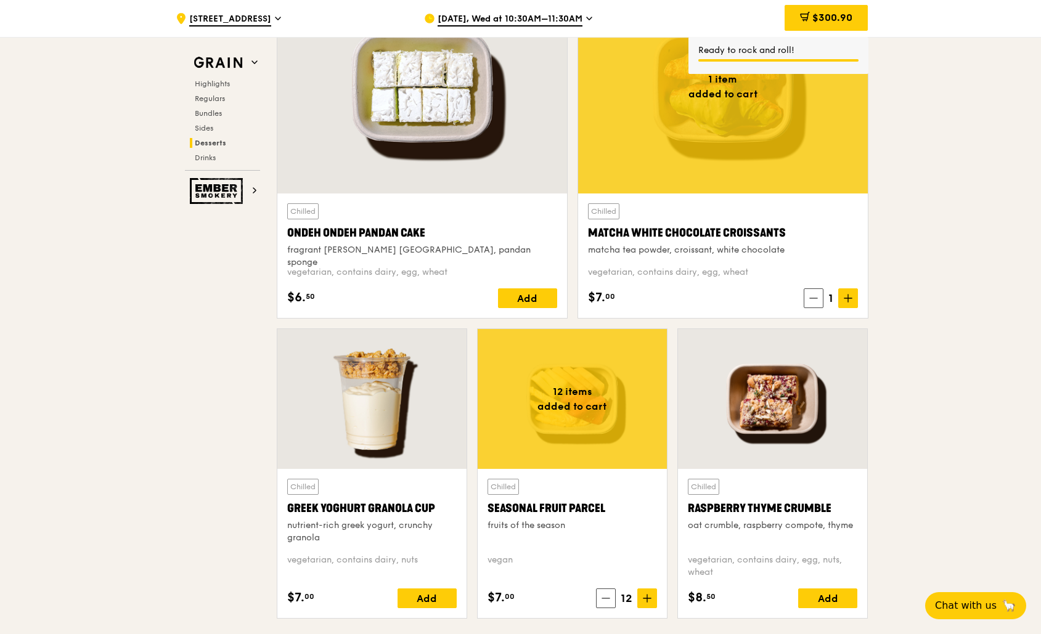
click at [848, 300] on icon at bounding box center [848, 298] width 0 height 7
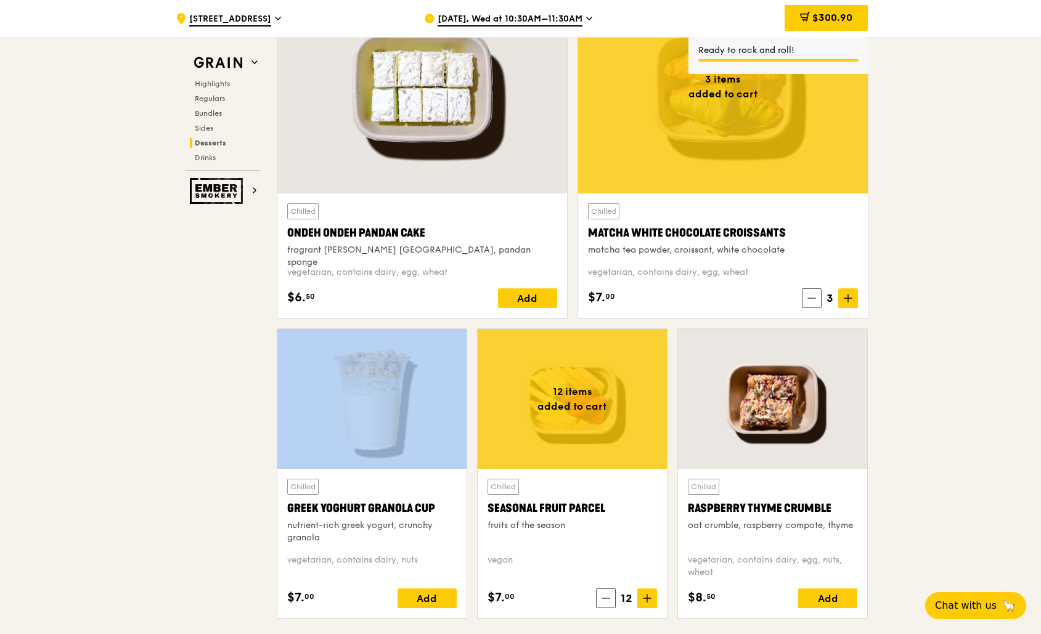
click at [848, 300] on icon at bounding box center [848, 298] width 0 height 7
click at [848, 301] on icon at bounding box center [848, 298] width 0 height 7
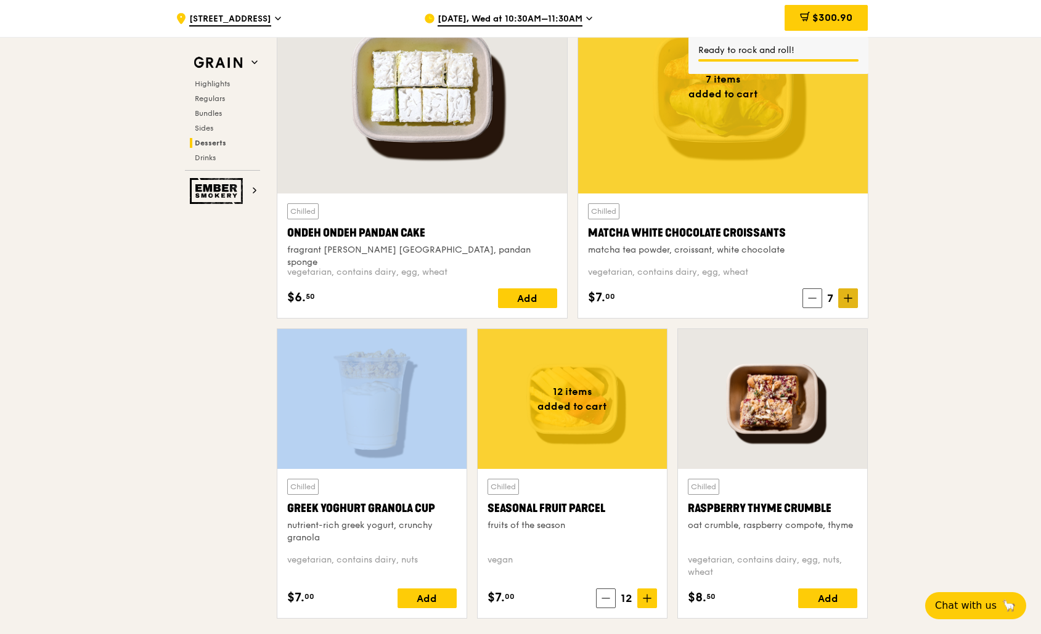
click at [848, 301] on icon at bounding box center [848, 298] width 0 height 7
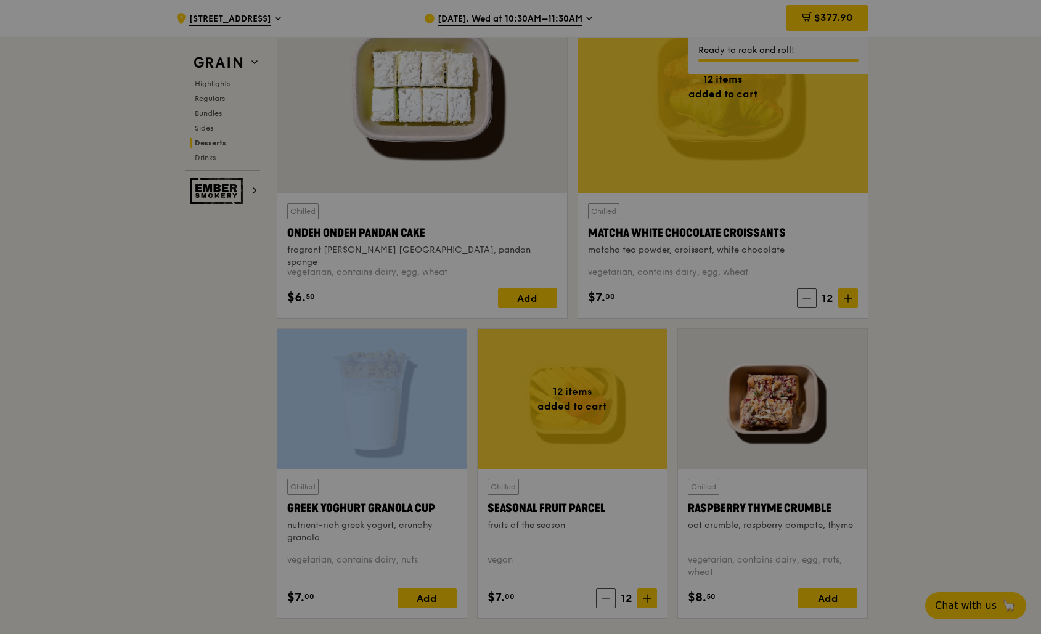
type input "12"
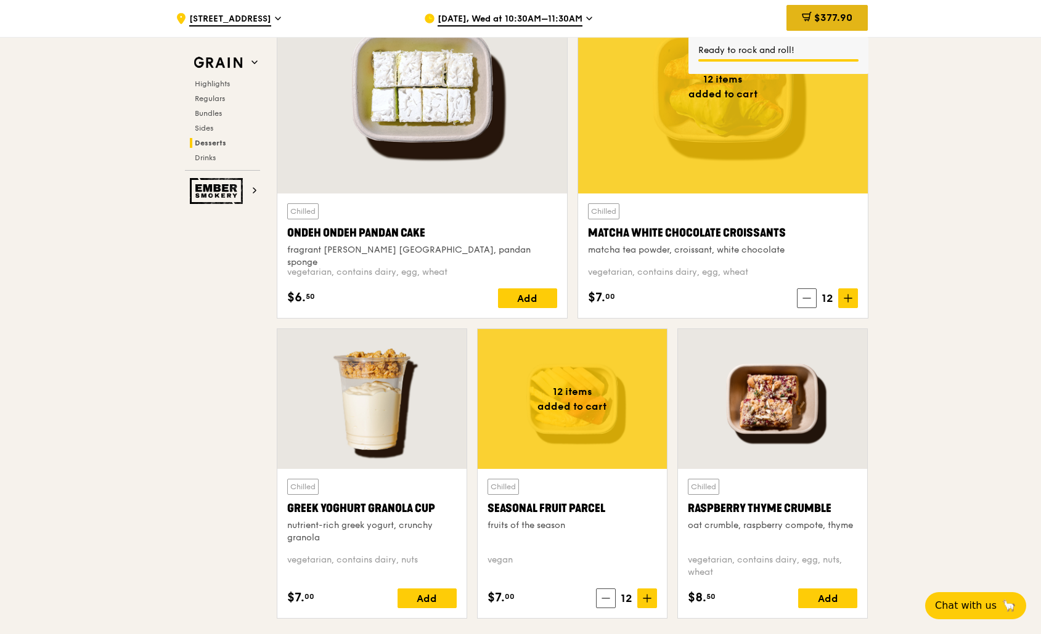
click at [843, 14] on span "$377.90" at bounding box center [833, 18] width 38 height 12
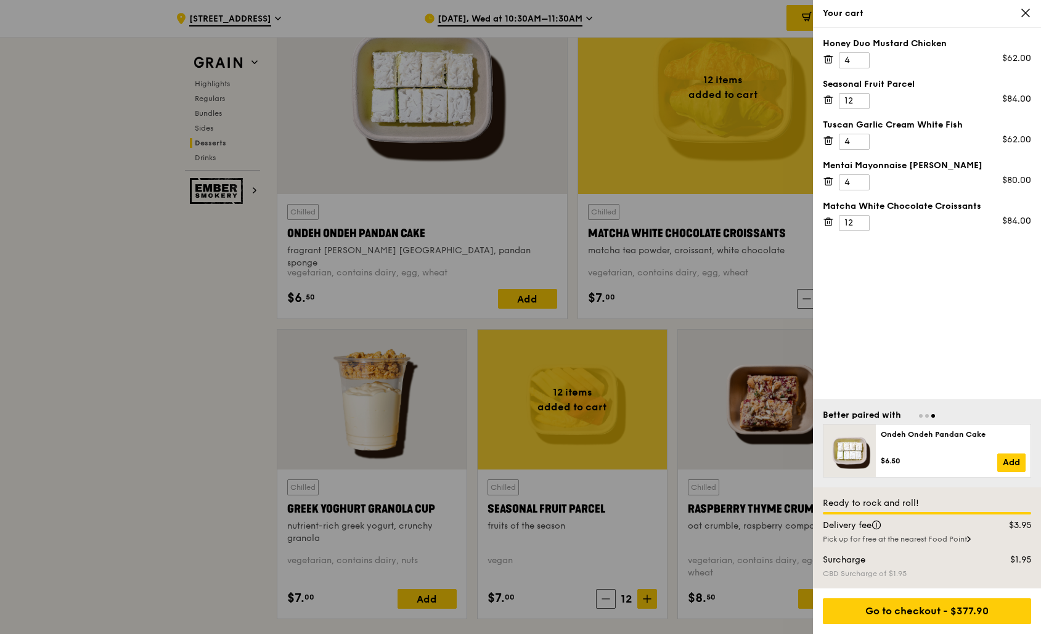
scroll to position [3633, 0]
click at [914, 616] on div "Go to checkout - $377.90" at bounding box center [927, 611] width 208 height 26
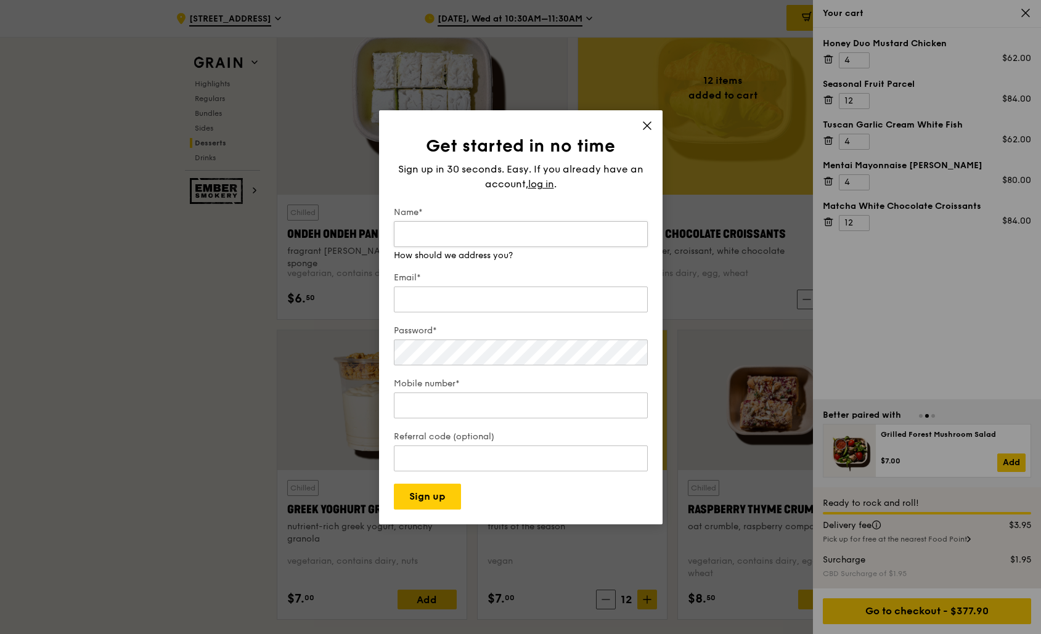
click at [472, 231] on input "Name*" at bounding box center [521, 234] width 254 height 26
type input "nin"
drag, startPoint x: 477, startPoint y: 232, endPoint x: 349, endPoint y: 223, distance: 128.5
click at [349, 224] on div "Get started in no time Sign up in 30 seconds. Easy. If you already have an acco…" at bounding box center [520, 317] width 1041 height 634
click at [653, 129] on div "Get started in no time Sign up in 30 seconds. Easy. If you already have an acco…" at bounding box center [520, 317] width 283 height 414
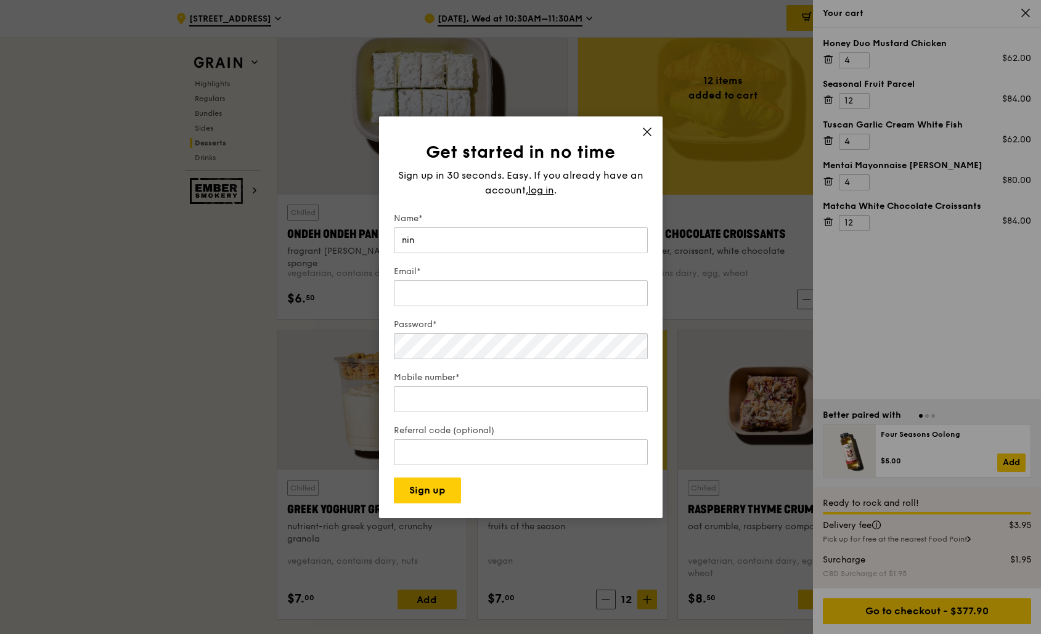
drag, startPoint x: 645, startPoint y: 126, endPoint x: 659, endPoint y: 118, distance: 16.5
click at [645, 126] on icon at bounding box center [646, 131] width 11 height 11
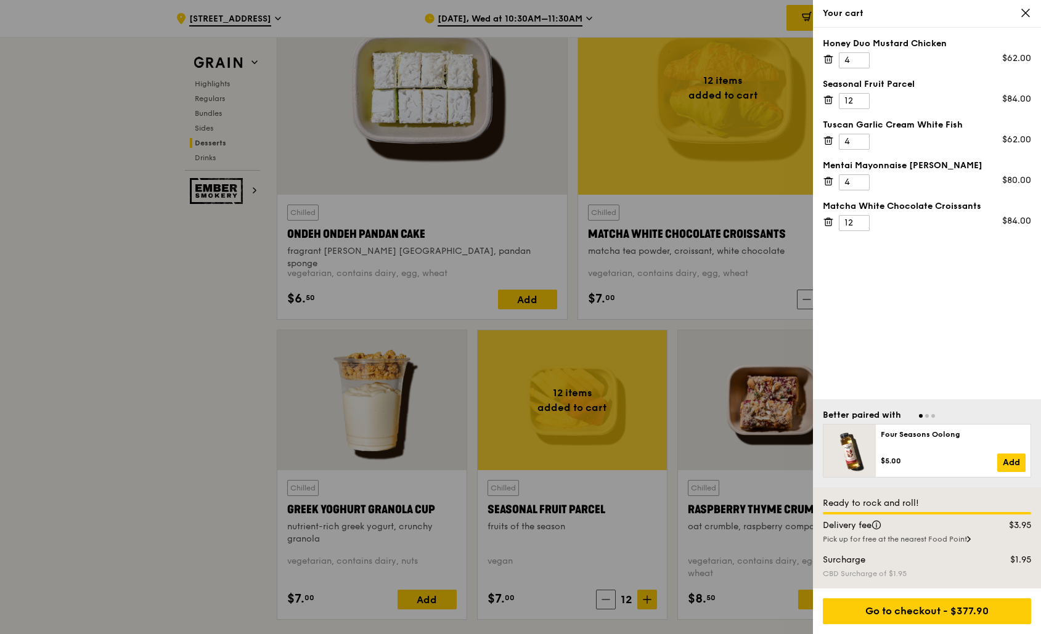
click at [1021, 12] on icon at bounding box center [1025, 12] width 11 height 11
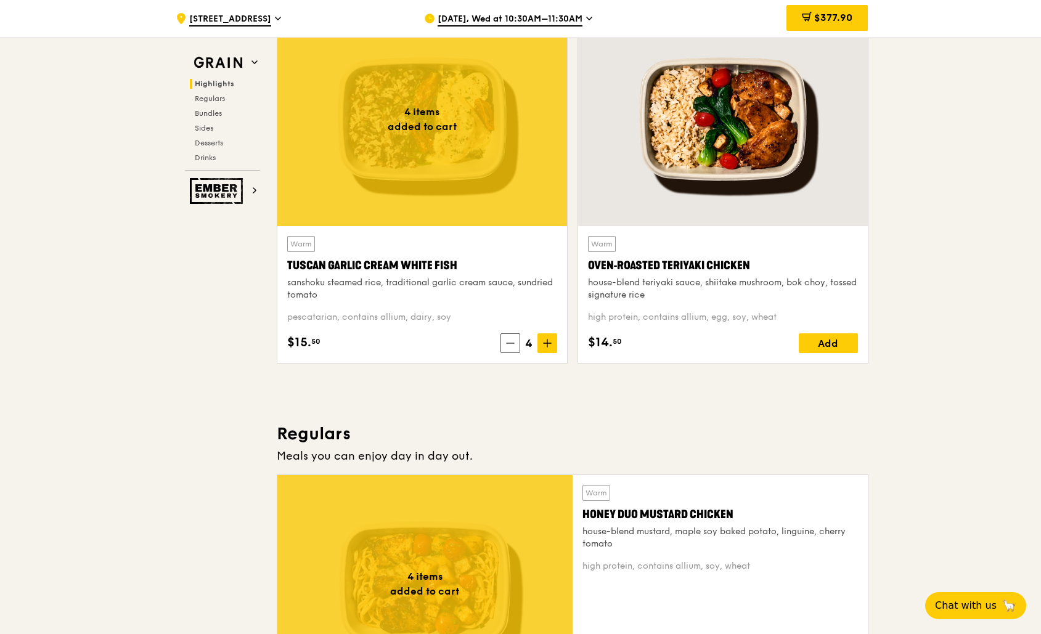
scroll to position [0, 0]
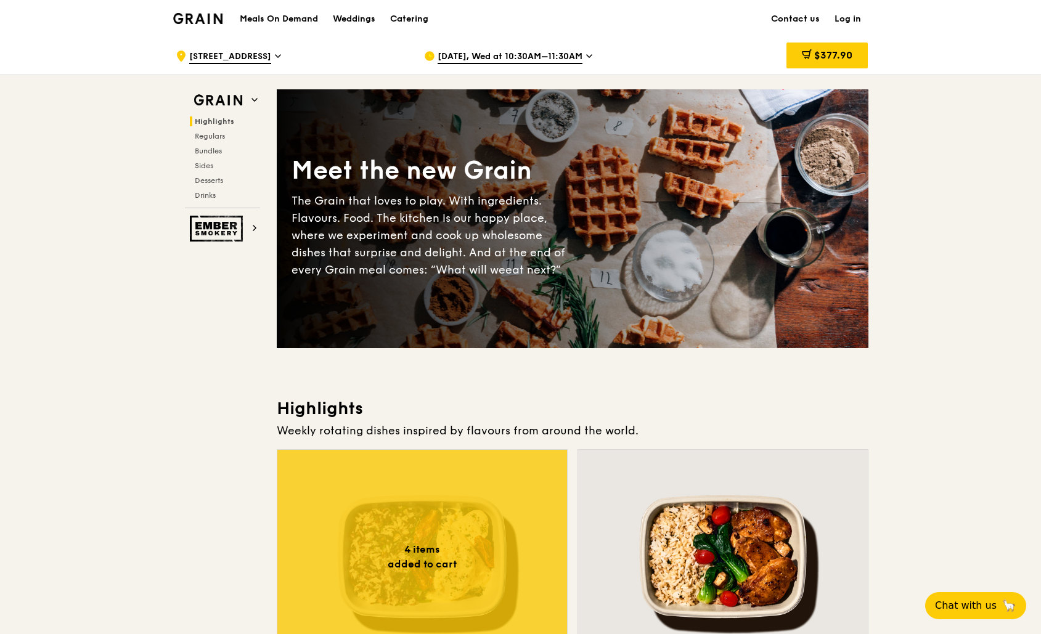
click at [850, 15] on link "Log in" at bounding box center [847, 19] width 41 height 37
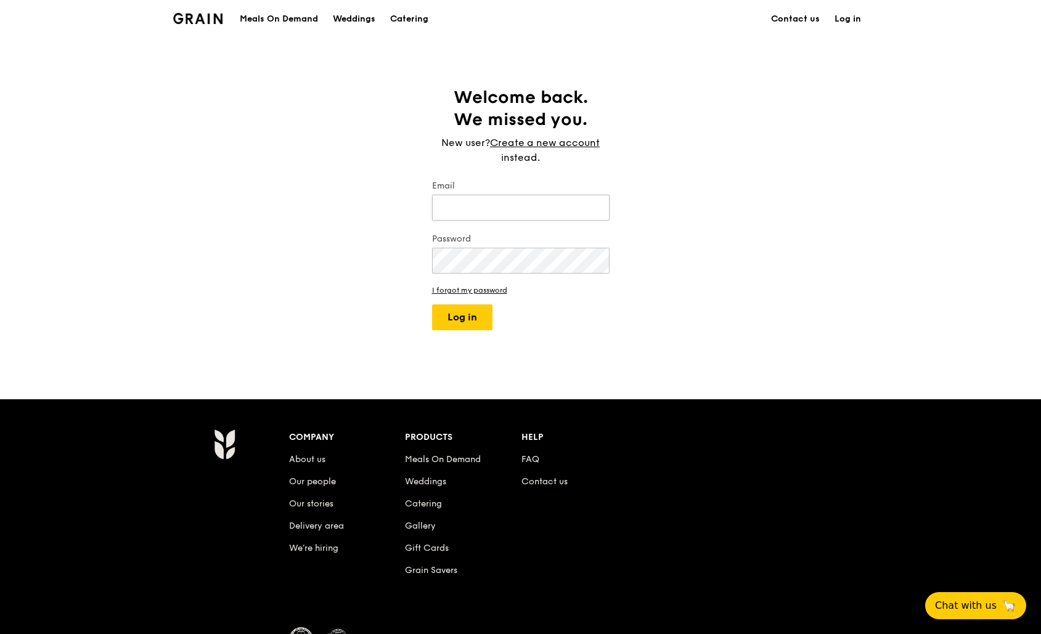
click at [487, 206] on input "Email" at bounding box center [520, 208] width 177 height 26
type input "[EMAIL_ADDRESS][DOMAIN_NAME]"
click at [474, 312] on button "Log in" at bounding box center [462, 317] width 60 height 26
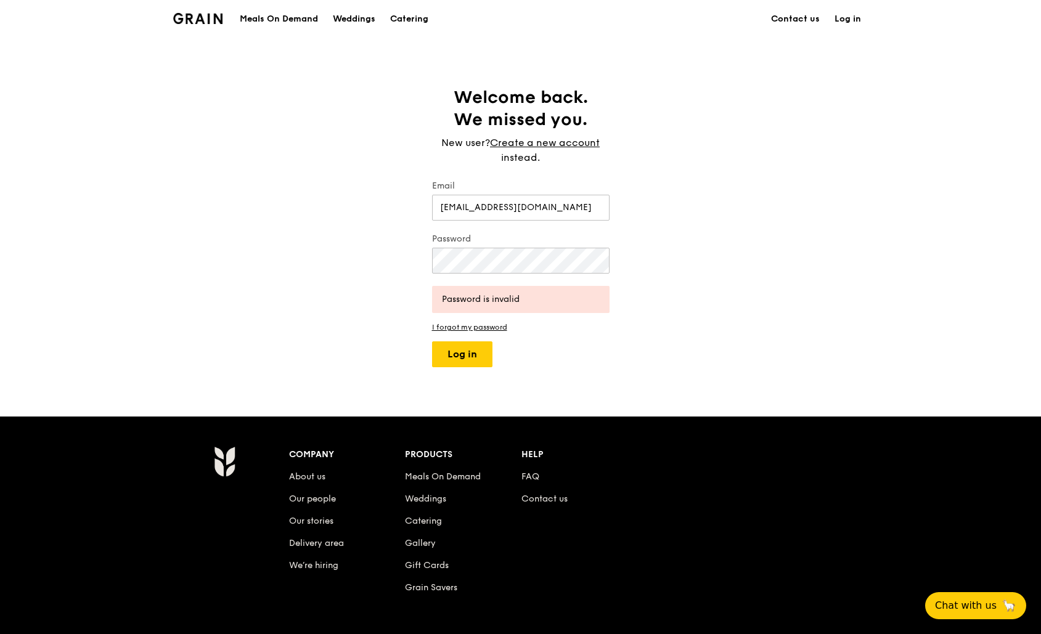
drag, startPoint x: 465, startPoint y: 226, endPoint x: 471, endPoint y: 239, distance: 14.6
click at [466, 227] on form "Email [EMAIL_ADDRESS][DOMAIN_NAME] Password Password is invalid I forgot my pas…" at bounding box center [520, 273] width 177 height 187
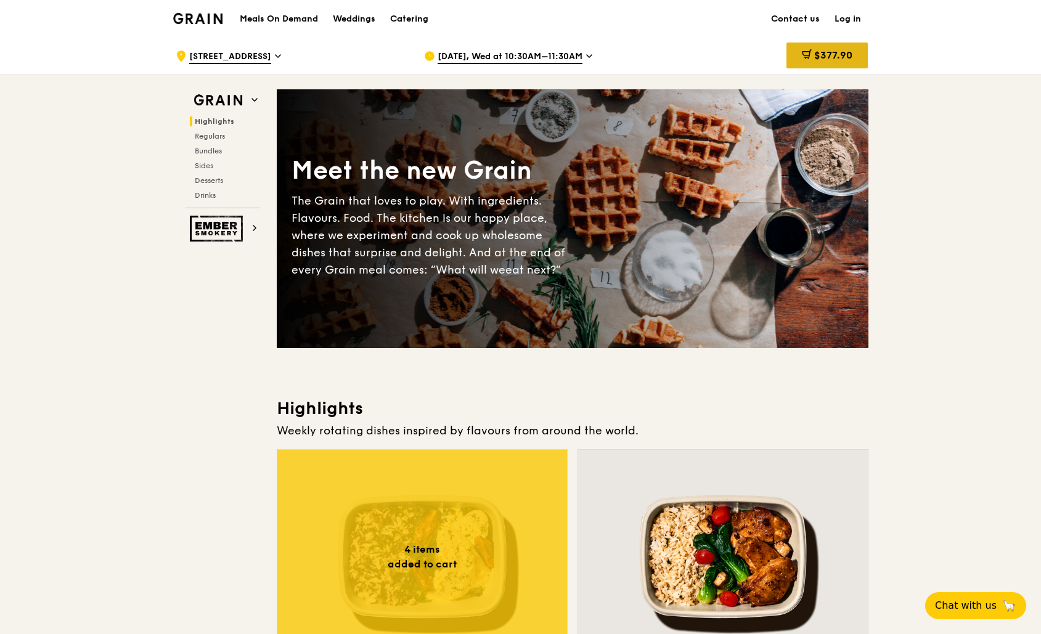
click at [833, 45] on div "$377.90" at bounding box center [826, 56] width 81 height 26
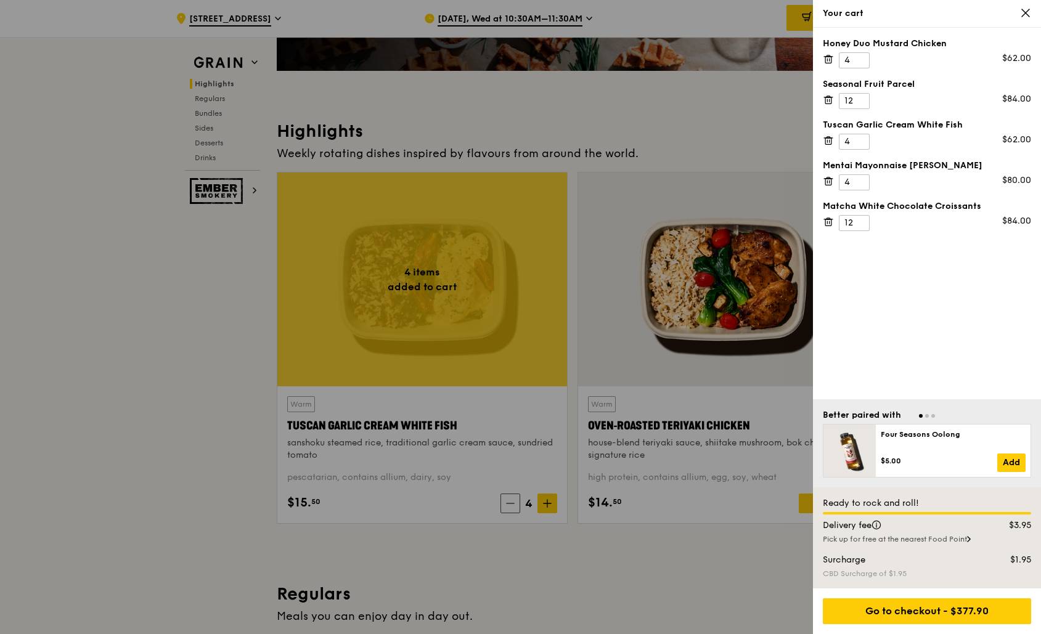
scroll to position [278, 0]
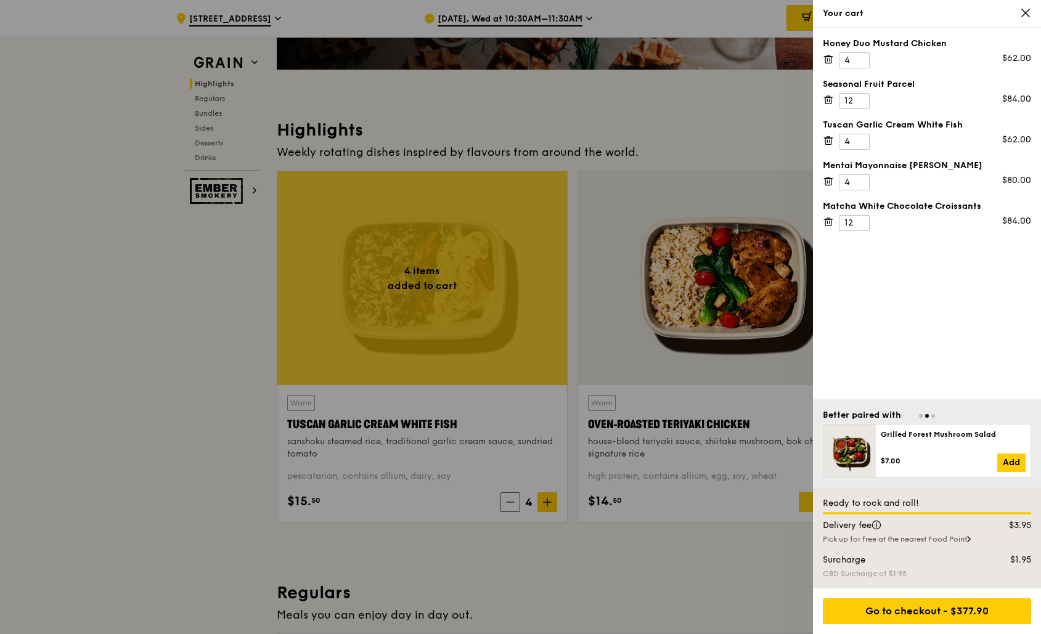
click at [791, 266] on div at bounding box center [520, 317] width 1041 height 634
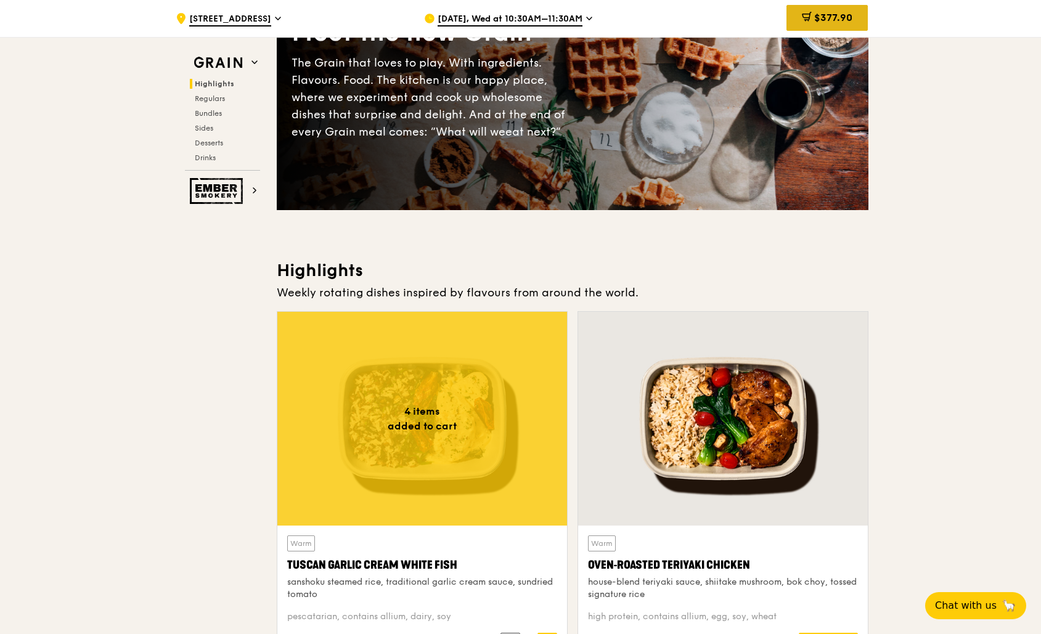
scroll to position [68, 0]
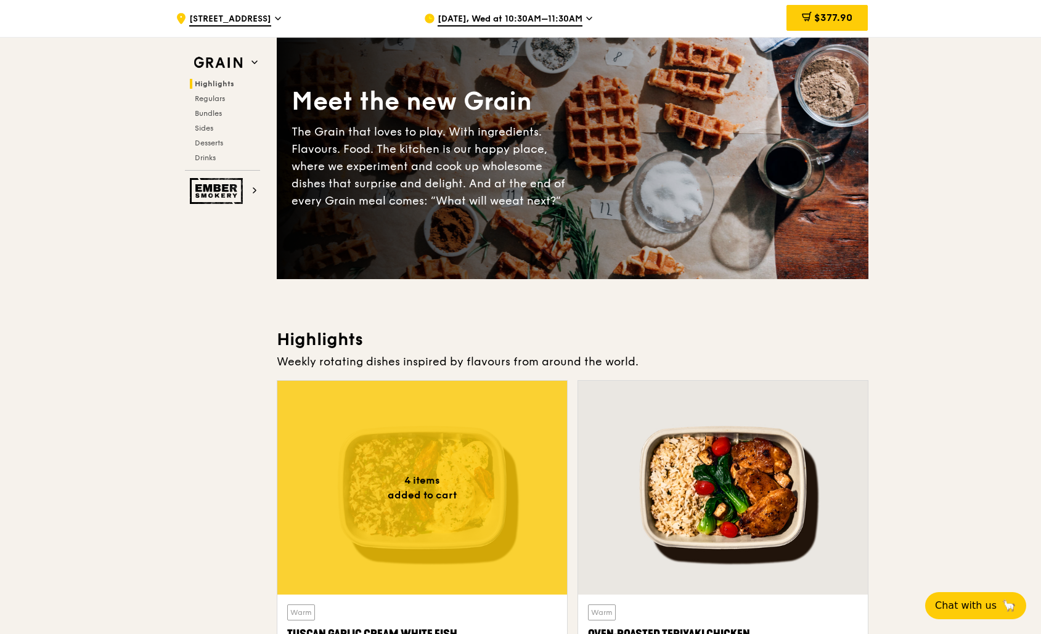
click at [818, 16] on span "$377.90" at bounding box center [833, 18] width 38 height 12
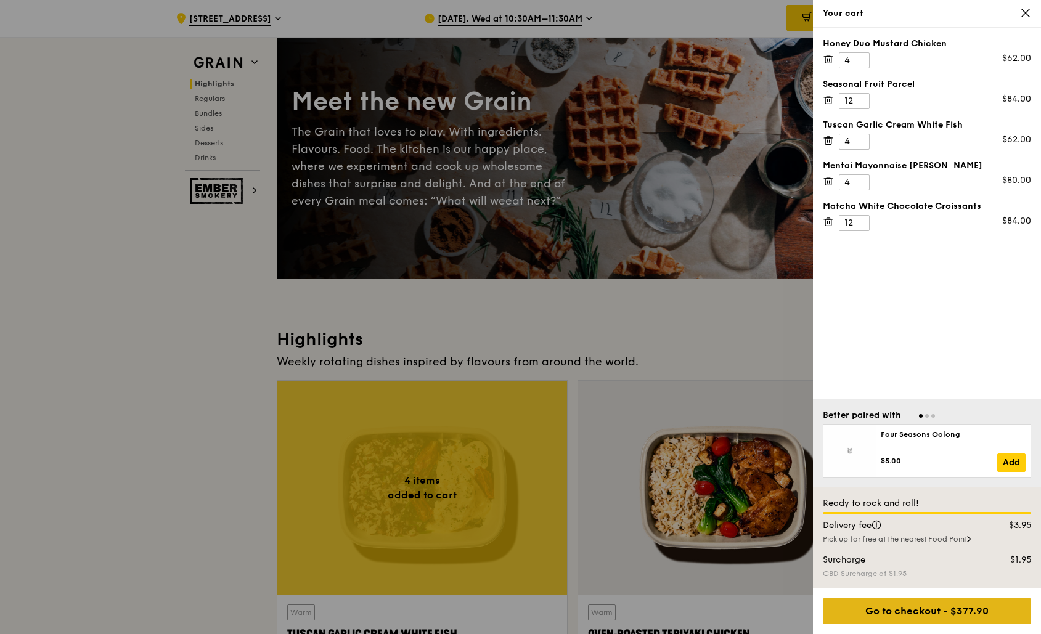
click at [983, 604] on div "Go to checkout - $377.90" at bounding box center [927, 611] width 208 height 26
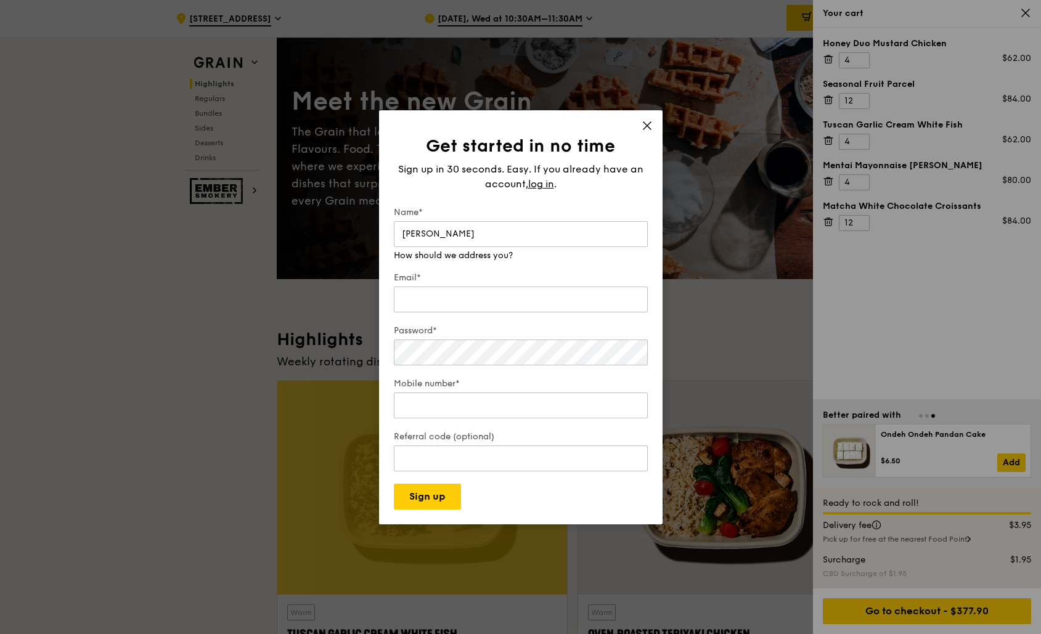
type input "[PERSON_NAME]"
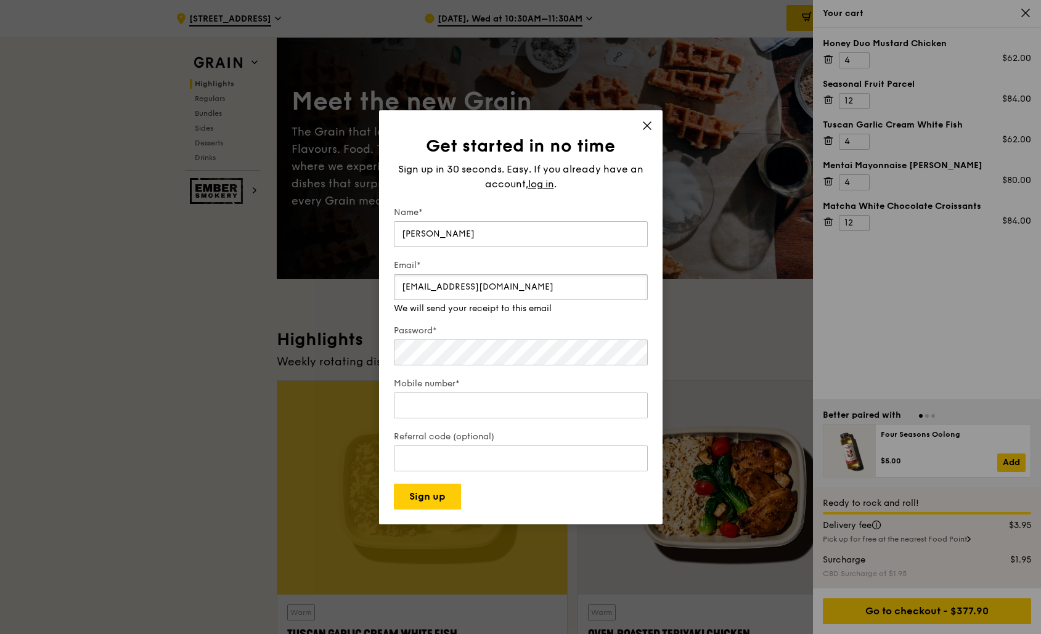
type input "[EMAIL_ADDRESS][DOMAIN_NAME]"
type input "87484329"
click at [521, 464] on div "Referral code (optional)" at bounding box center [521, 452] width 254 height 43
drag, startPoint x: 519, startPoint y: 494, endPoint x: 497, endPoint y: 463, distance: 37.6
click at [519, 494] on form "Name* [PERSON_NAME] Email* [EMAIL_ADDRESS][DOMAIN_NAME] Password* Mobile number…" at bounding box center [521, 357] width 254 height 303
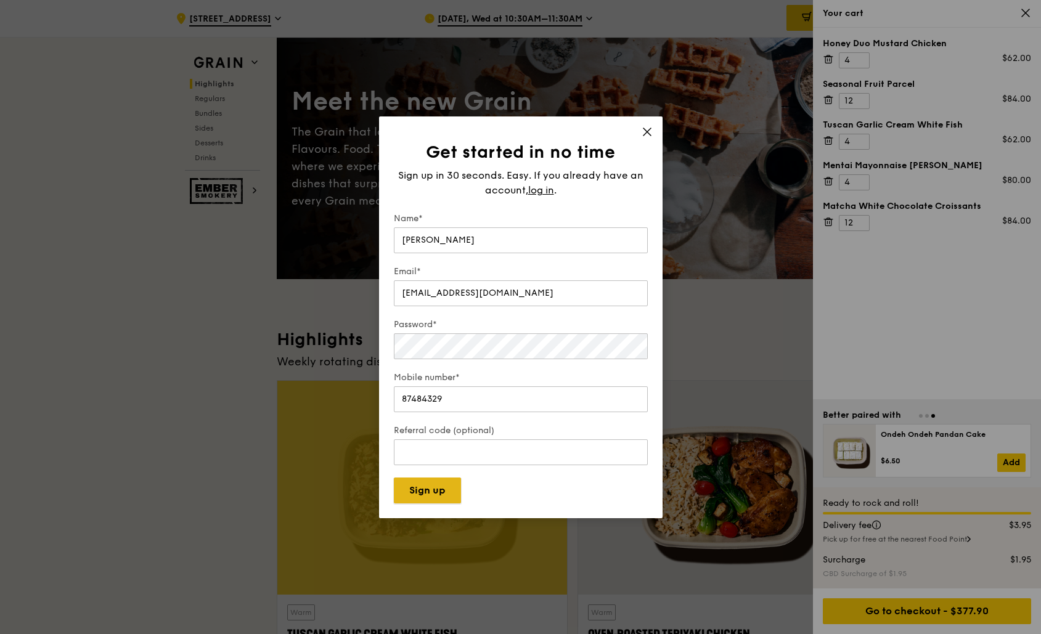
click at [446, 486] on button "Sign up" at bounding box center [427, 491] width 67 height 26
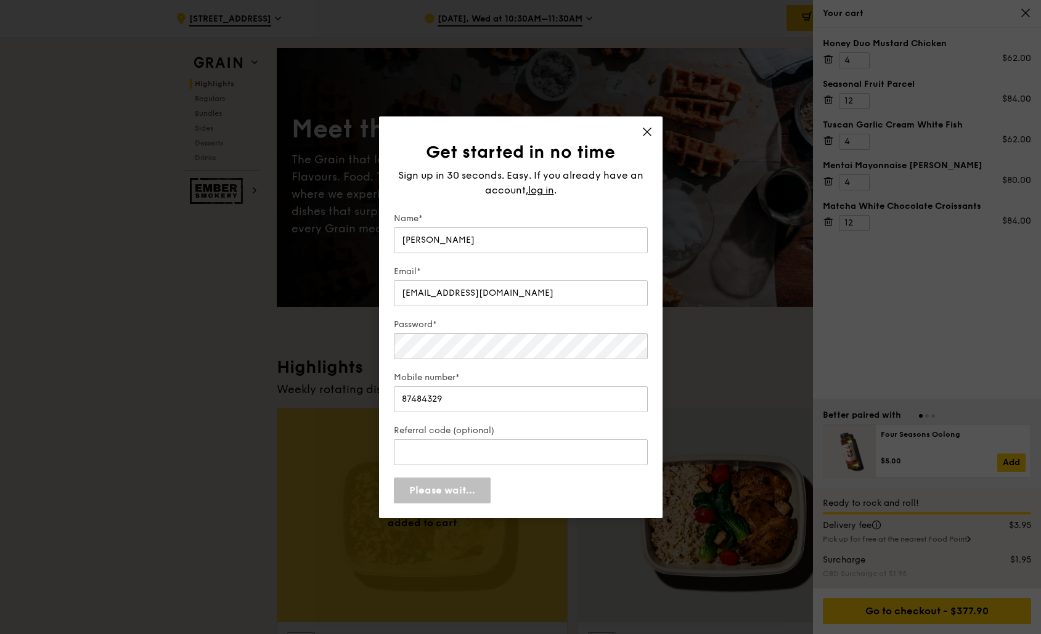
scroll to position [40, 0]
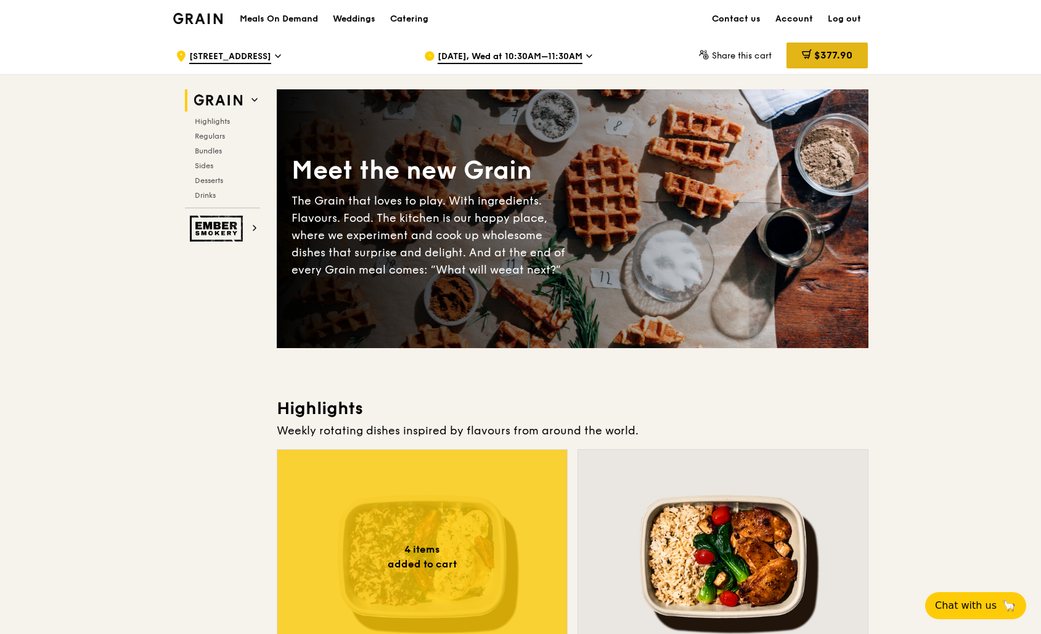
click at [834, 55] on span "$377.90" at bounding box center [833, 55] width 38 height 12
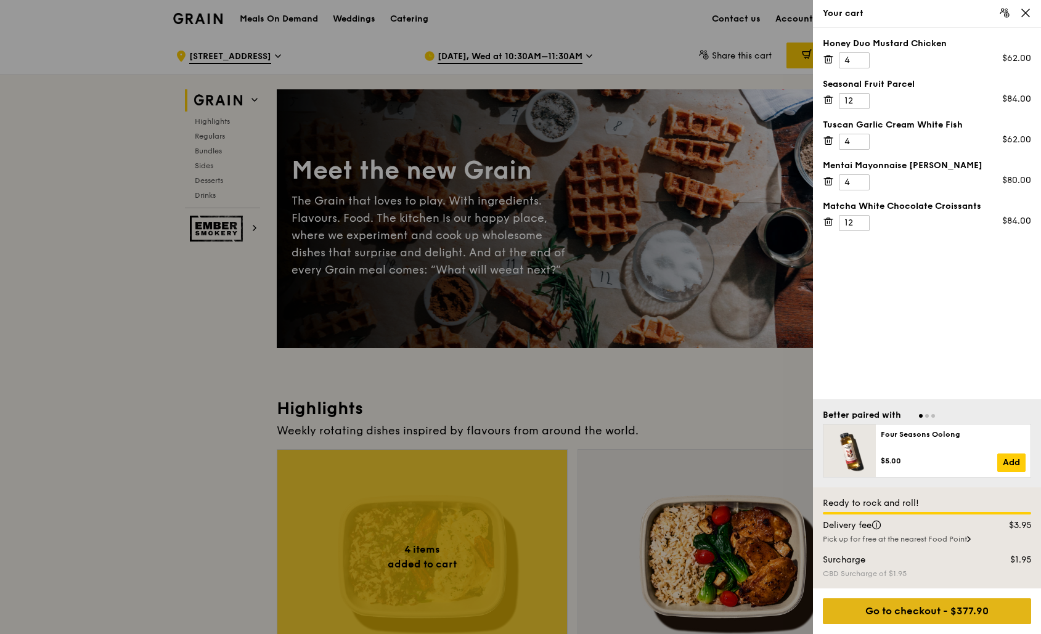
click at [874, 606] on div "Go to checkout - $377.90" at bounding box center [927, 611] width 208 height 26
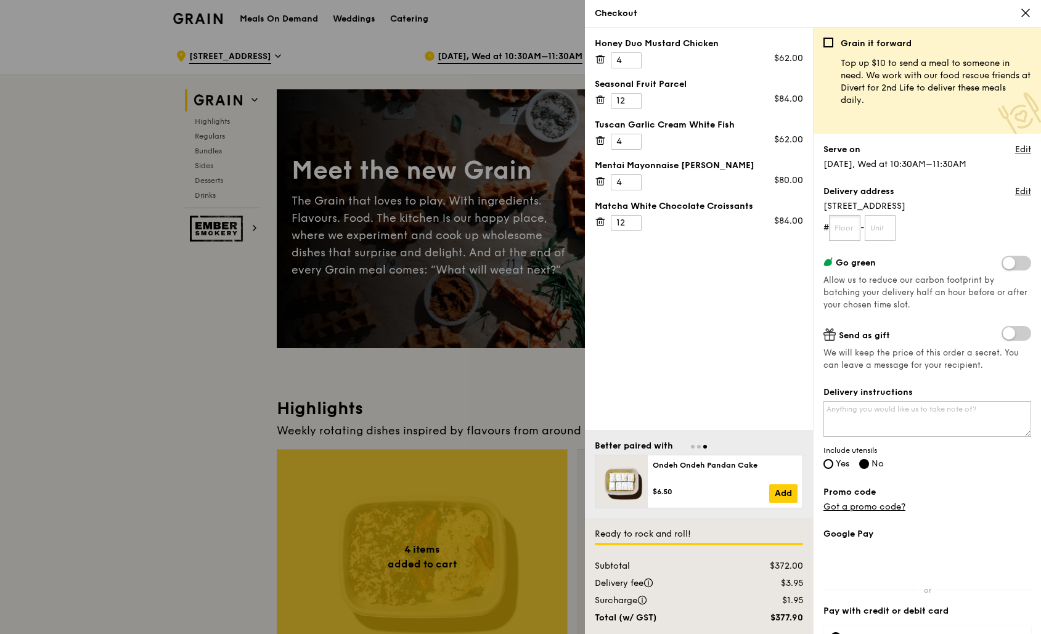
click at [846, 232] on input "text" at bounding box center [844, 228] width 31 height 26
type input "45"
click at [896, 237] on input "text" at bounding box center [879, 228] width 31 height 26
type input "01"
click at [821, 461] on div "Grain it forward Top up $10 to send a meal to someone in need. We work with our…" at bounding box center [927, 331] width 228 height 606
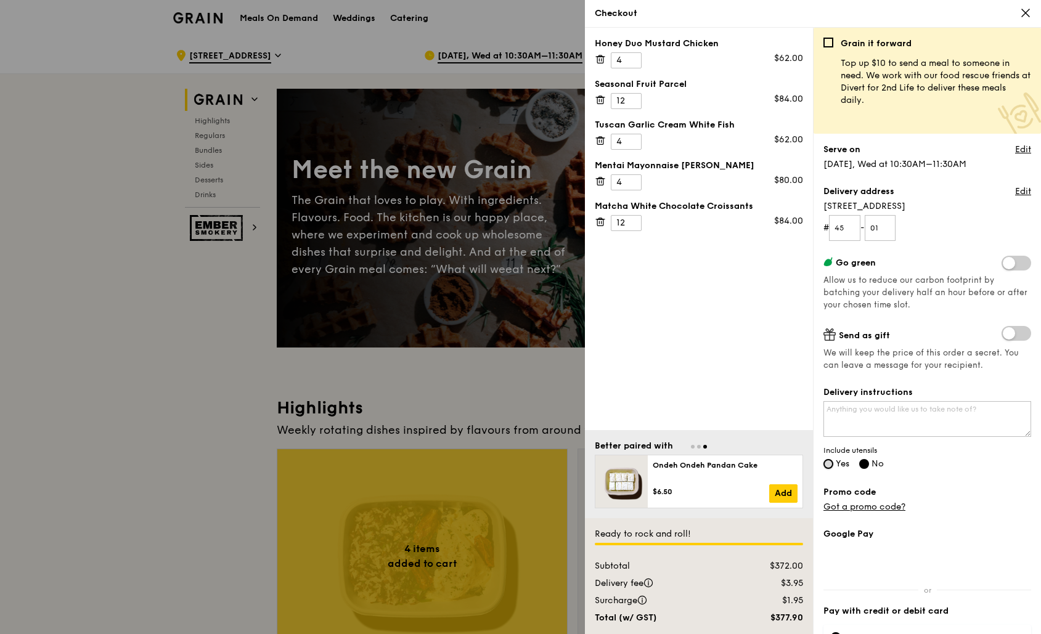
click at [831, 465] on input "Yes" at bounding box center [828, 464] width 10 height 10
radio input "true"
radio input "false"
